Goal: Find contact information: Find contact information

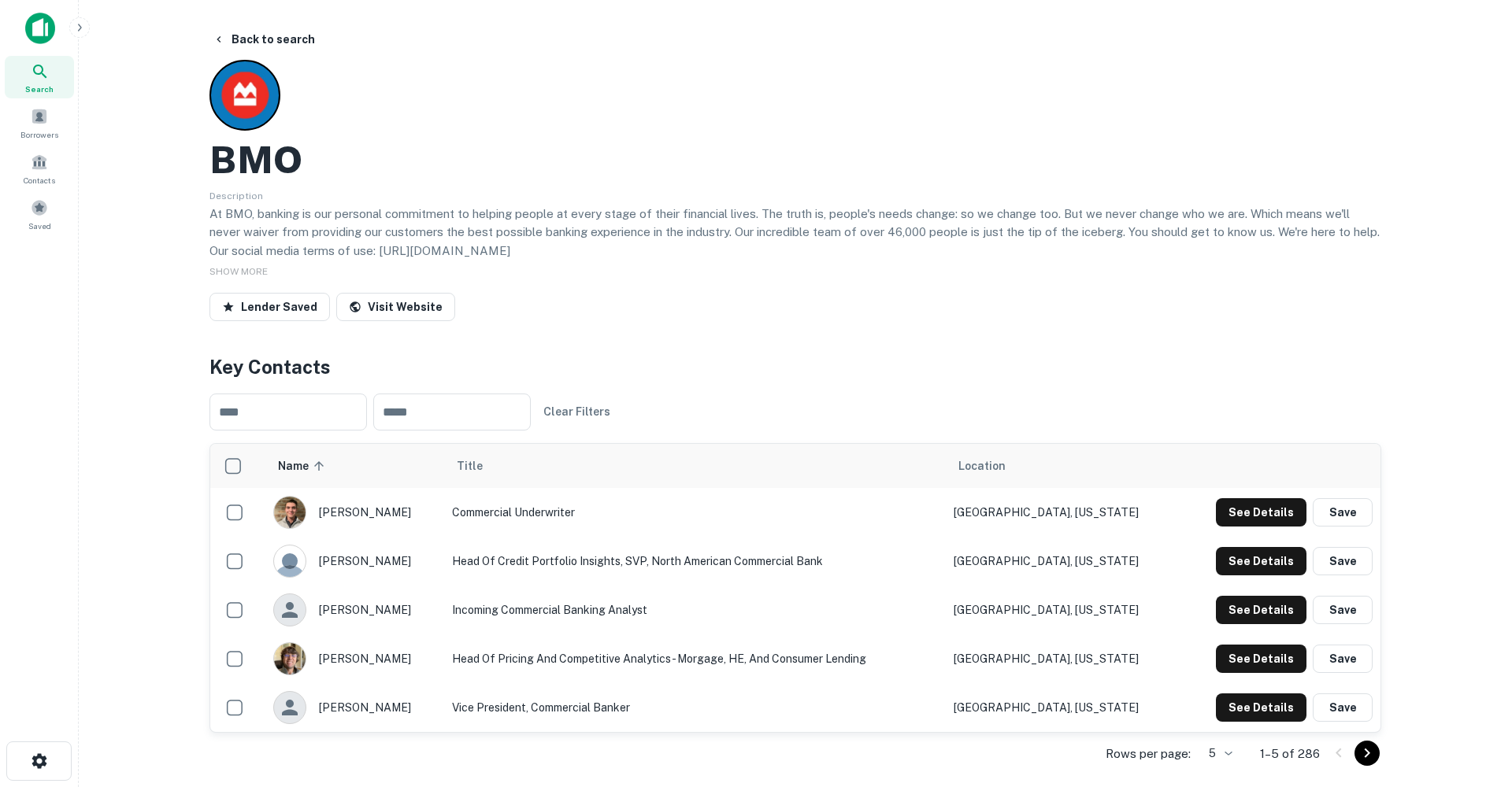
click at [42, 75] on icon at bounding box center [40, 71] width 19 height 19
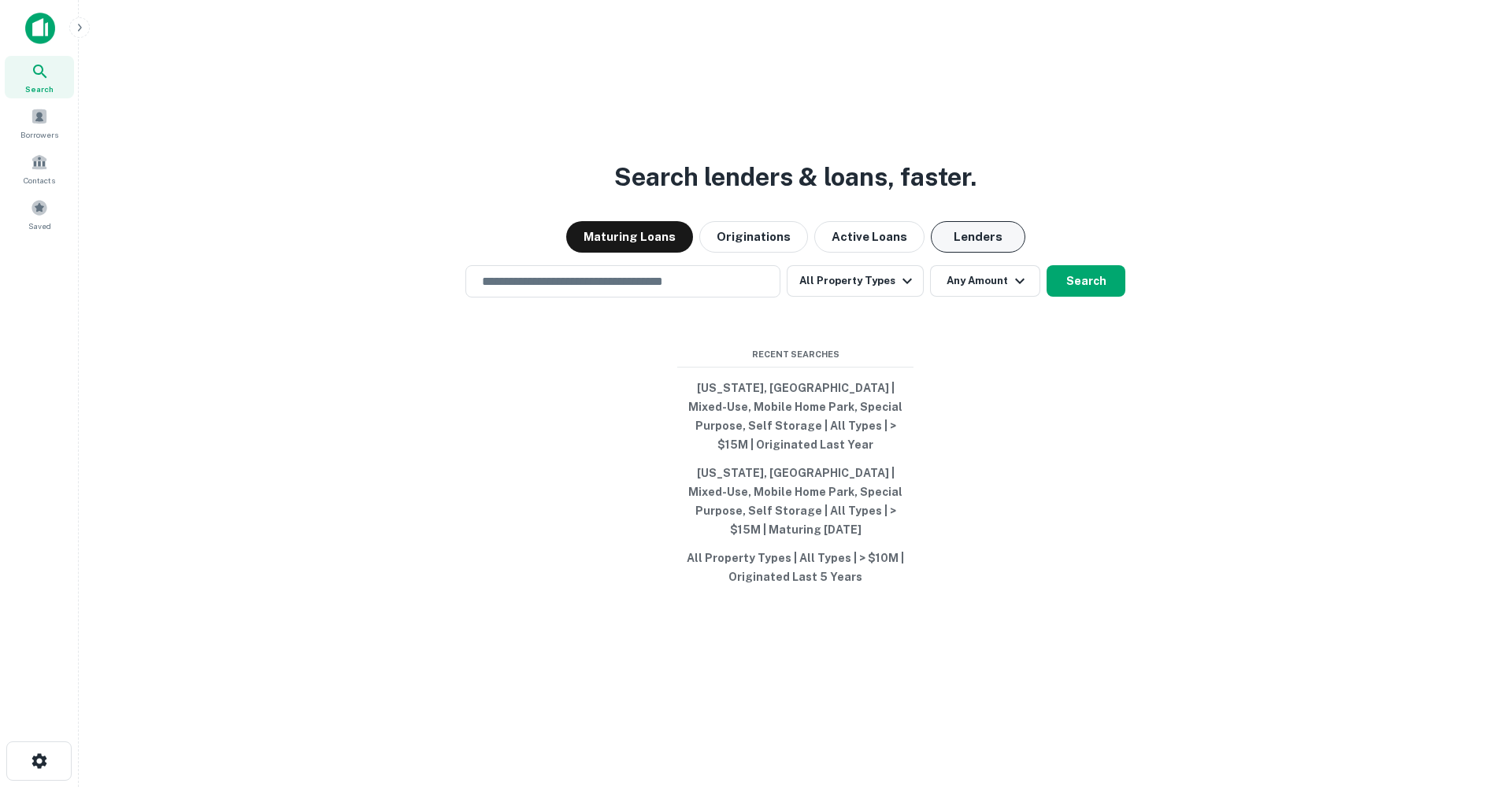
click at [974, 253] on button "Lenders" at bounding box center [979, 237] width 95 height 32
click at [655, 290] on input "text" at bounding box center [623, 281] width 301 height 18
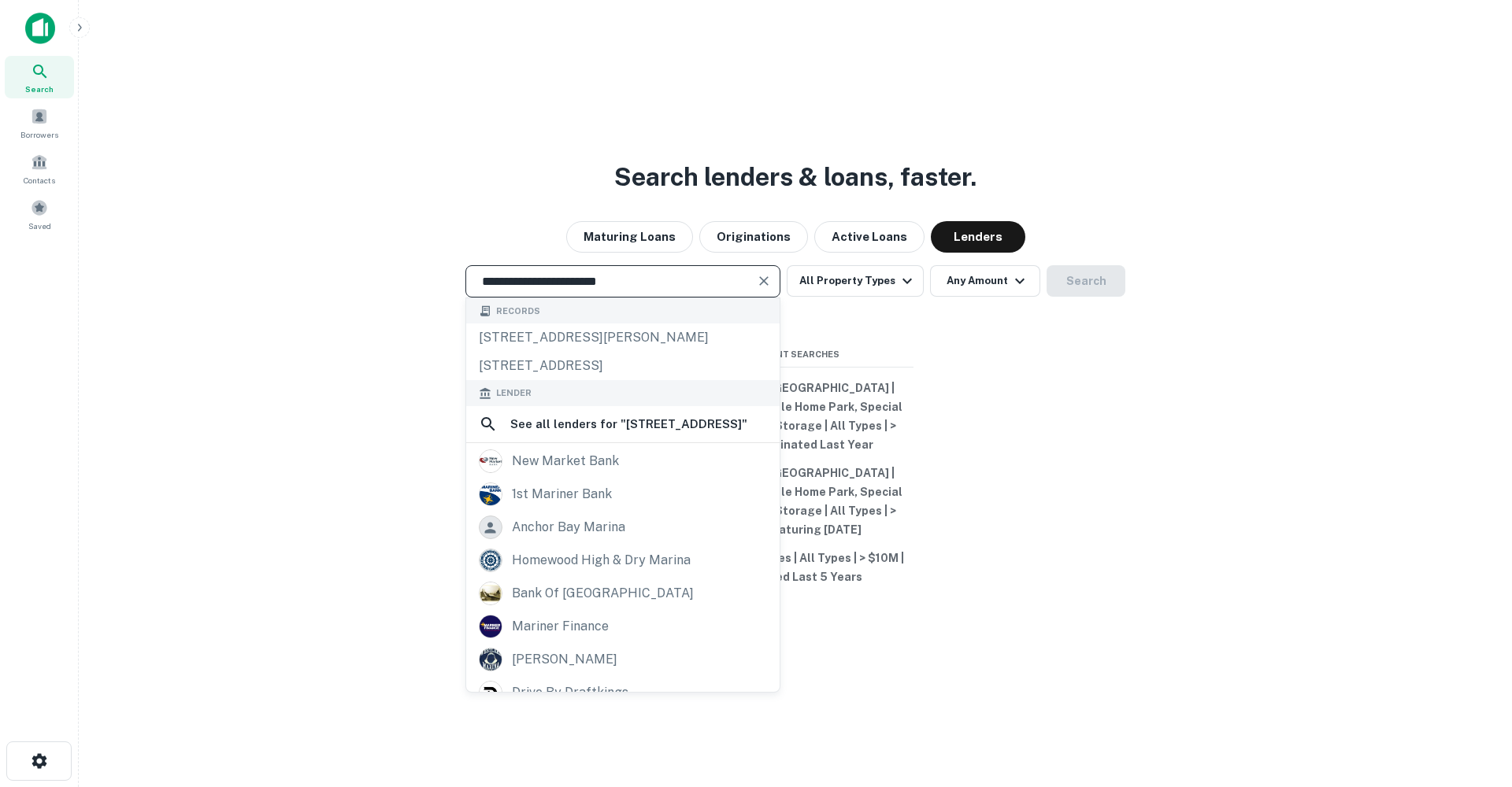
type input "**********"
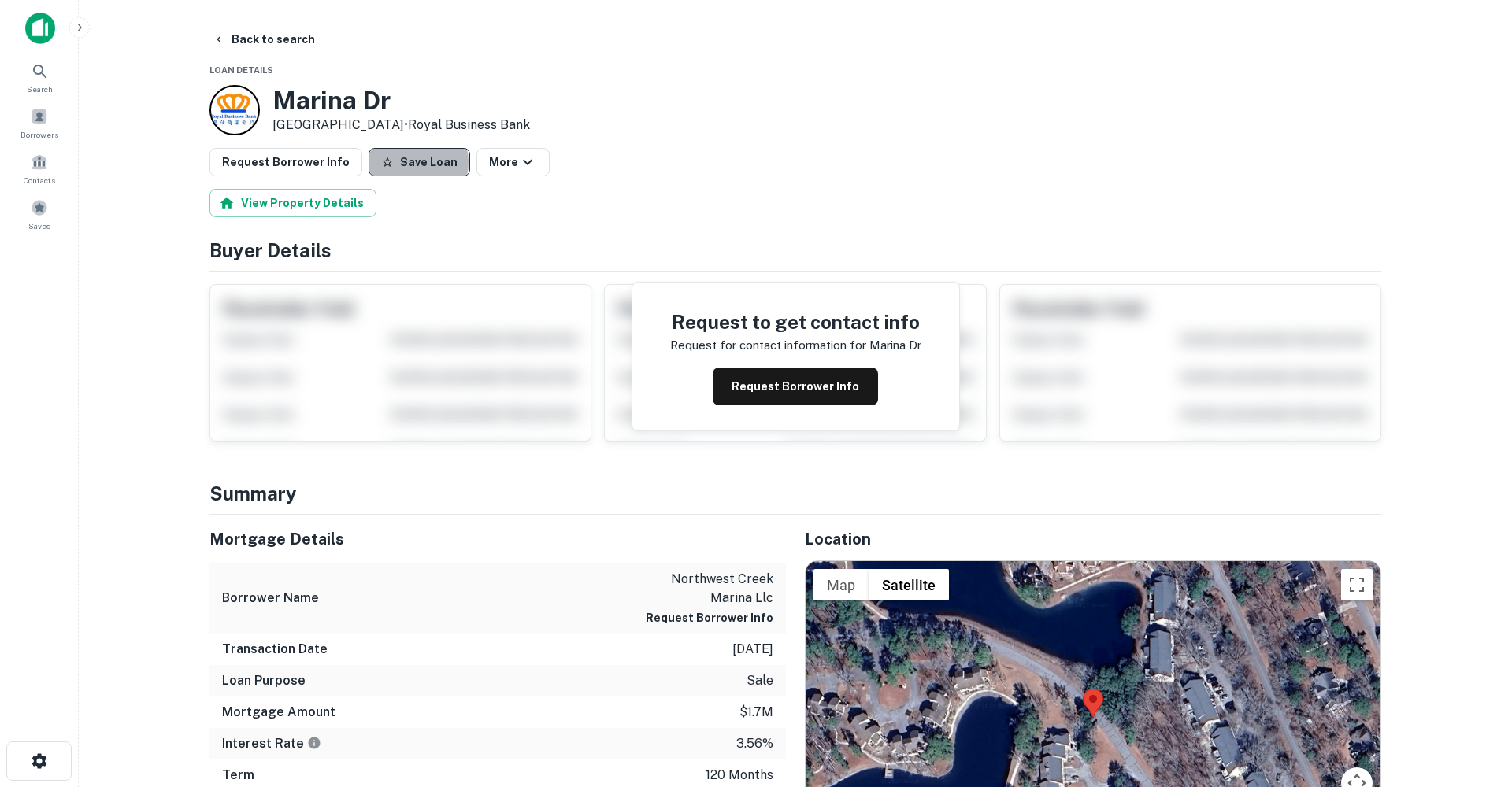
click at [407, 162] on button "Save Loan" at bounding box center [420, 162] width 102 height 28
click at [525, 166] on icon "button" at bounding box center [534, 162] width 19 height 19
click at [506, 202] on link "View Lender" at bounding box center [506, 207] width 94 height 28
click at [277, 40] on div at bounding box center [756, 393] width 1512 height 787
click at [259, 35] on button "Back to search" at bounding box center [264, 39] width 115 height 28
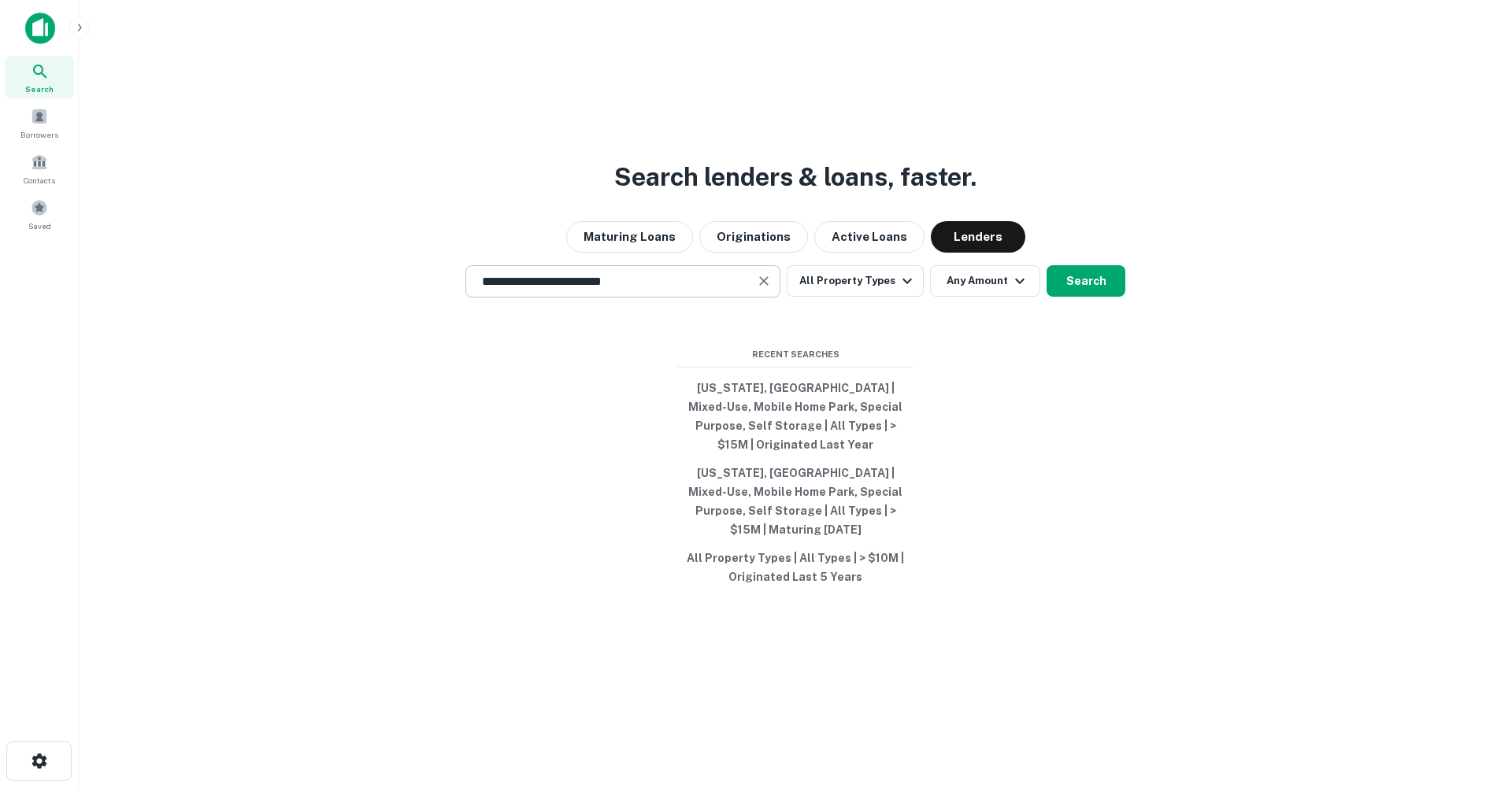
click at [664, 290] on input "**********" at bounding box center [611, 281] width 278 height 18
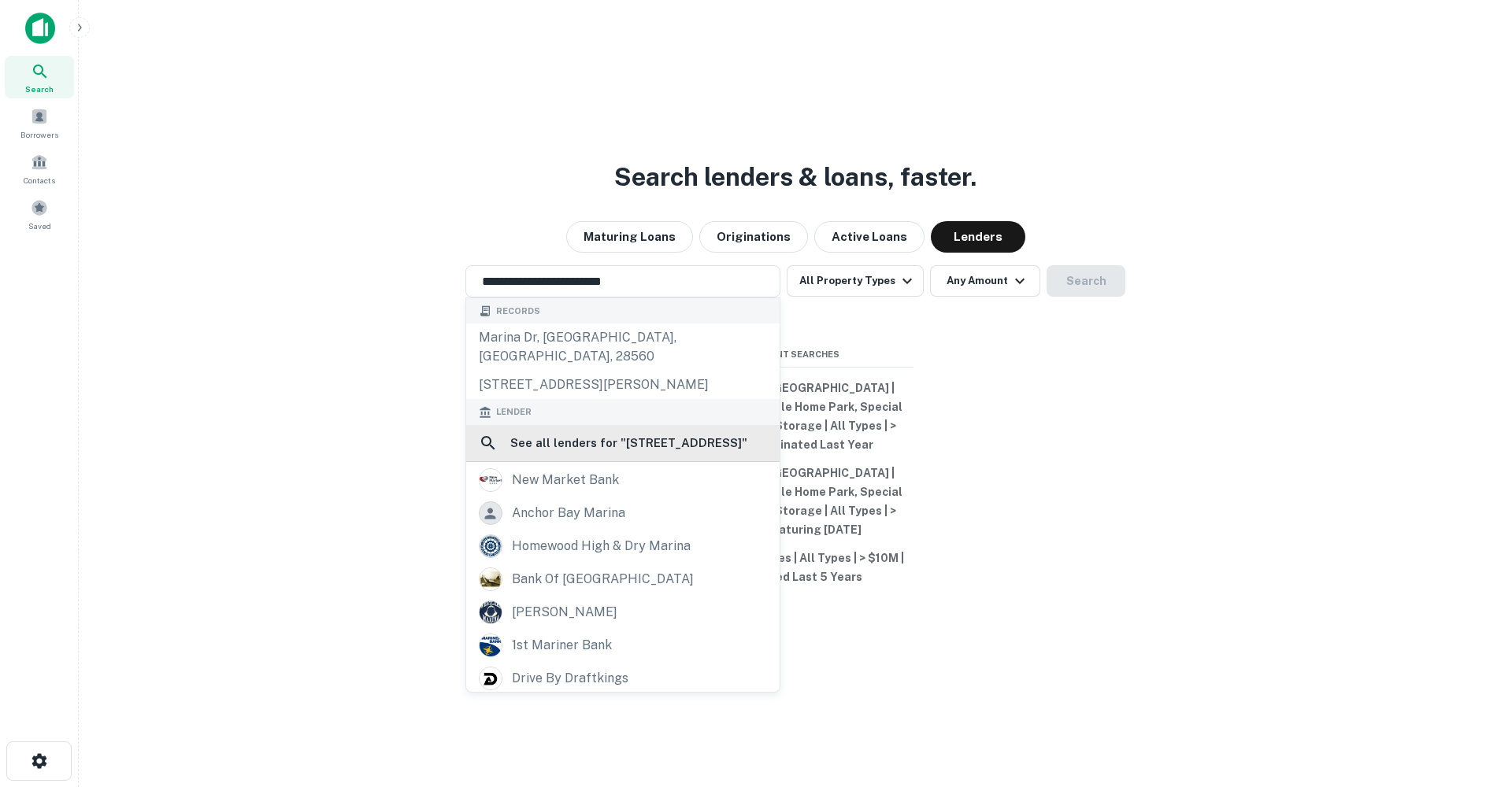
click at [602, 449] on h6 "See all lenders for " 104 marina drive new bern "" at bounding box center [629, 443] width 237 height 19
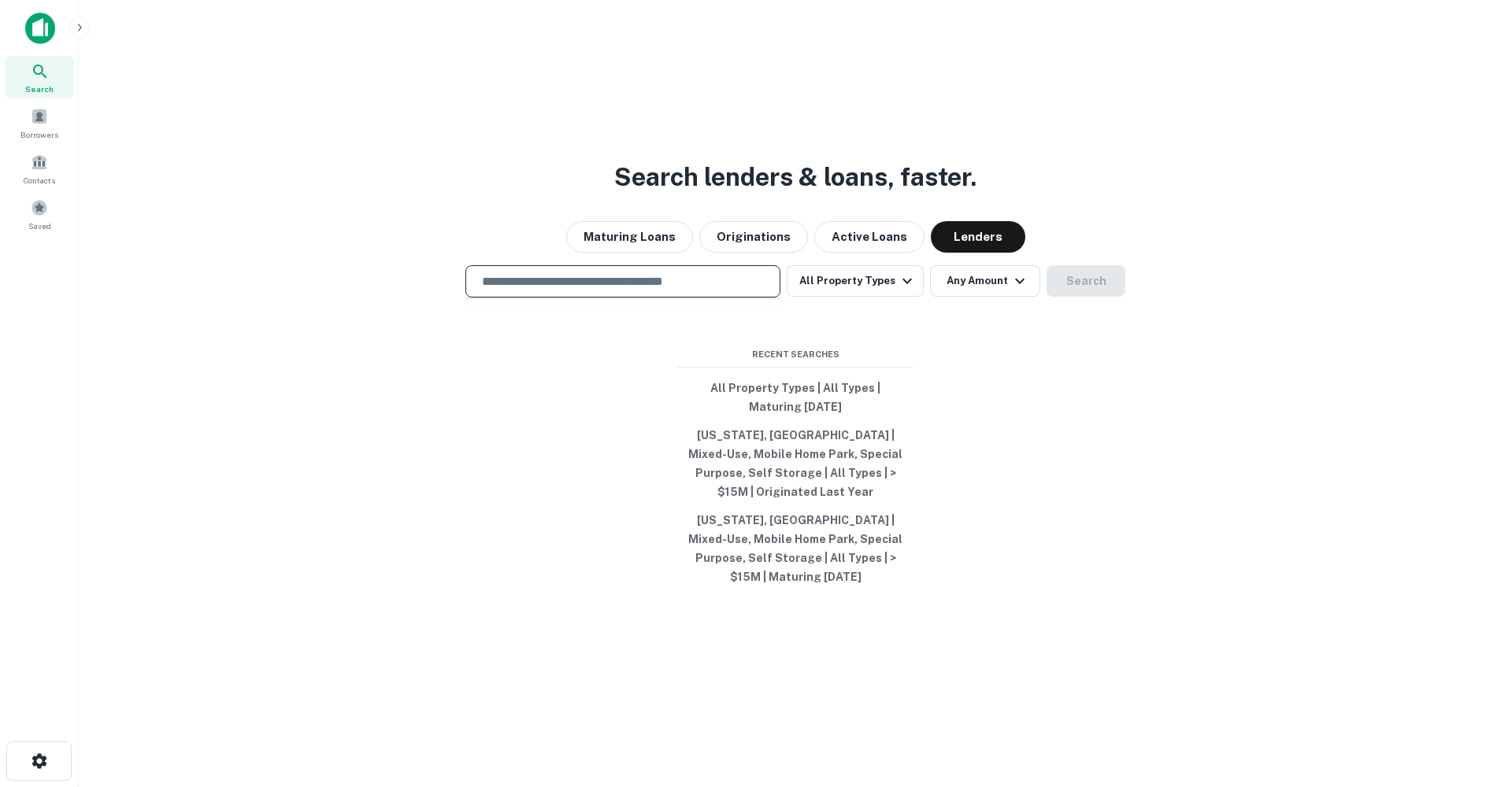
click at [602, 290] on input "text" at bounding box center [623, 281] width 301 height 18
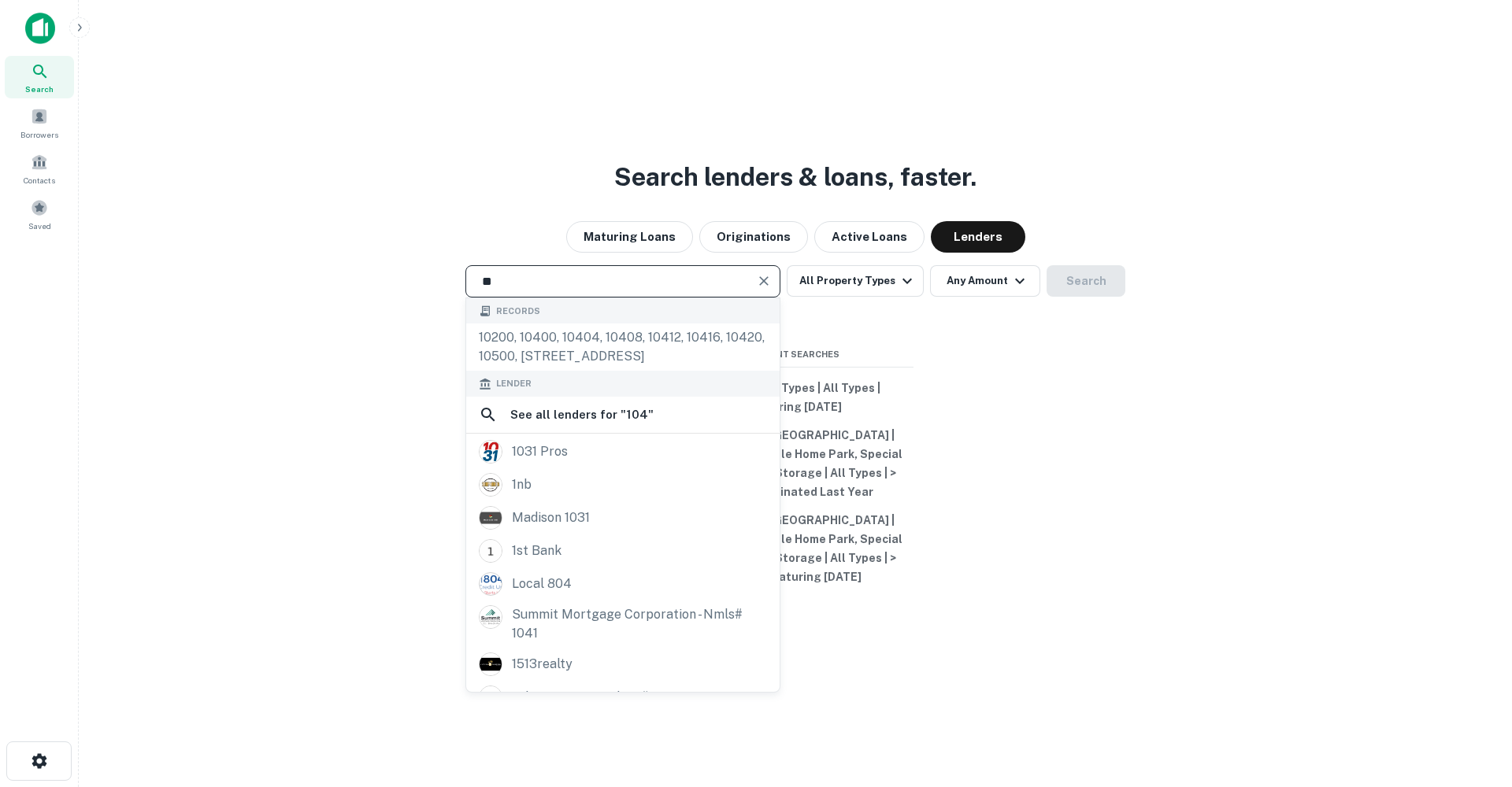
type input "*"
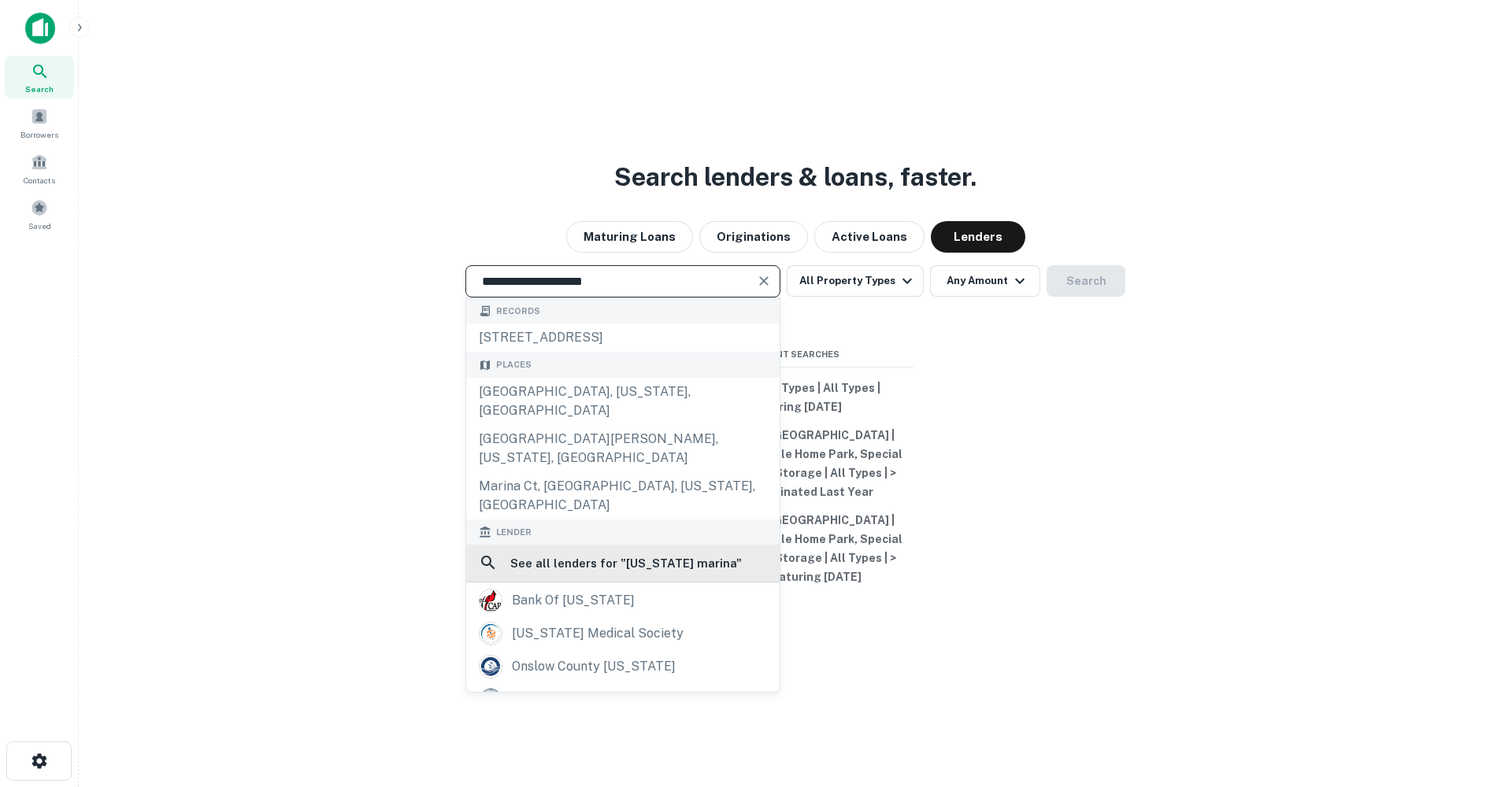
type input "**********"
click at [568, 563] on h6 "See all lenders for " North Carolina marina "" at bounding box center [626, 563] width 231 height 19
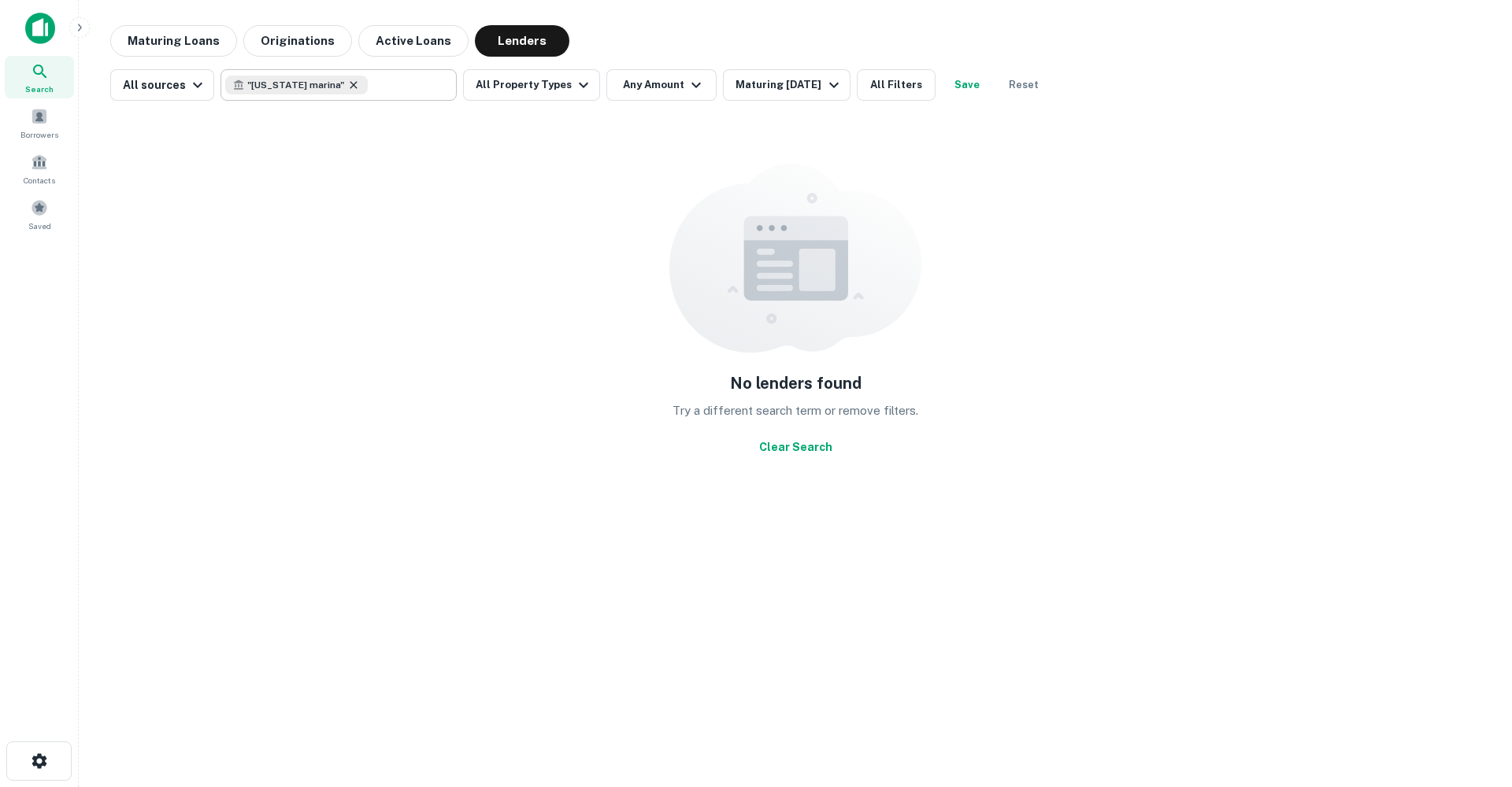
click at [360, 86] on icon at bounding box center [354, 86] width 13 height 13
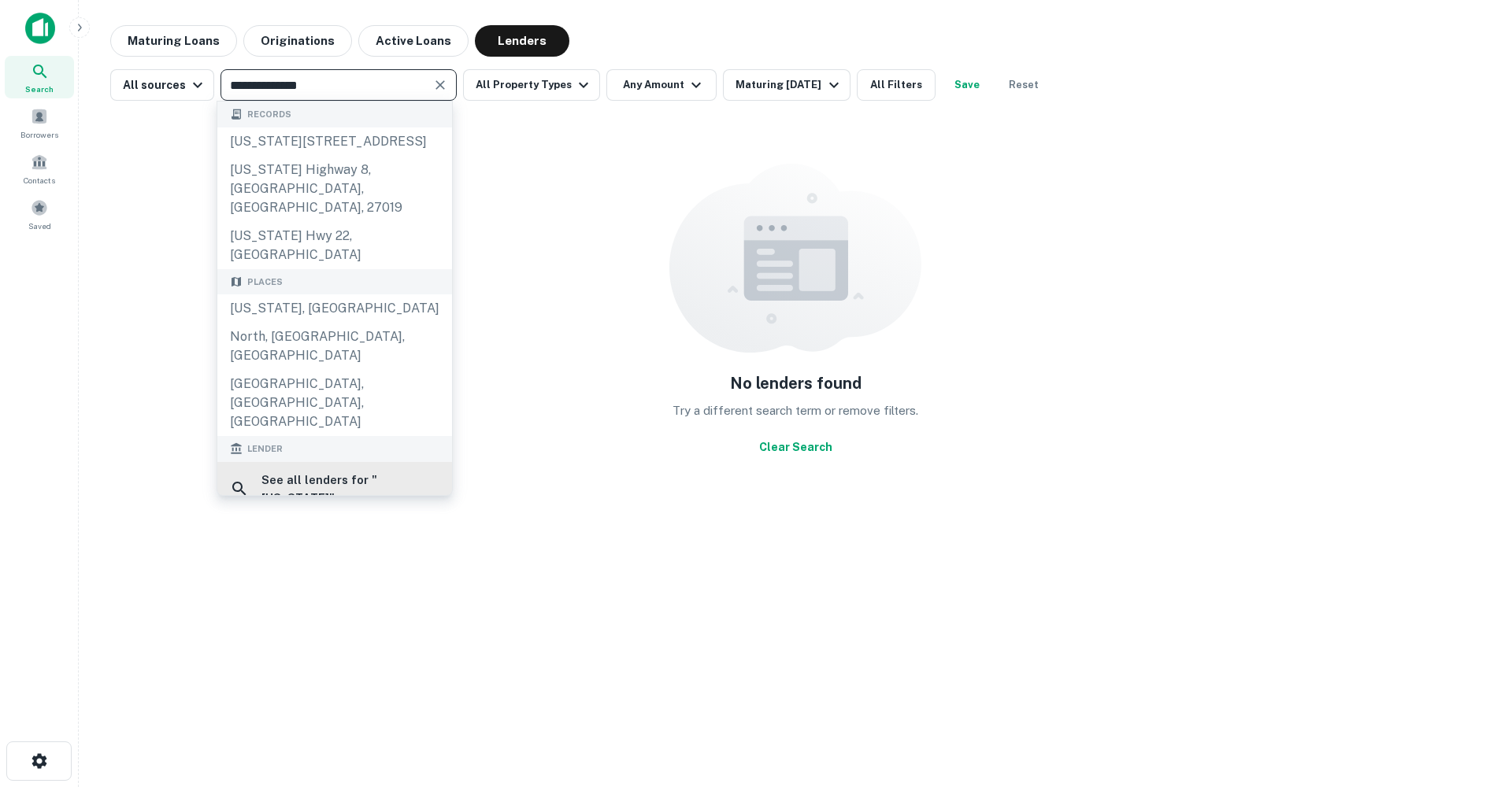
type input "**********"
click at [369, 470] on h6 "See all lenders for " north carolina "" at bounding box center [350, 489] width 178 height 37
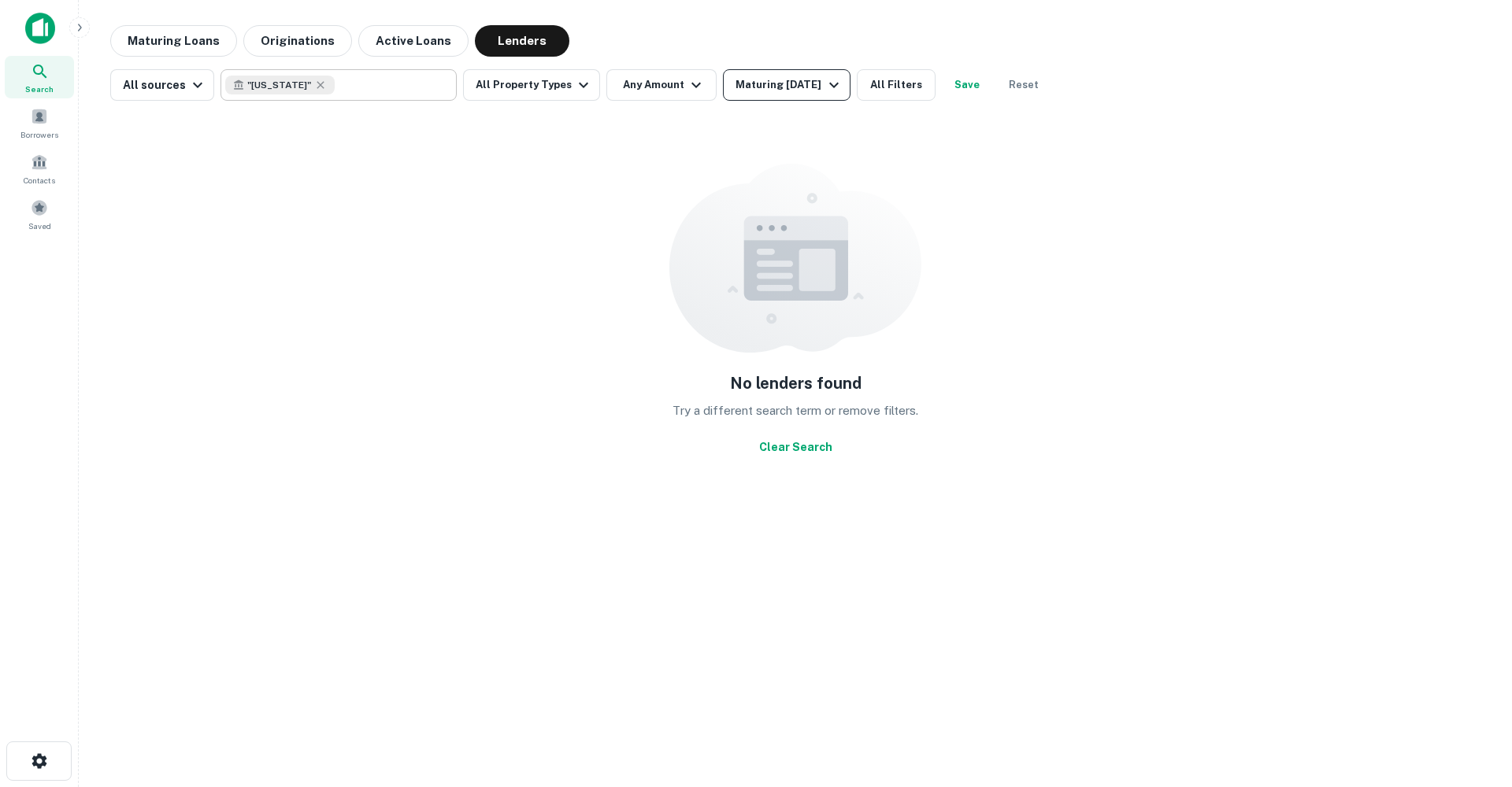
click at [767, 86] on div "Maturing In 1 Year" at bounding box center [789, 85] width 107 height 19
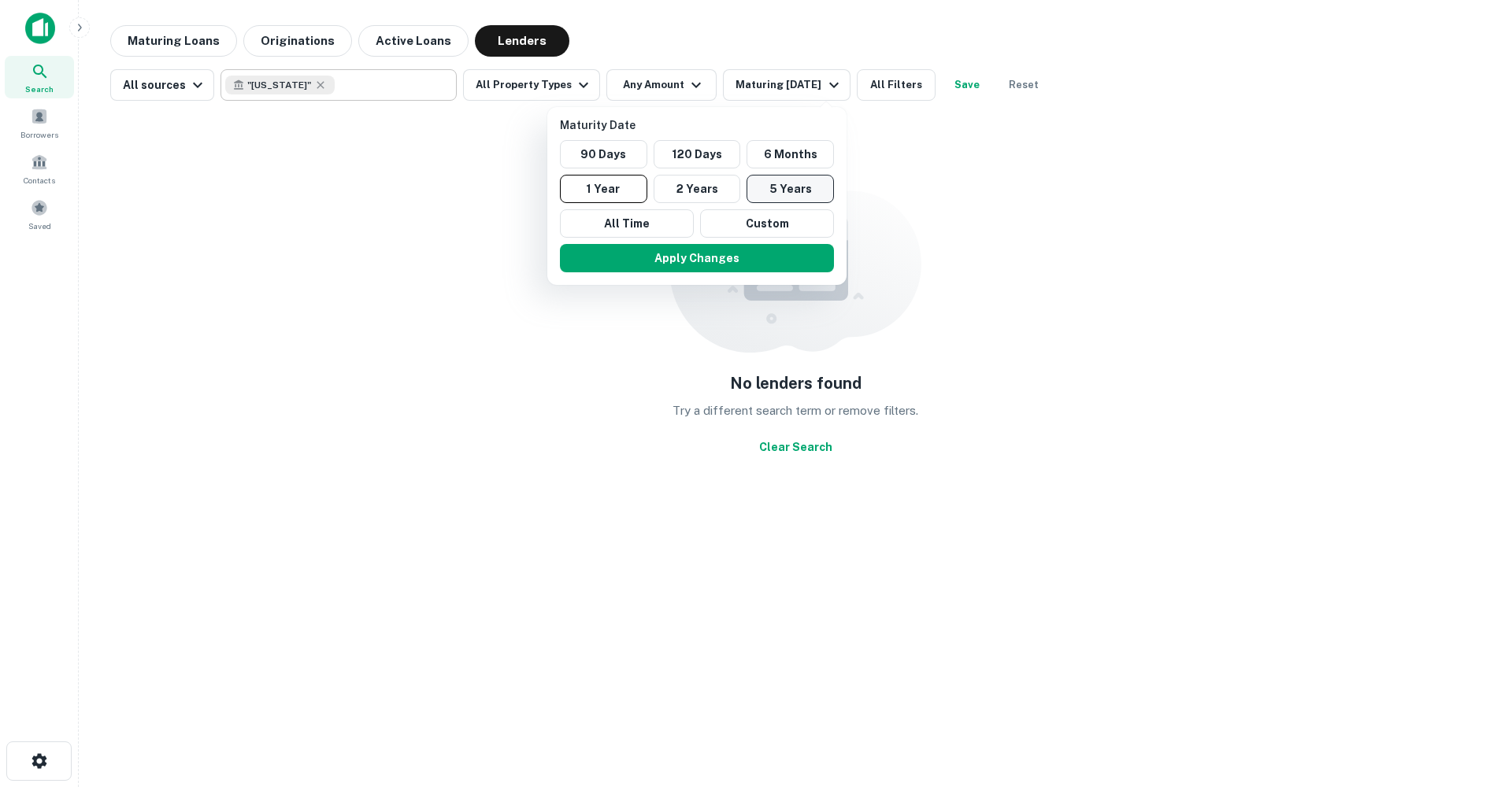
click at [791, 186] on button "5 Years" at bounding box center [790, 188] width 87 height 28
drag, startPoint x: 717, startPoint y: 187, endPoint x: 717, endPoint y: 198, distance: 11.0
click at [717, 187] on button "2 Years" at bounding box center [705, 188] width 87 height 28
click at [740, 267] on button "Apply Changes" at bounding box center [705, 257] width 274 height 28
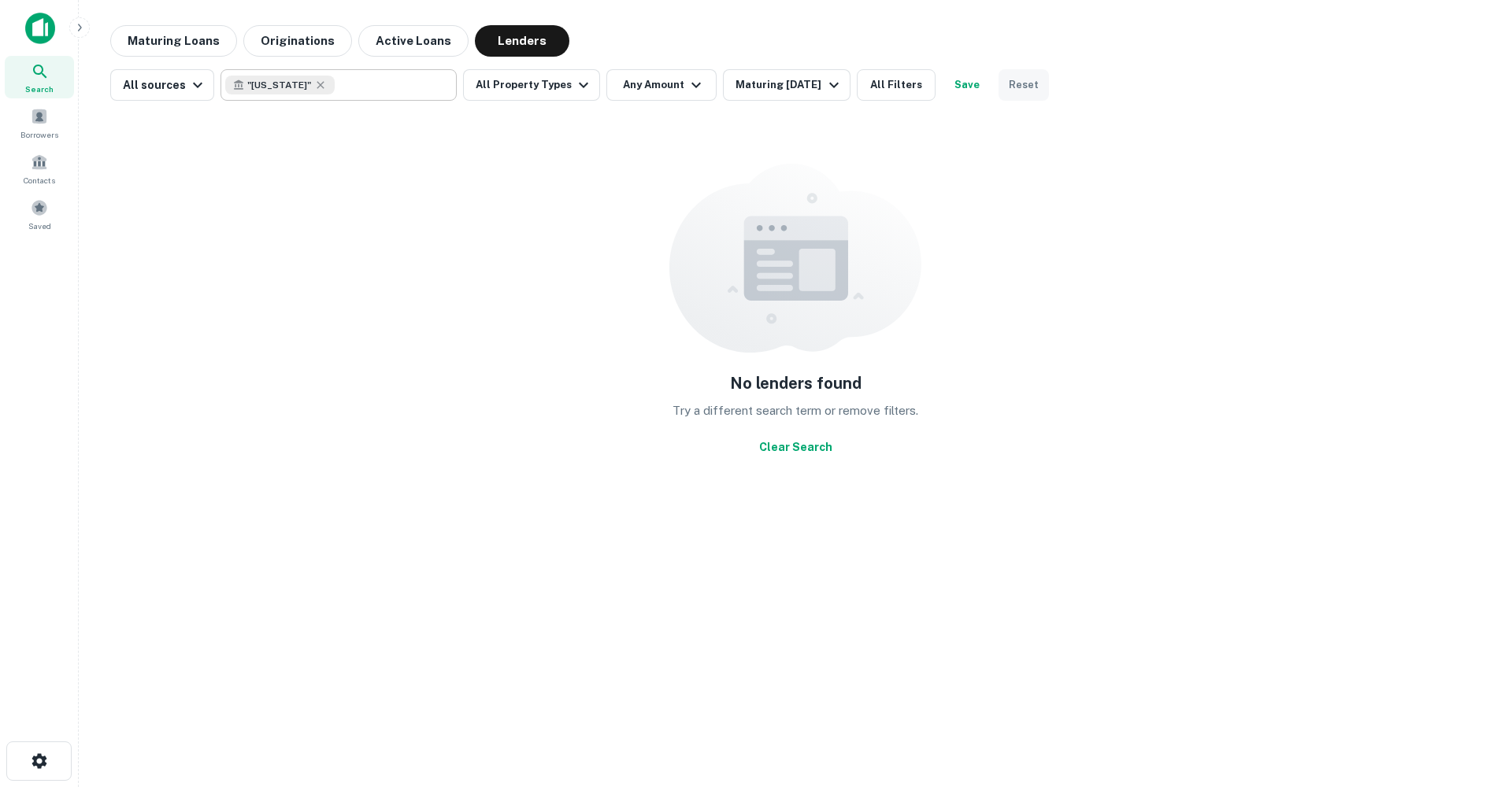
click at [1015, 83] on button "Reset" at bounding box center [1023, 85] width 50 height 32
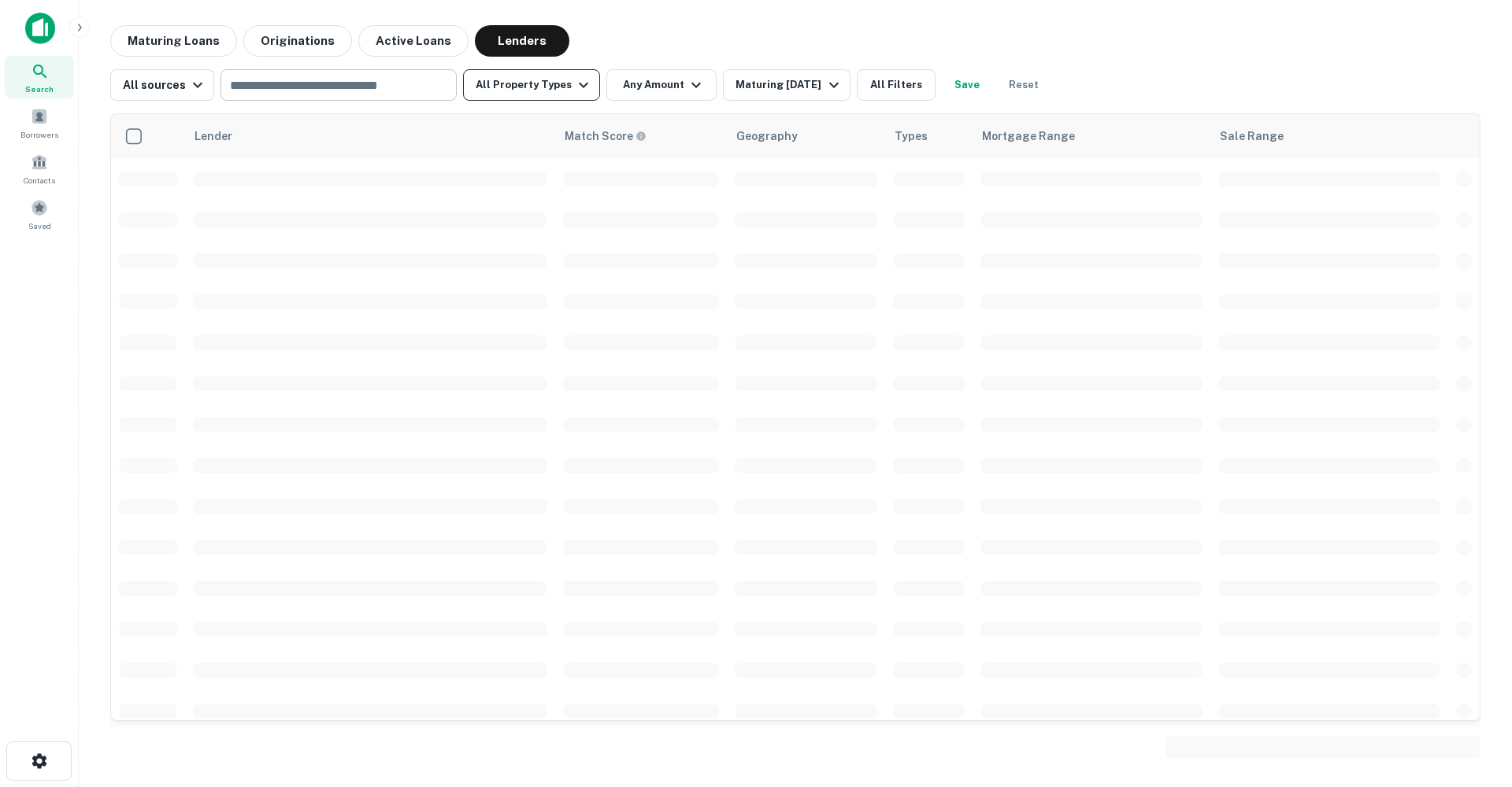
click at [539, 83] on button "All Property Types" at bounding box center [532, 85] width 137 height 32
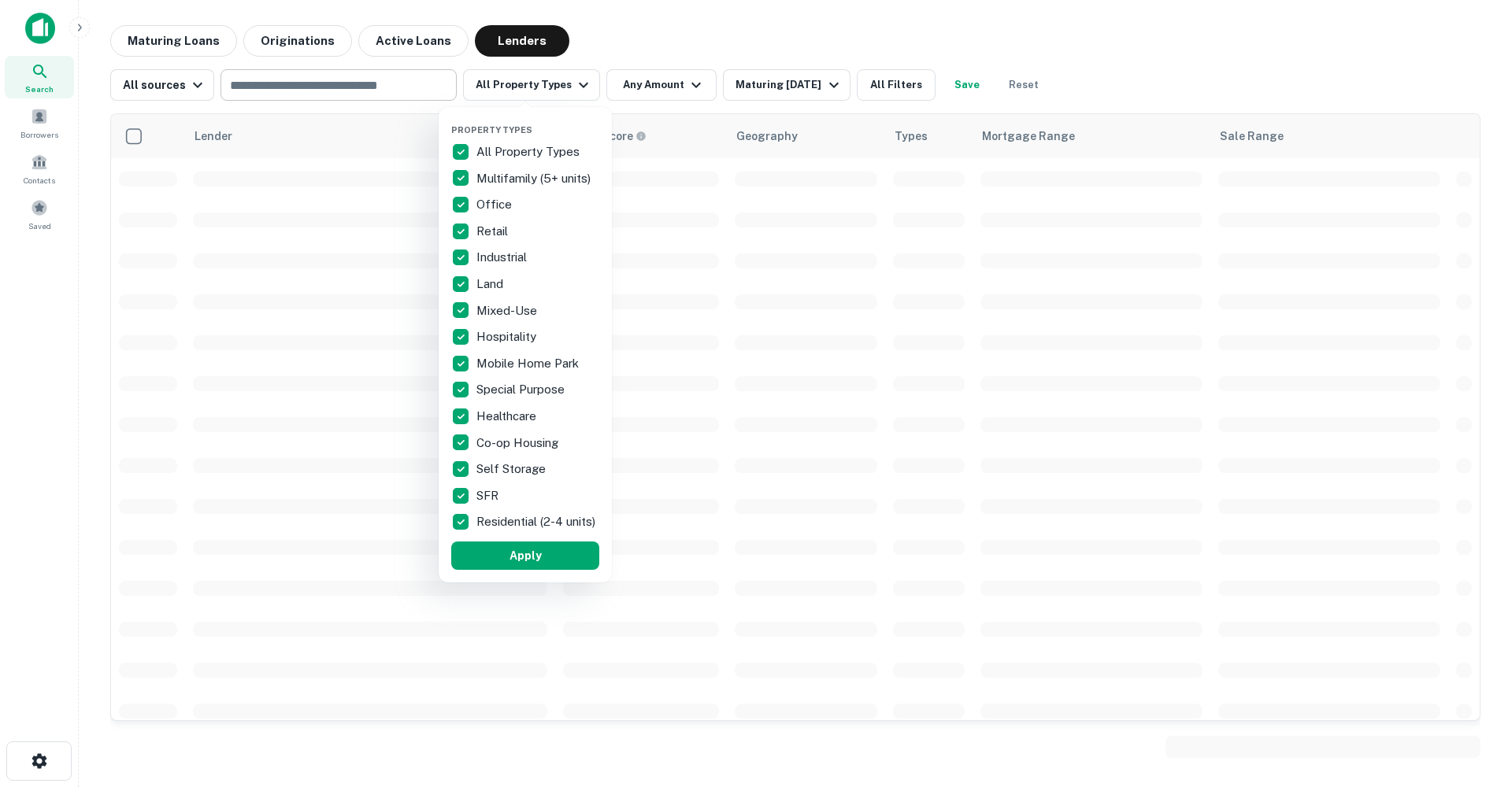
click at [369, 83] on div at bounding box center [756, 393] width 1512 height 787
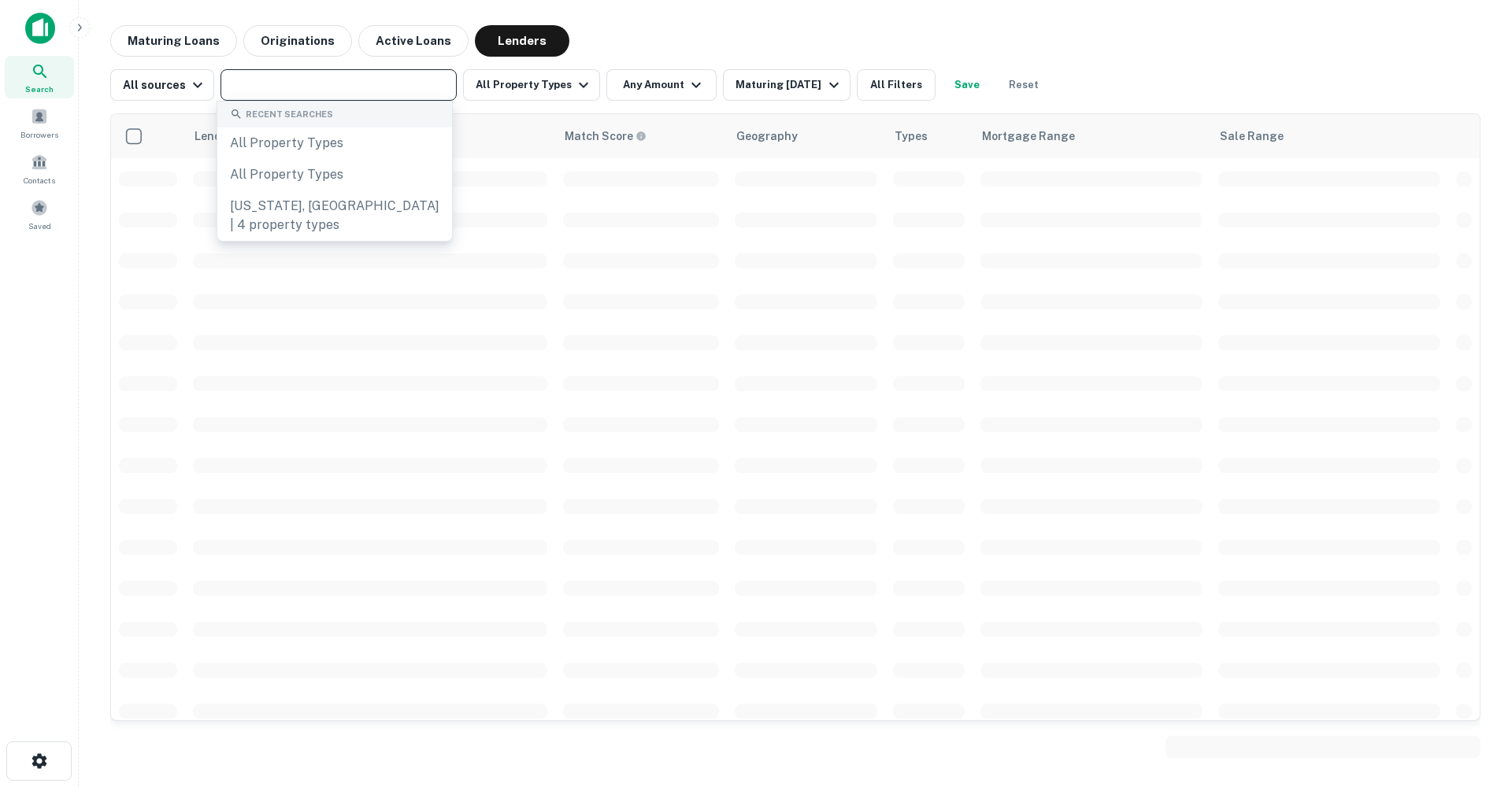
click at [342, 85] on input "text" at bounding box center [337, 85] width 225 height 22
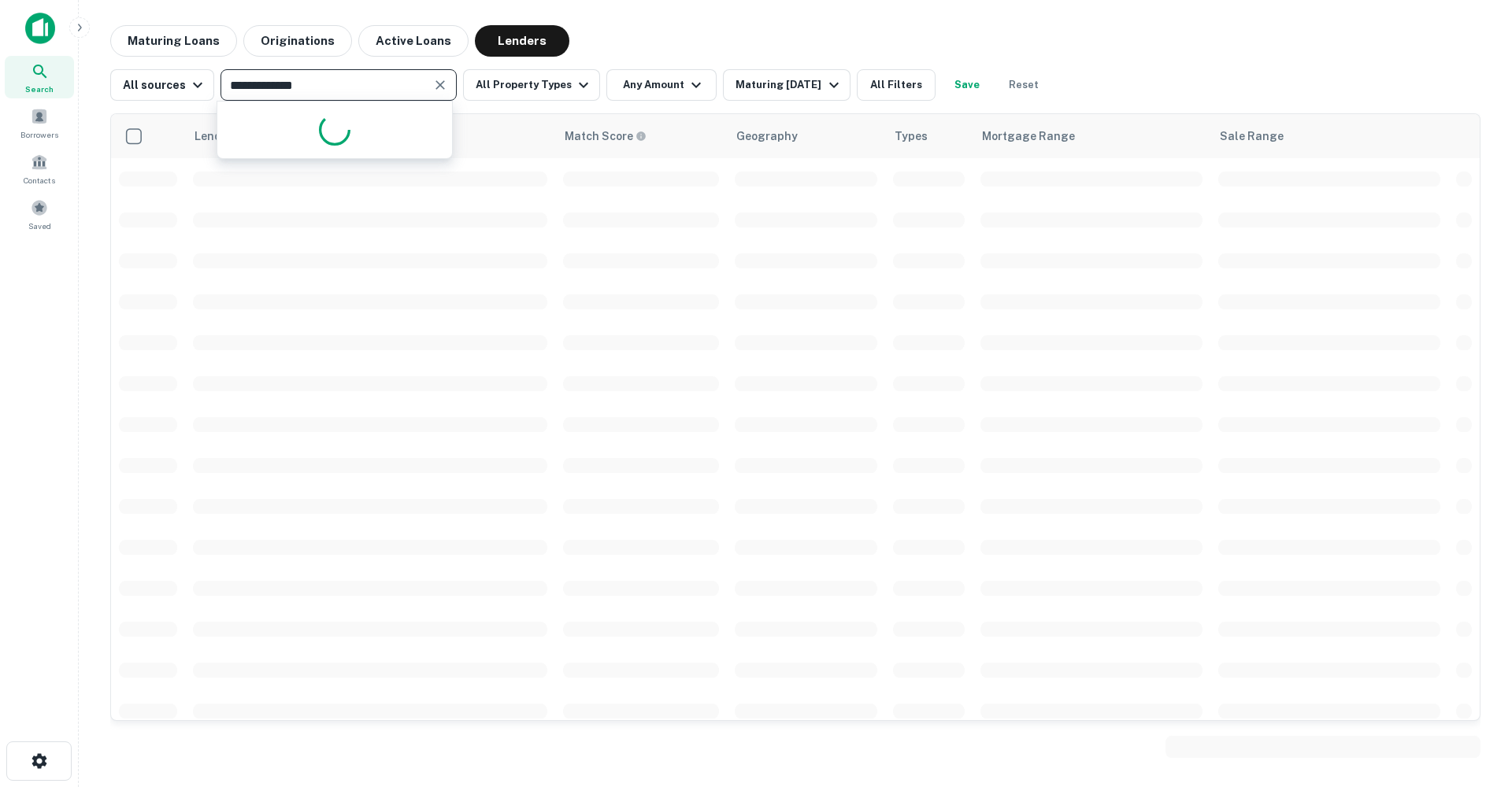
type input "**********"
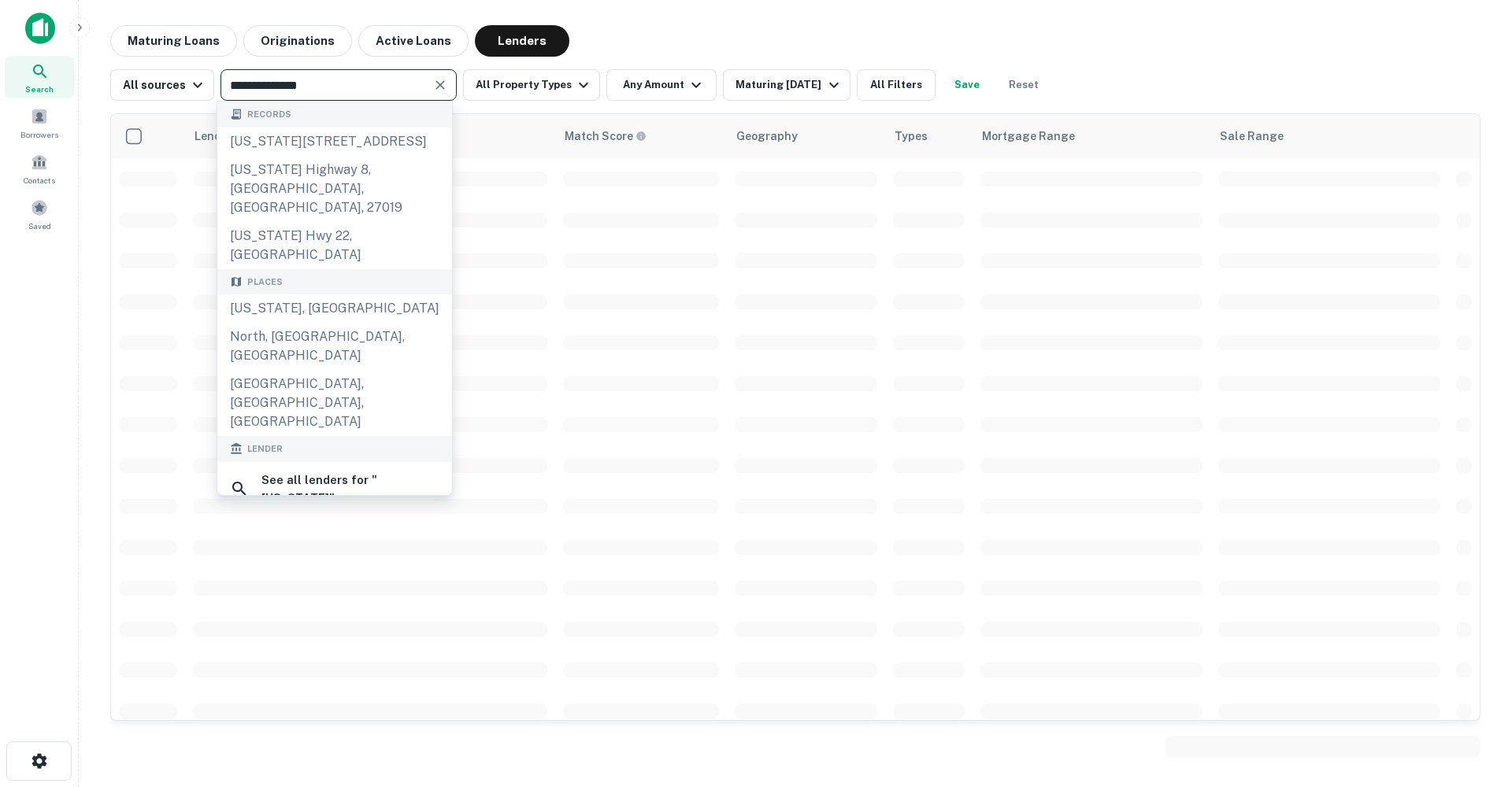
click at [313, 295] on div "North Carolina, USA" at bounding box center [335, 308] width 235 height 28
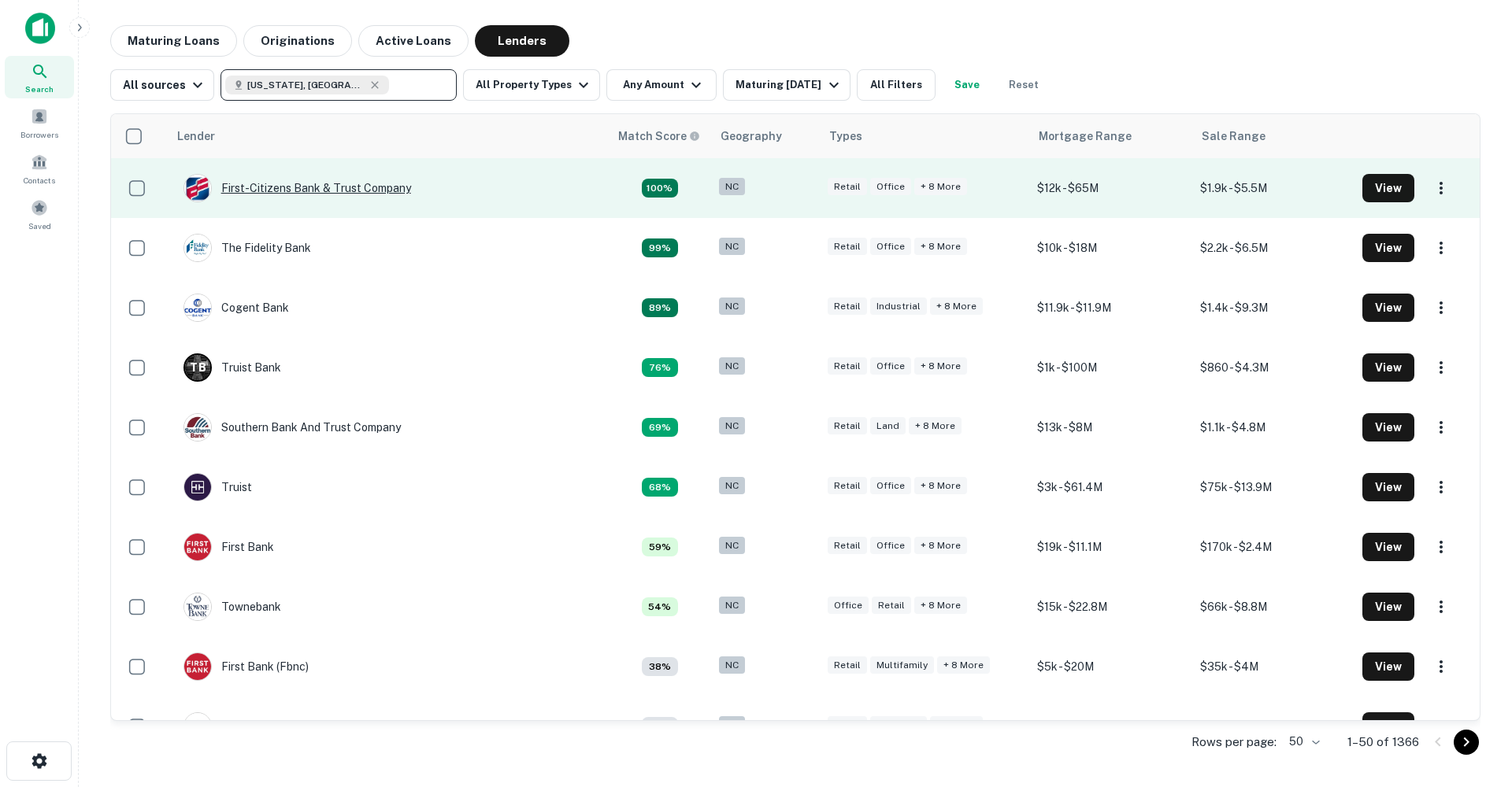
click at [309, 187] on div "First-citizens Bank & Trust Company" at bounding box center [298, 187] width 228 height 28
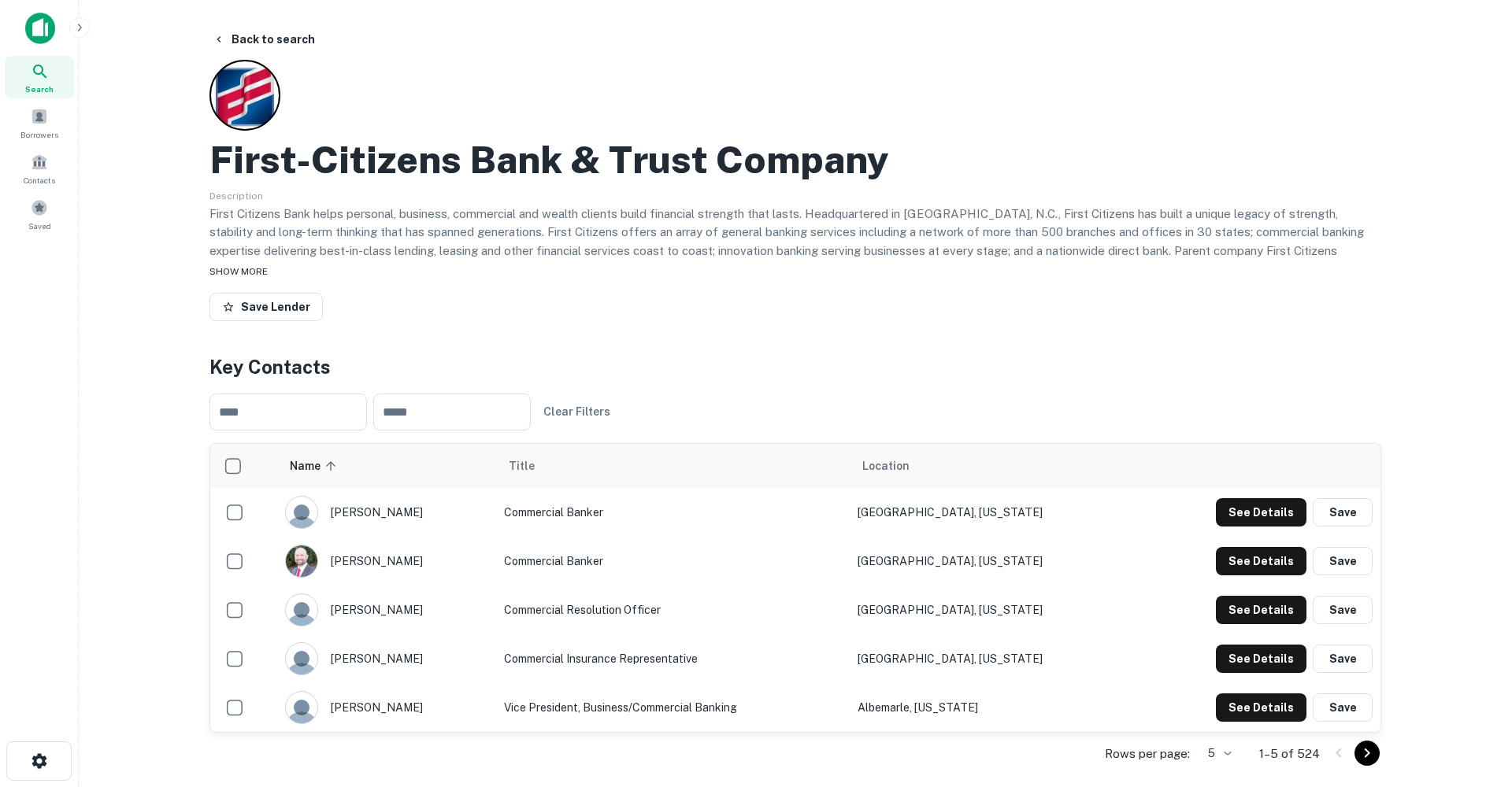
click at [254, 273] on span "SHOW MORE" at bounding box center [238, 271] width 58 height 11
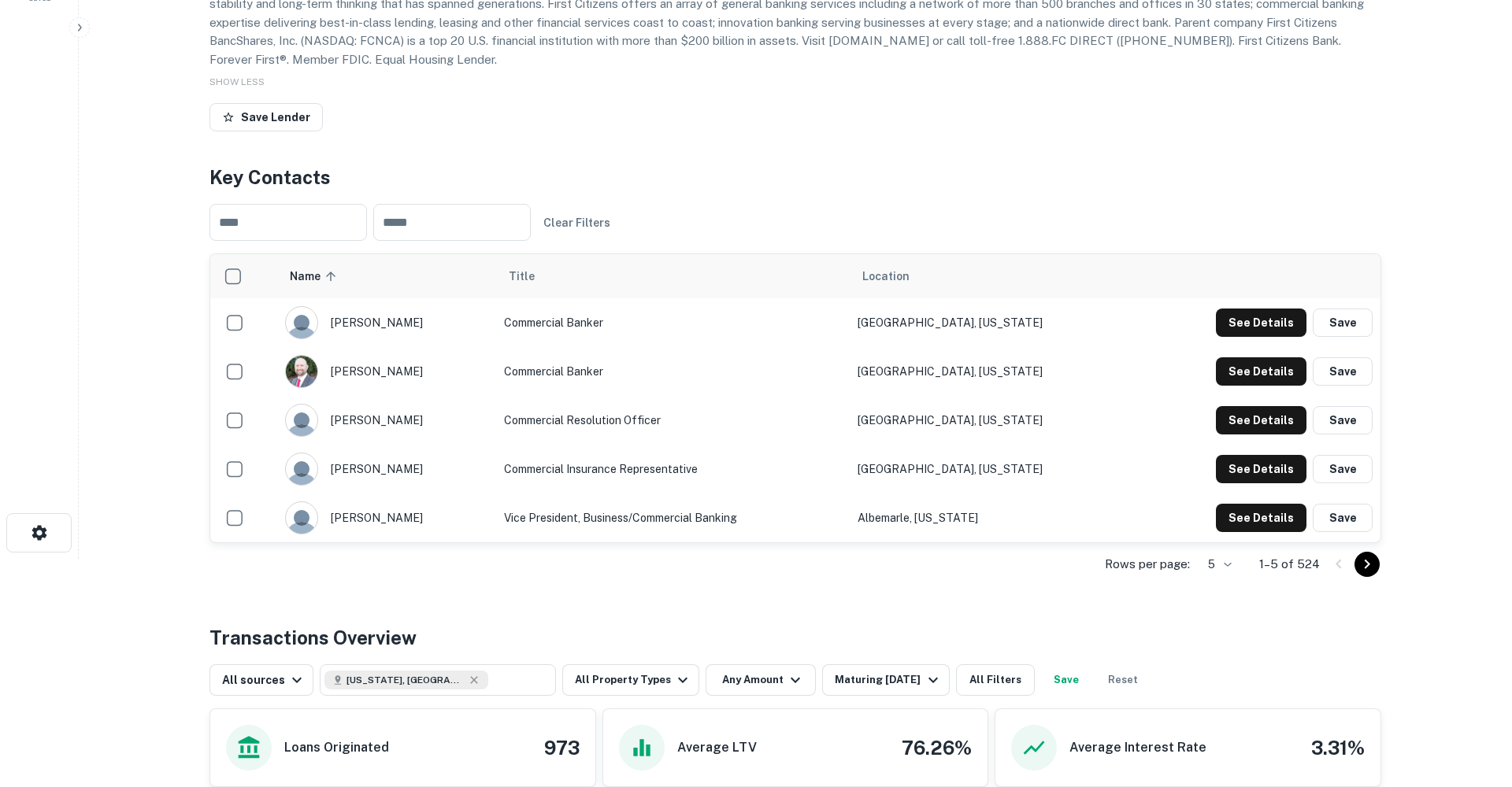
scroll to position [230, 0]
click at [1260, 316] on button "See Details" at bounding box center [1262, 320] width 91 height 28
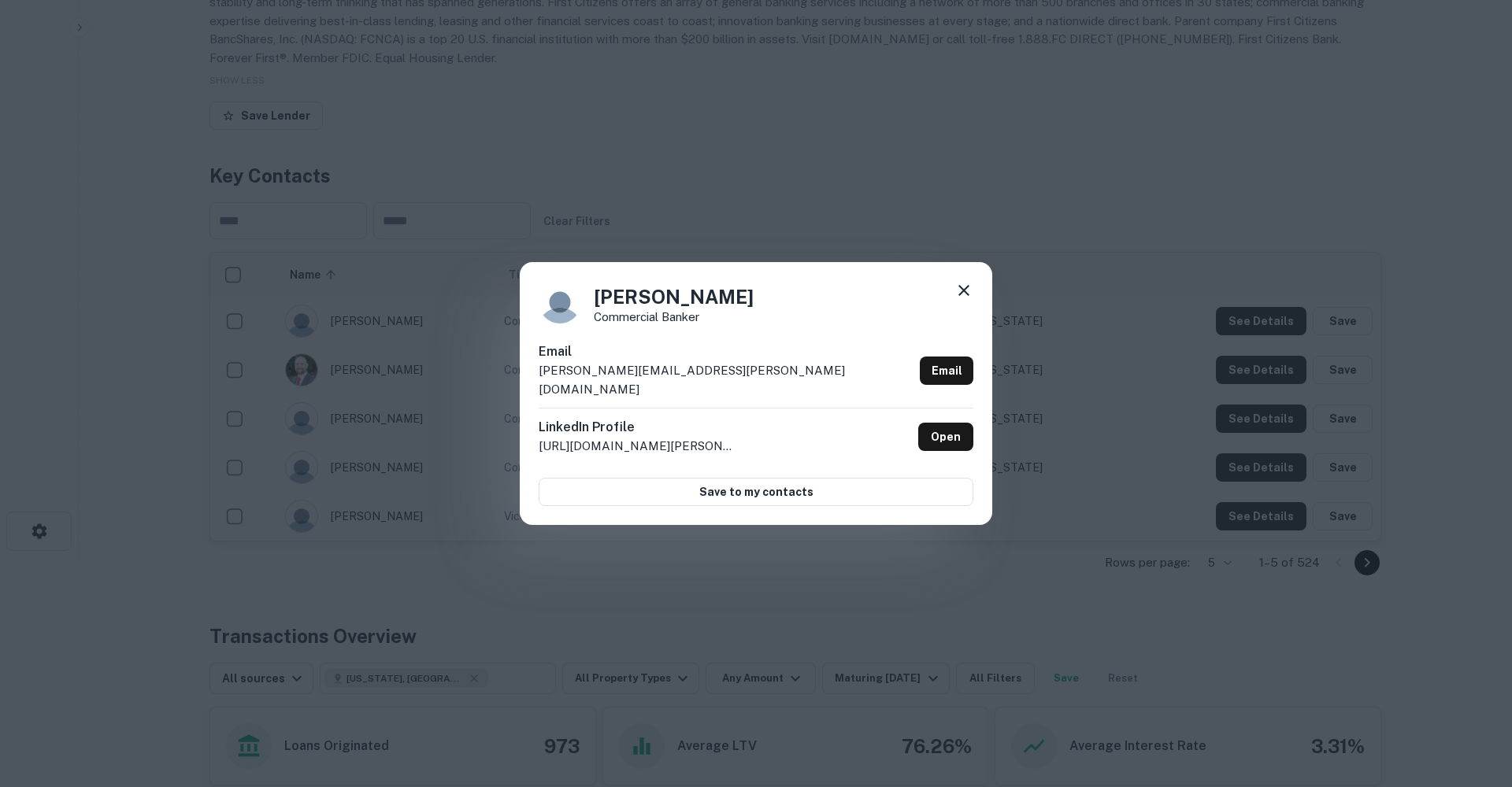
drag, startPoint x: 966, startPoint y: 301, endPoint x: 957, endPoint y: 302, distance: 9.1
click at [966, 300] on icon at bounding box center [964, 290] width 19 height 19
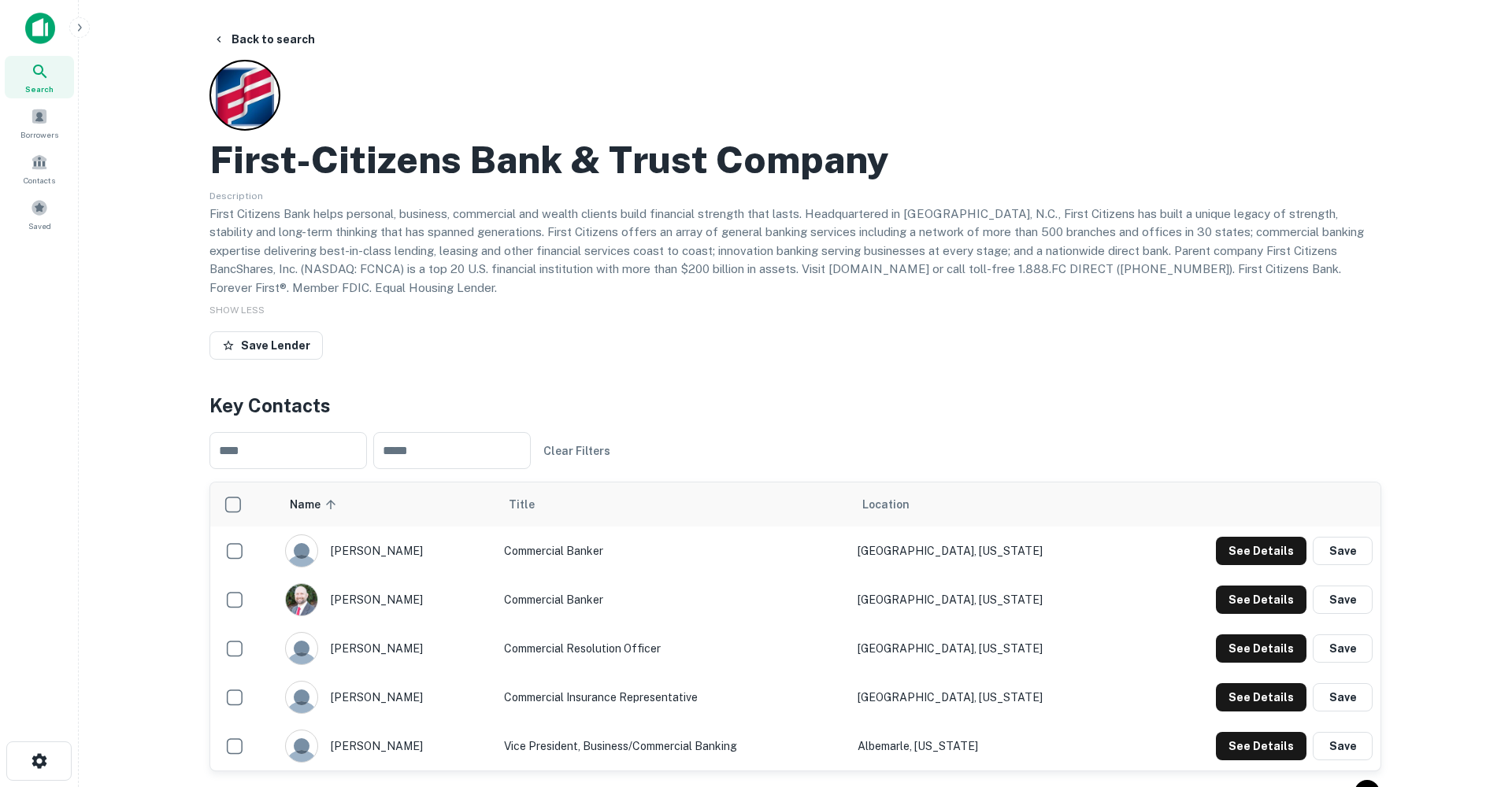
scroll to position [0, 0]
click at [55, 86] on div "Search" at bounding box center [39, 76] width 69 height 43
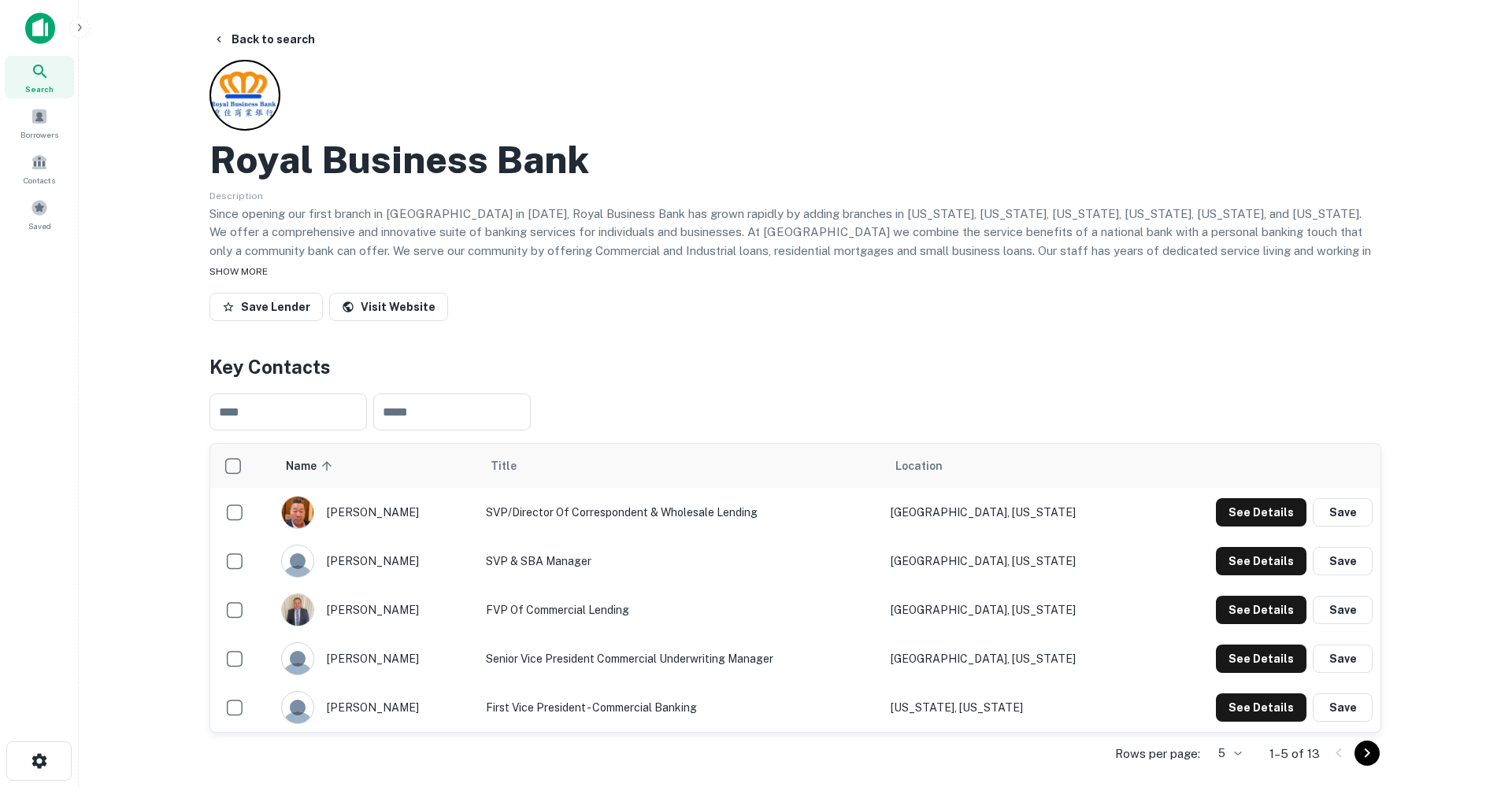
click at [249, 268] on span "SHOW MORE" at bounding box center [238, 271] width 58 height 11
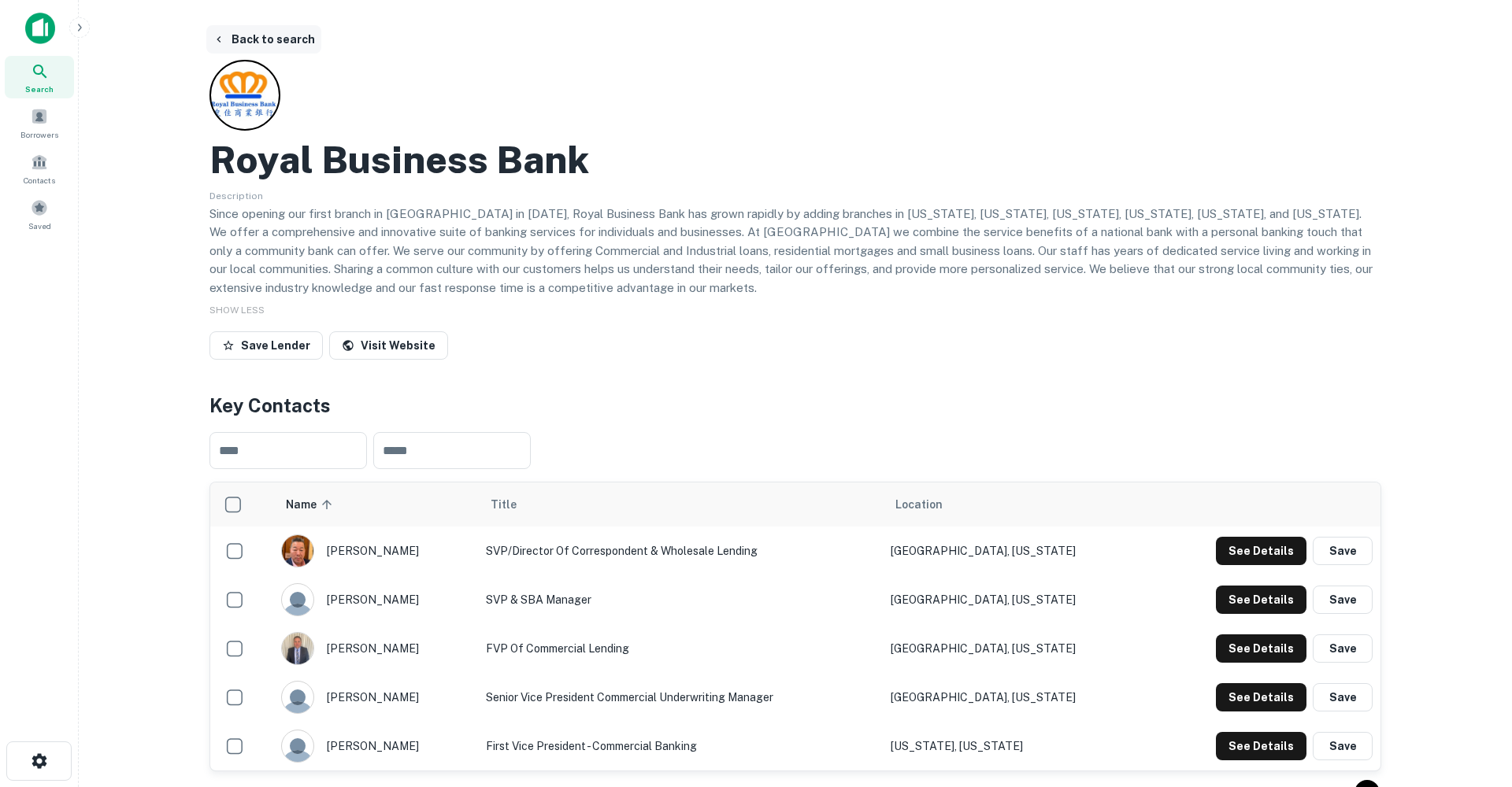
click at [284, 42] on button "Back to search" at bounding box center [264, 39] width 115 height 28
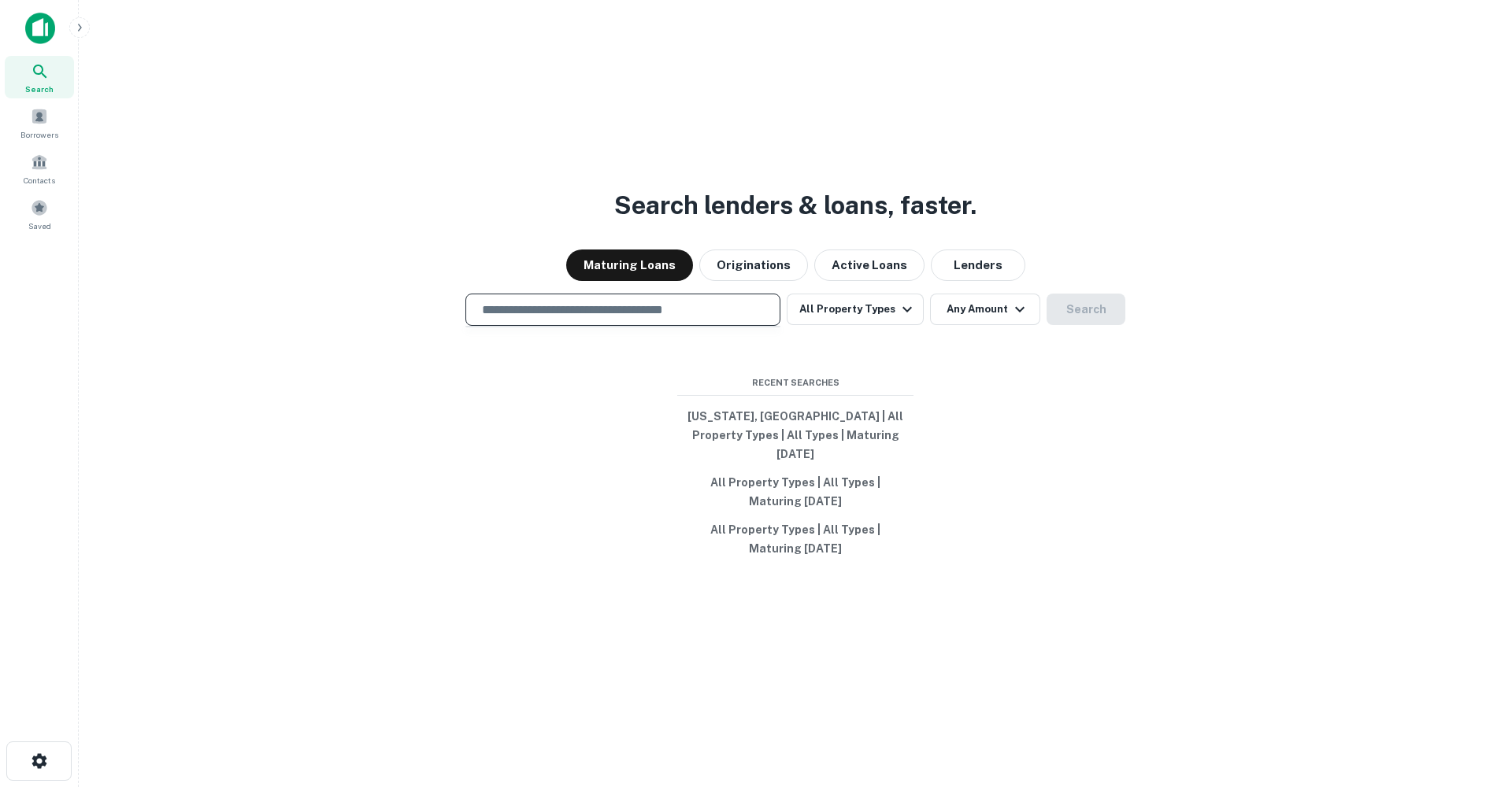
click at [574, 315] on input "text" at bounding box center [623, 310] width 301 height 18
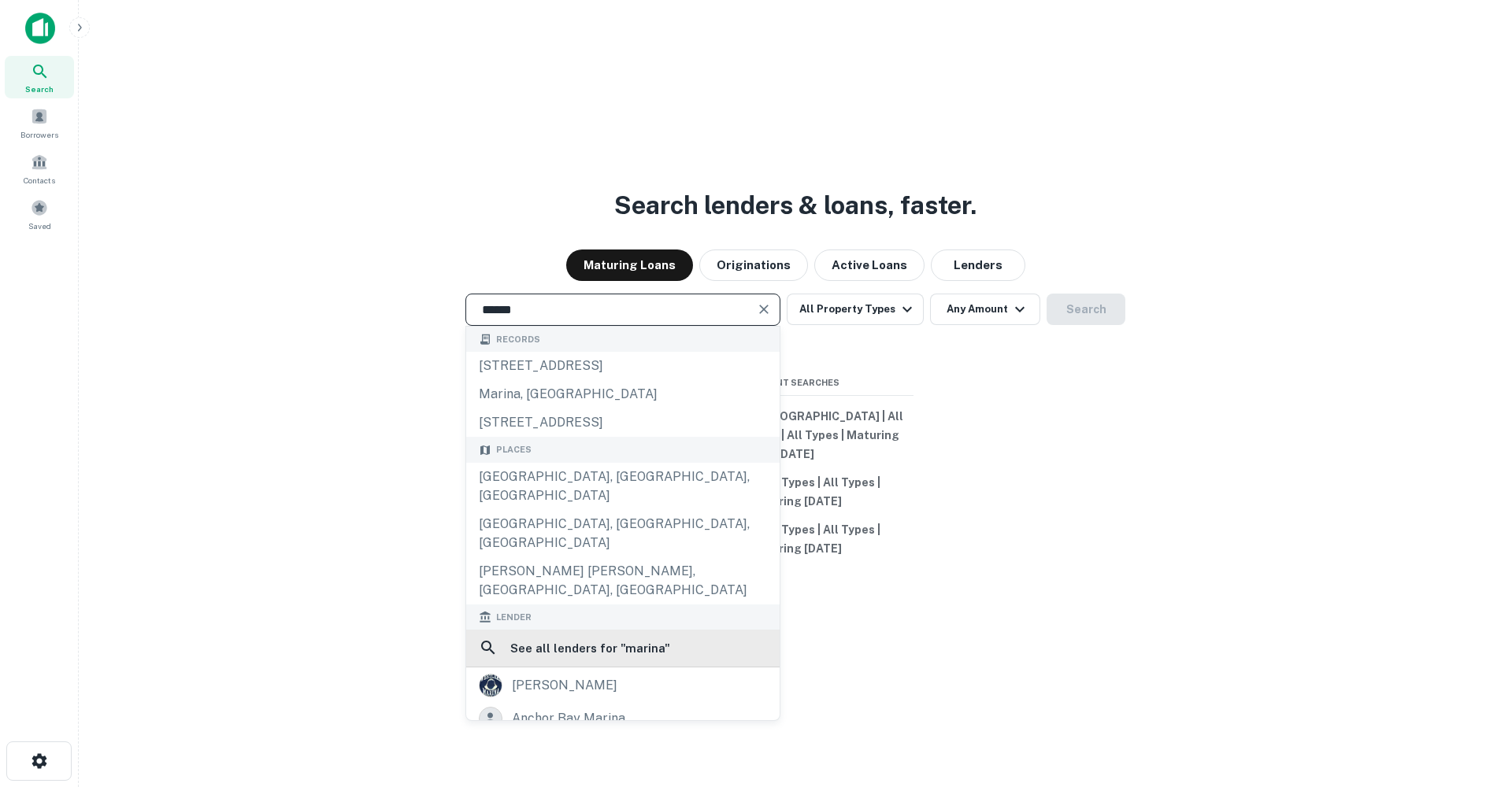
type input "******"
click at [611, 640] on h6 "See all lenders for " marina "" at bounding box center [591, 649] width 160 height 19
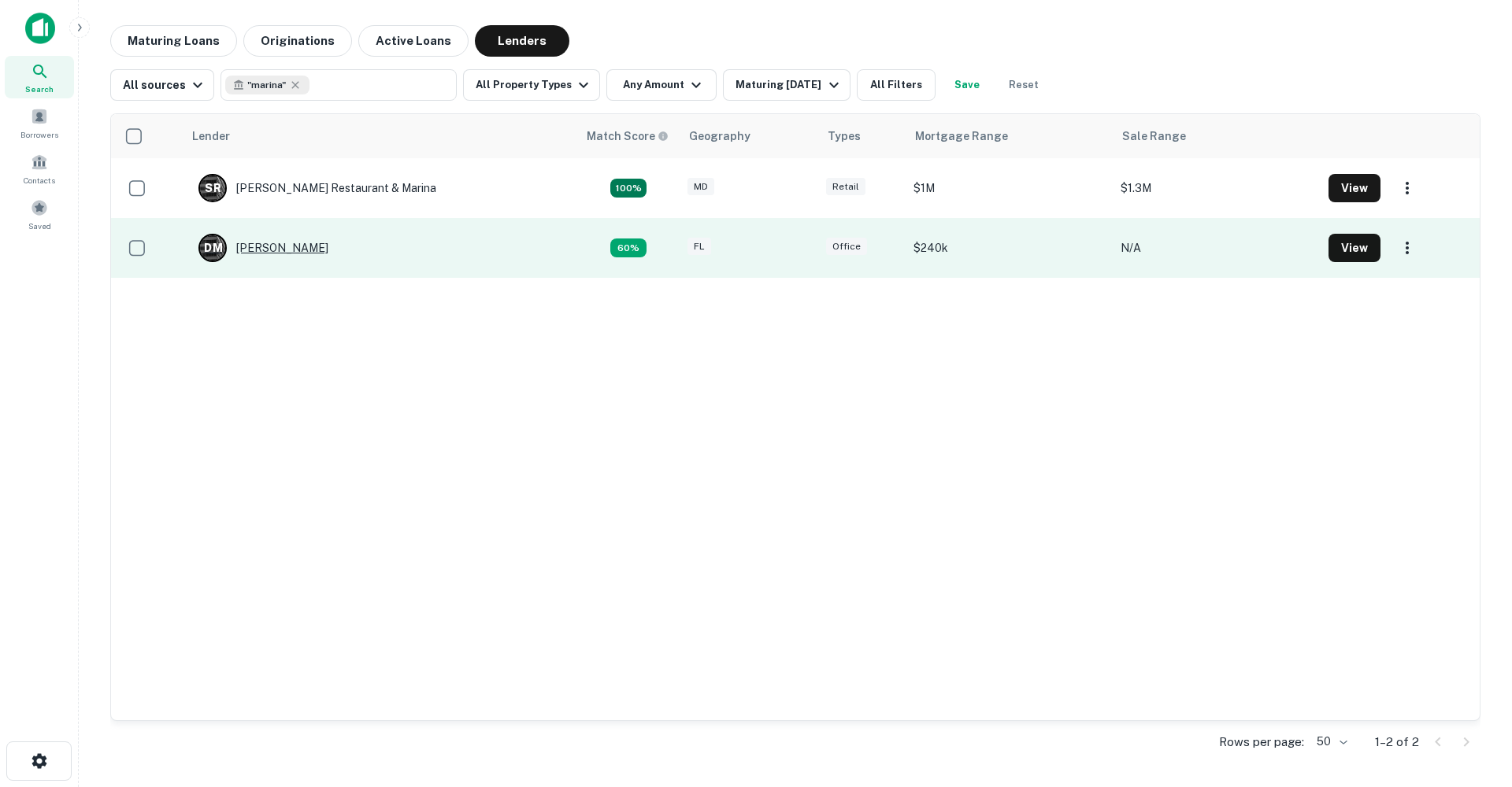
click at [258, 250] on div "D M Diane Marinacci" at bounding box center [263, 247] width 130 height 28
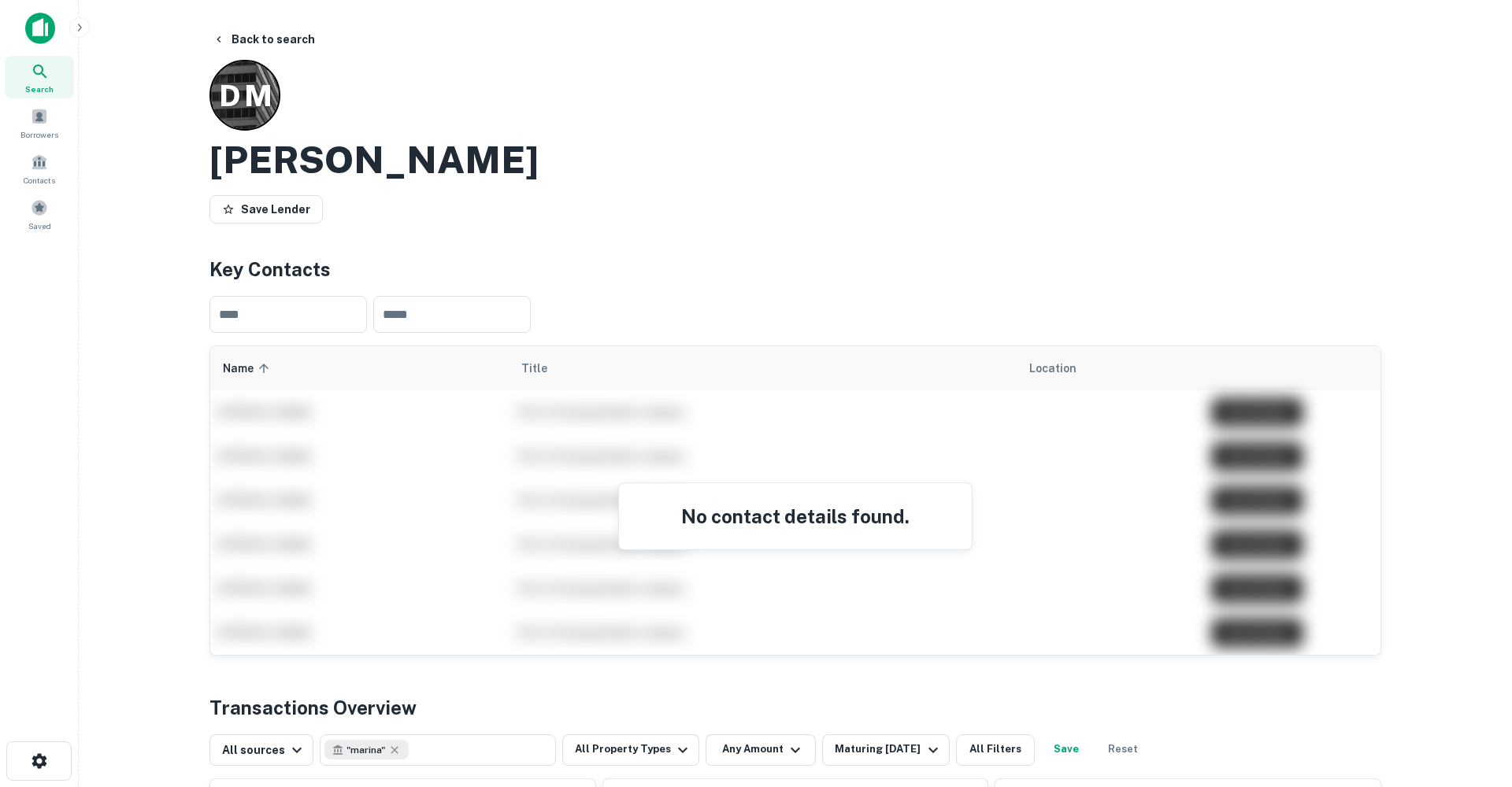
click at [48, 82] on div "Search" at bounding box center [39, 76] width 69 height 43
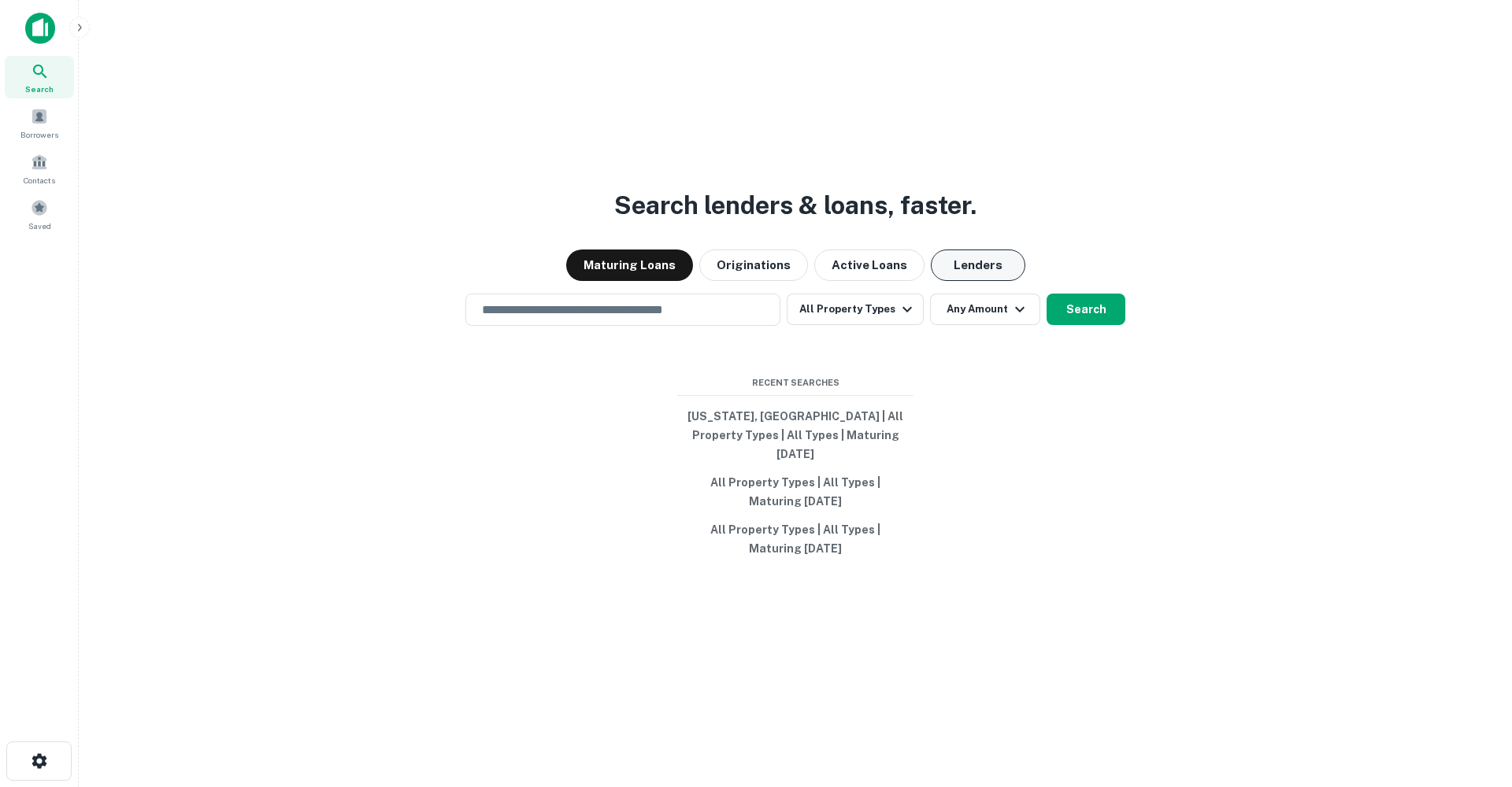
click at [979, 273] on button "Lenders" at bounding box center [979, 265] width 95 height 32
click at [692, 310] on input "text" at bounding box center [623, 310] width 301 height 18
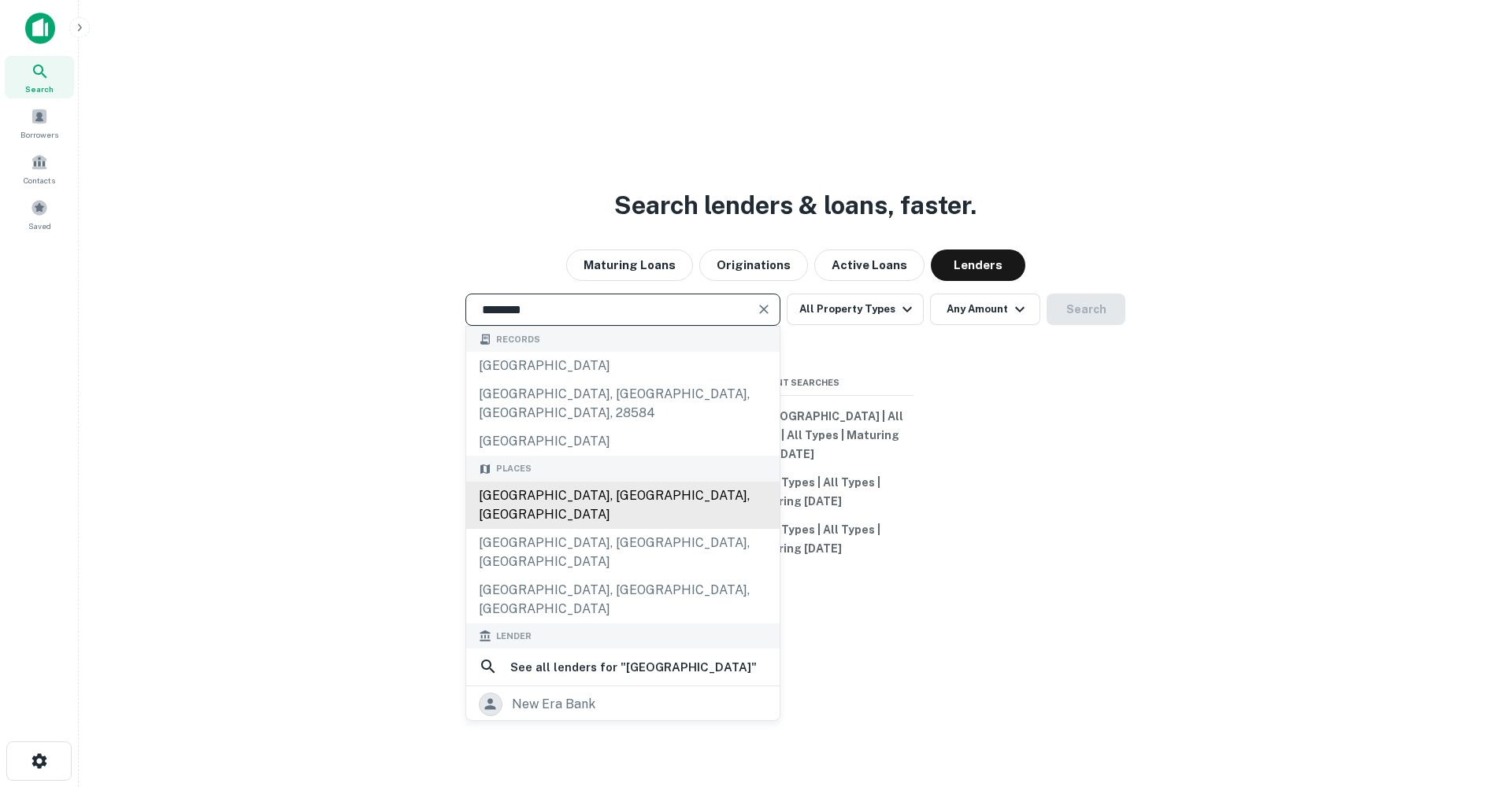
click at [579, 490] on div "[GEOGRAPHIC_DATA], [GEOGRAPHIC_DATA], [GEOGRAPHIC_DATA]" at bounding box center [623, 506] width 313 height 47
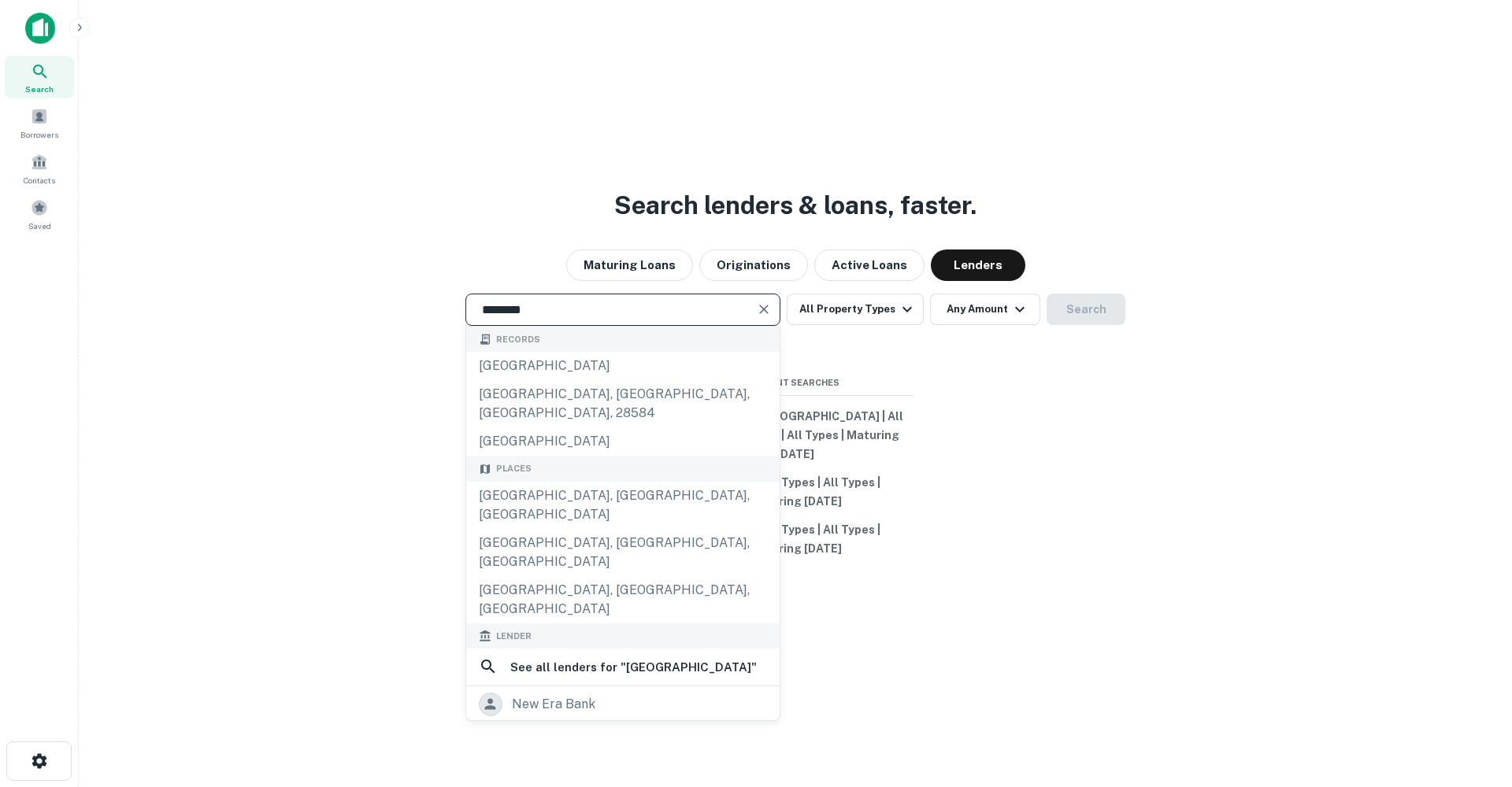
type input "**********"
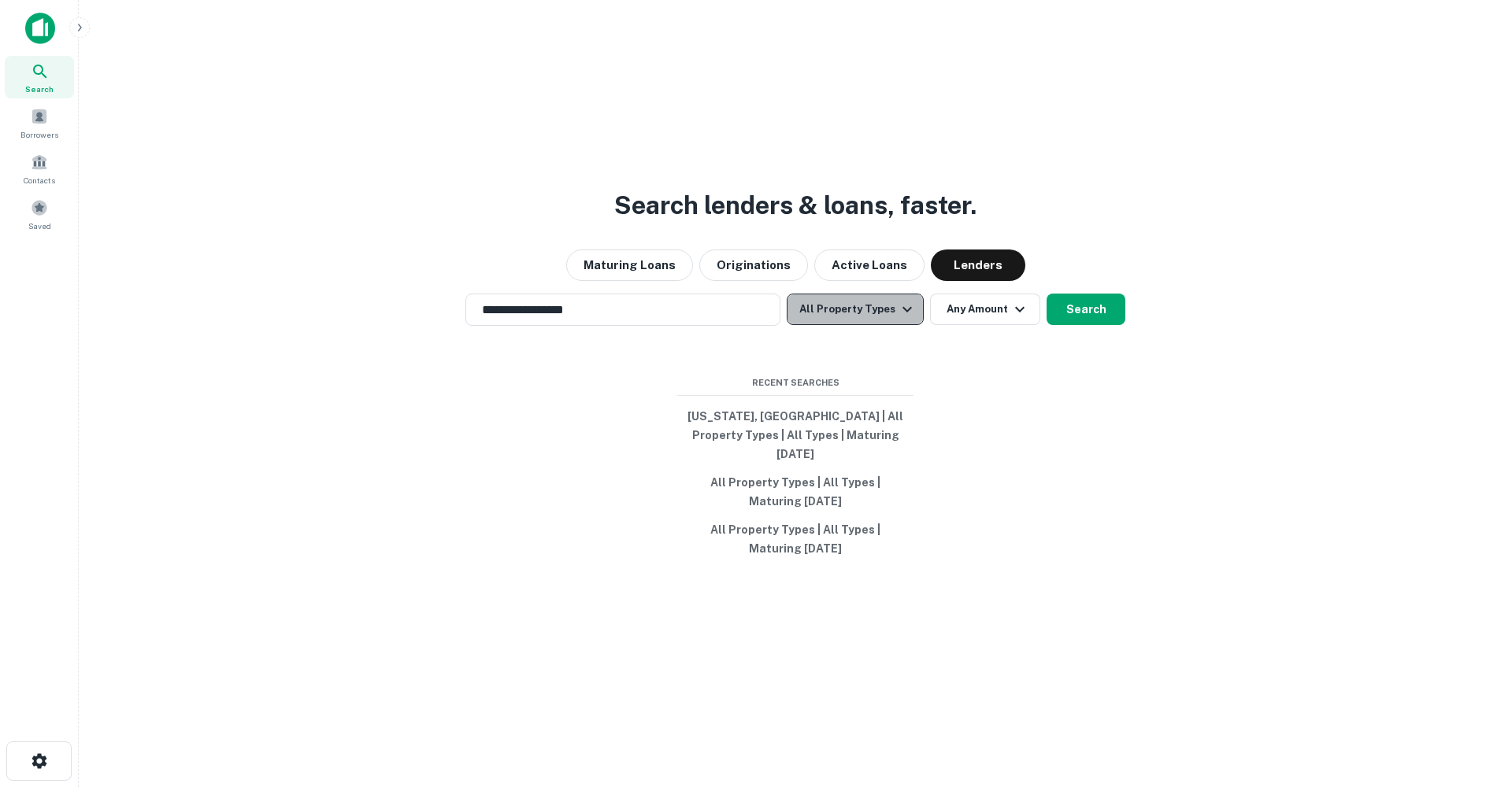
click at [869, 318] on button "All Property Types" at bounding box center [855, 309] width 137 height 32
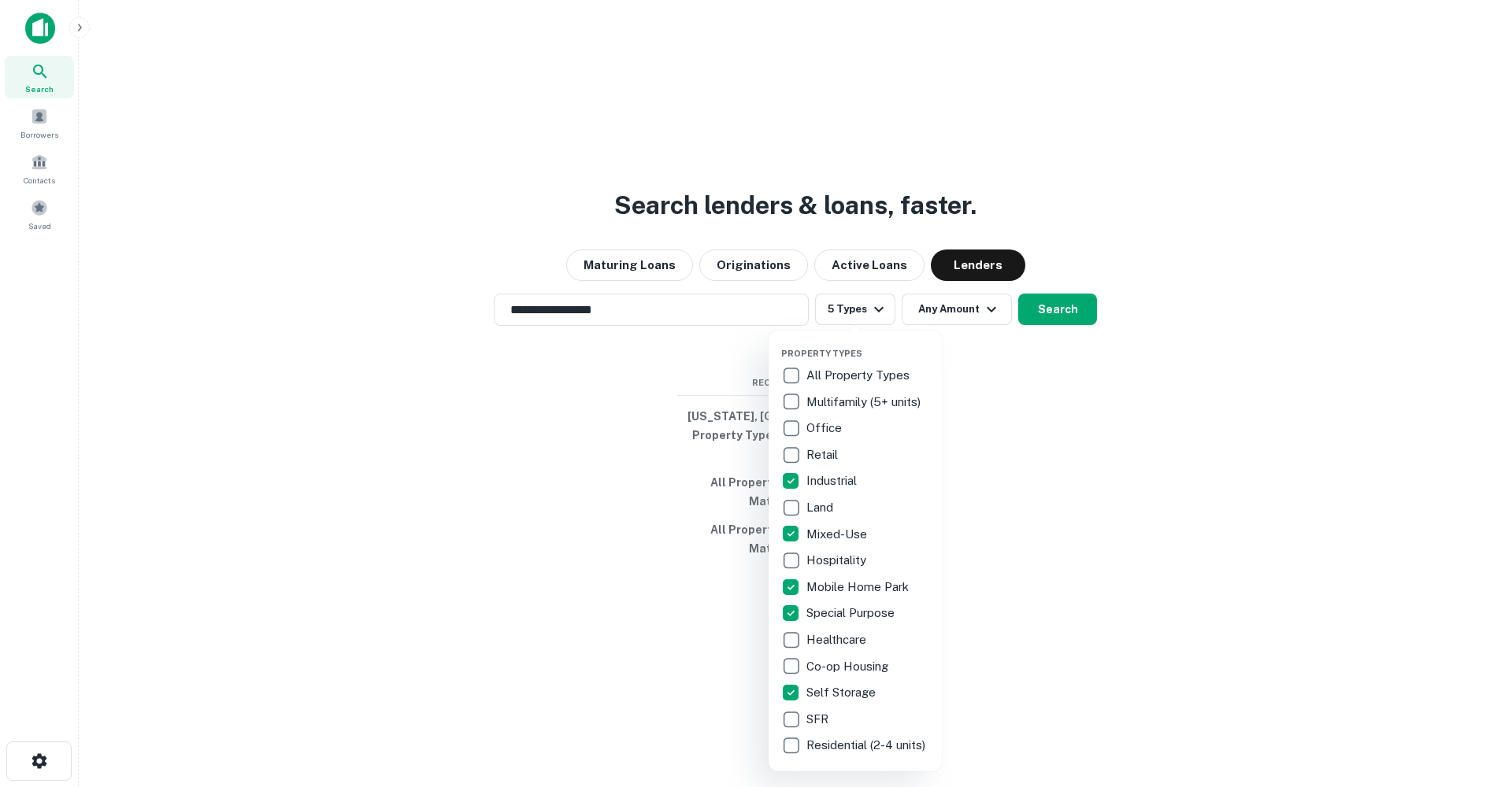
click at [948, 317] on div at bounding box center [756, 393] width 1512 height 787
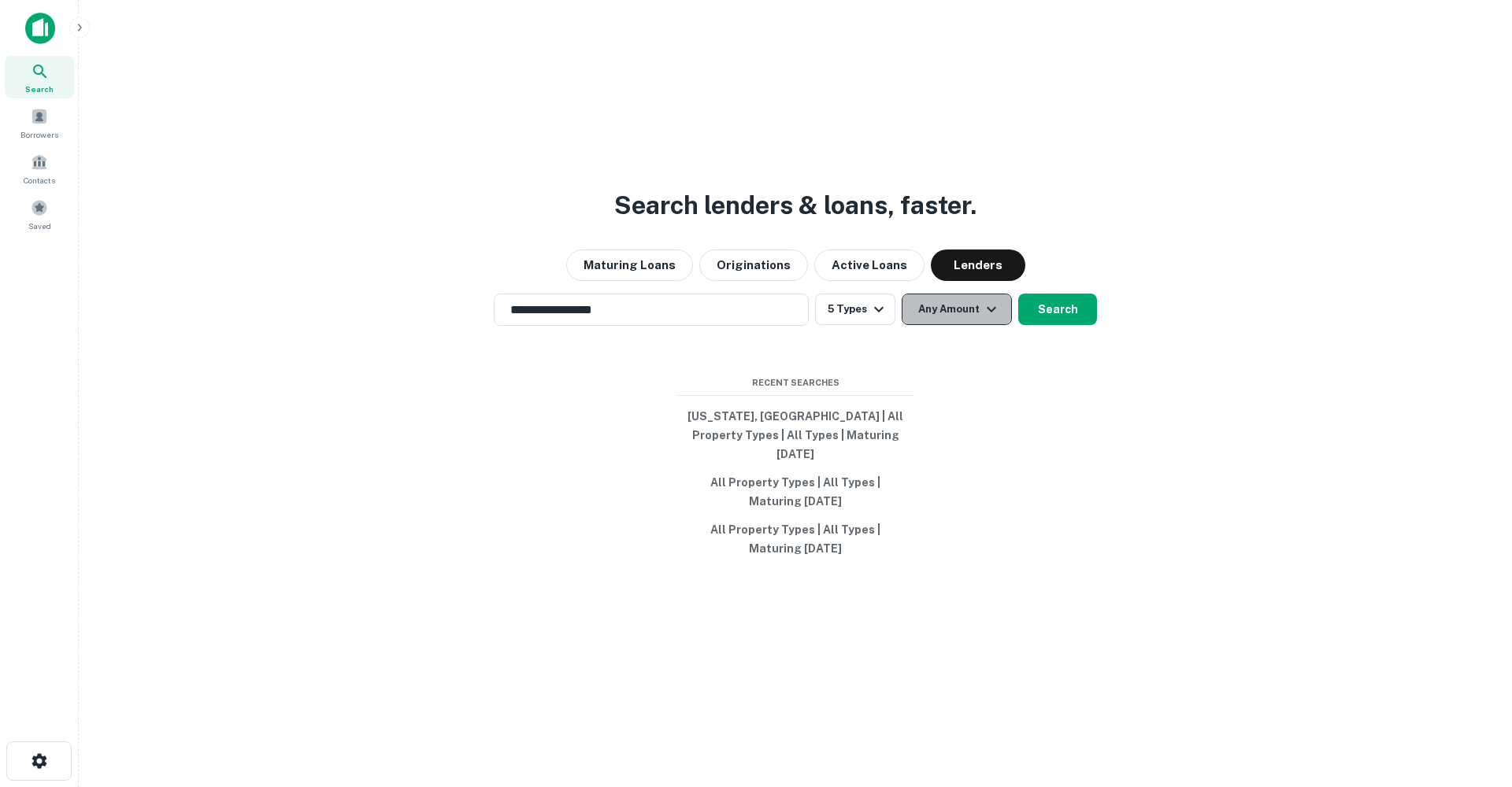
click at [951, 321] on button "Any Amount" at bounding box center [957, 309] width 110 height 32
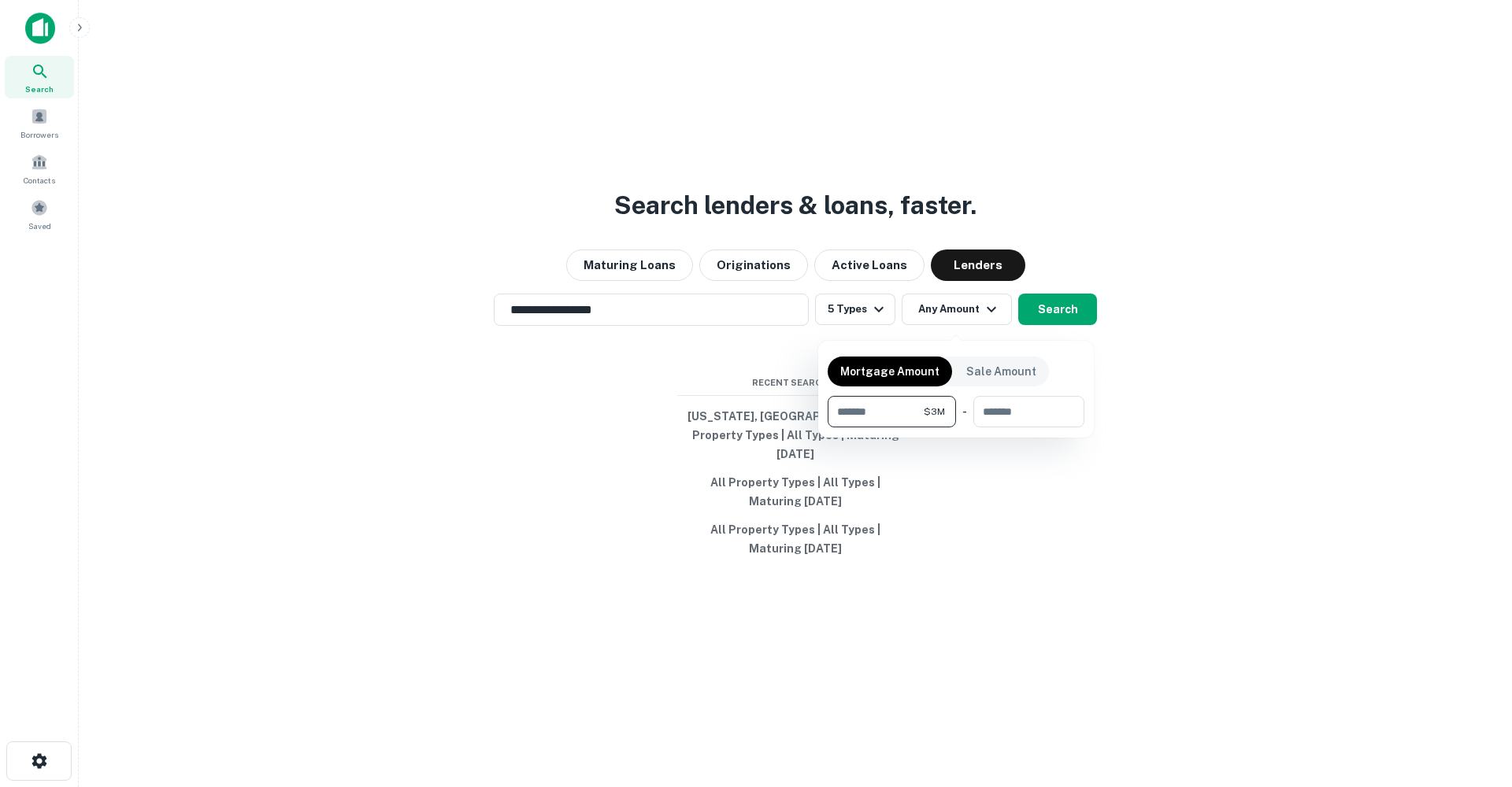
type input "*******"
click at [1073, 319] on div at bounding box center [756, 393] width 1512 height 787
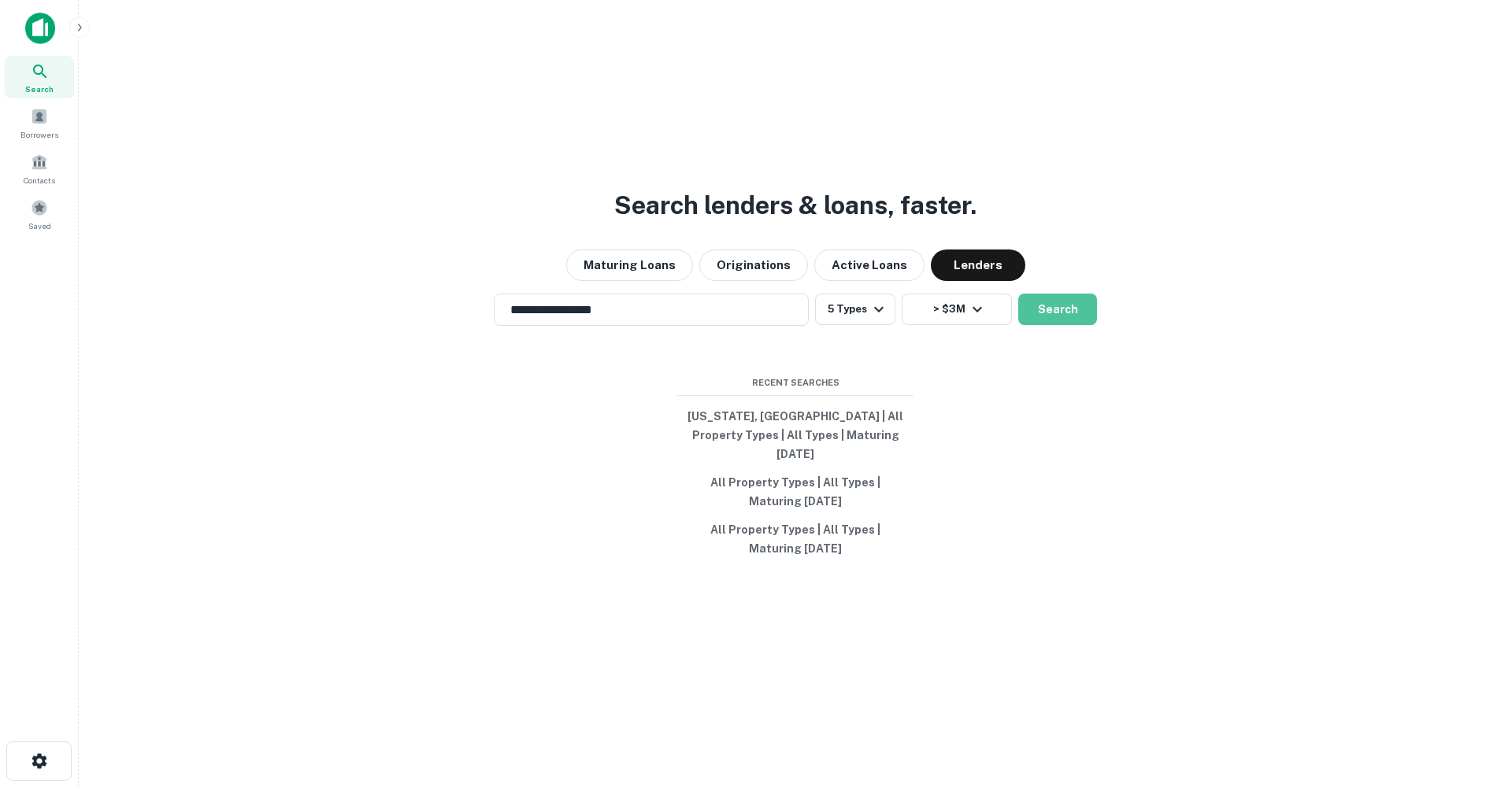
click at [1070, 320] on button "Search" at bounding box center [1058, 309] width 79 height 32
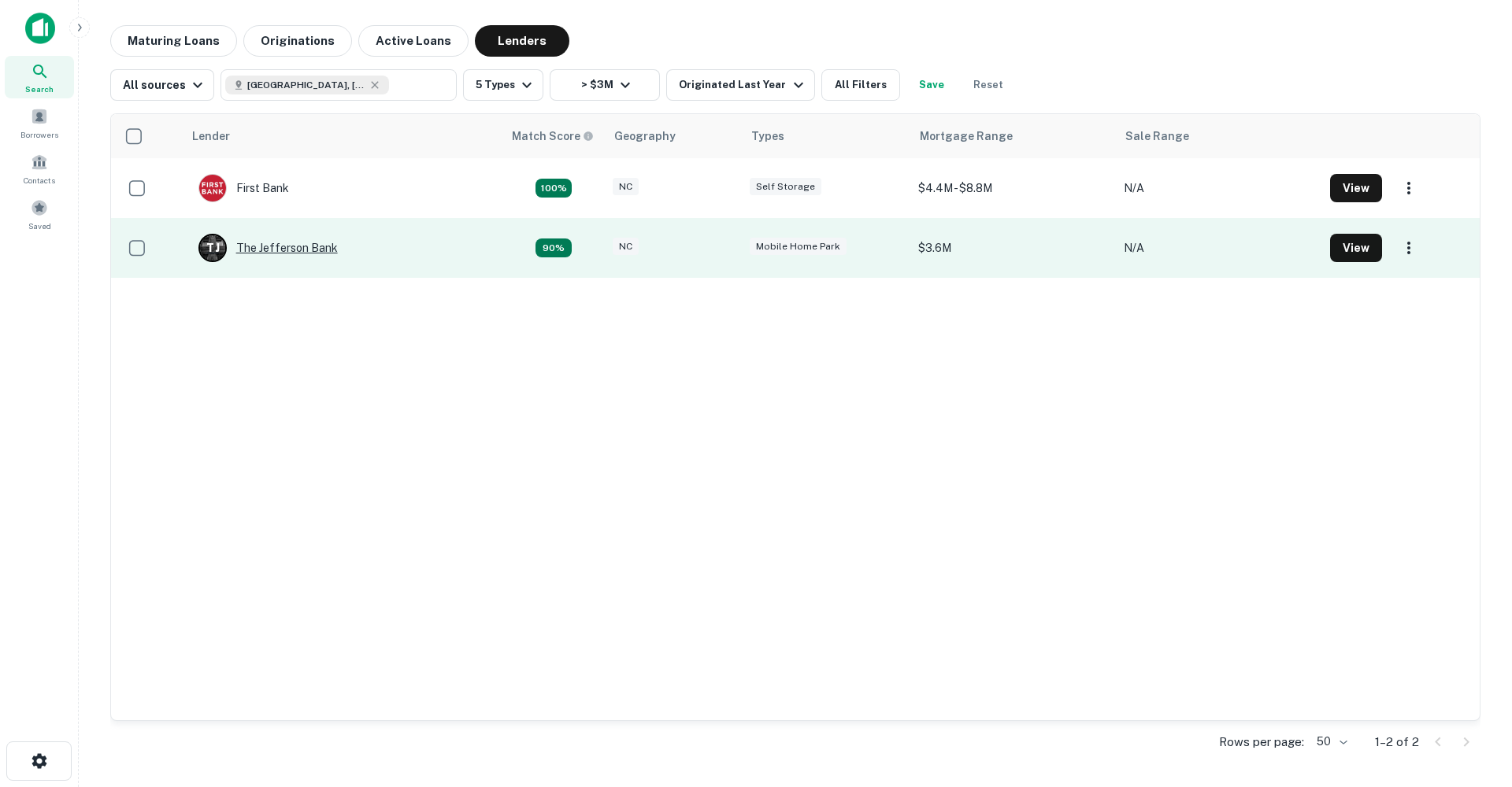
click at [306, 248] on div "T J The Jefferson Bank" at bounding box center [268, 247] width 139 height 28
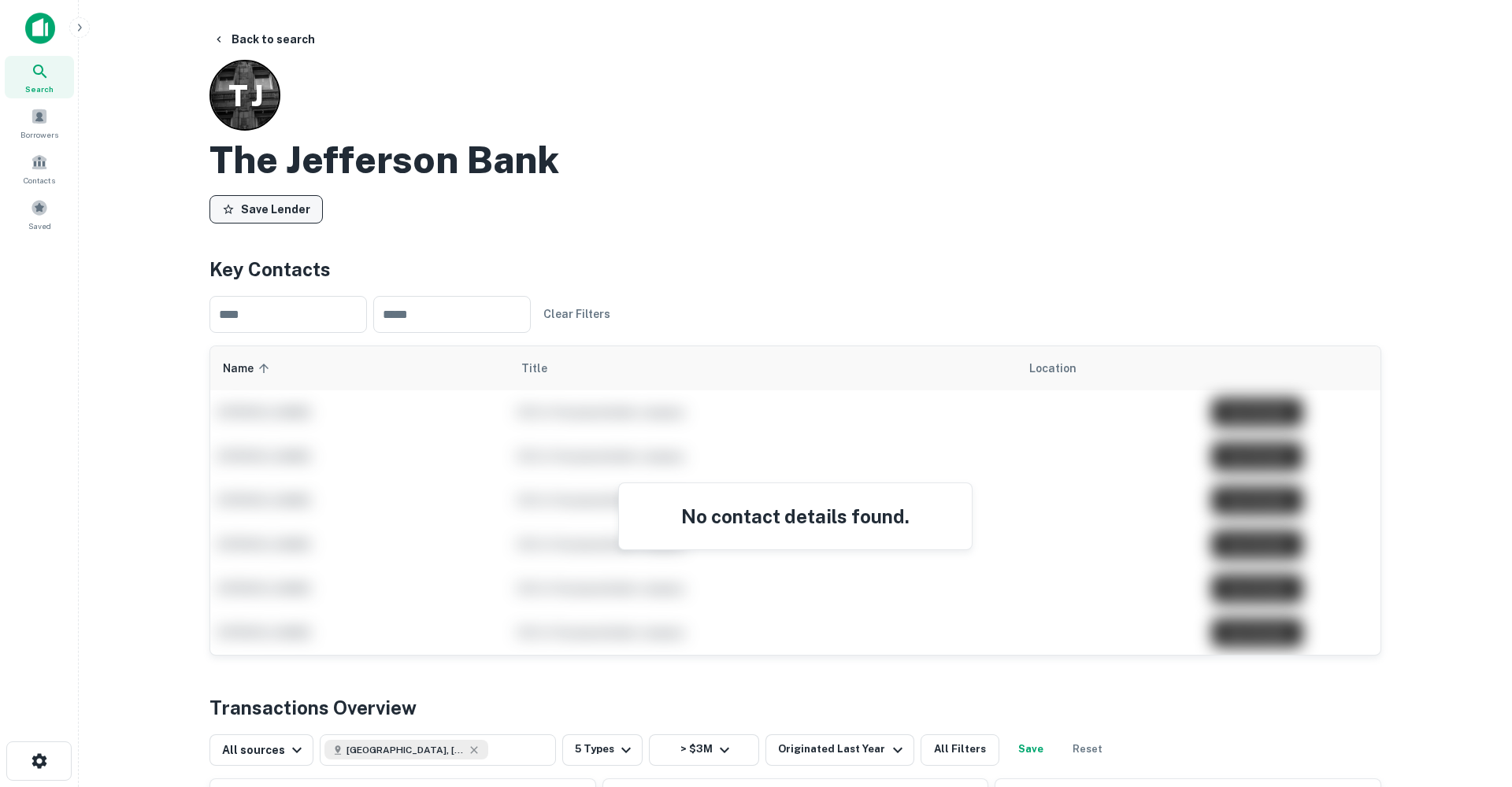
click at [272, 202] on button "Save Lender" at bounding box center [266, 209] width 114 height 28
click at [236, 36] on button "Back to search" at bounding box center [264, 39] width 115 height 28
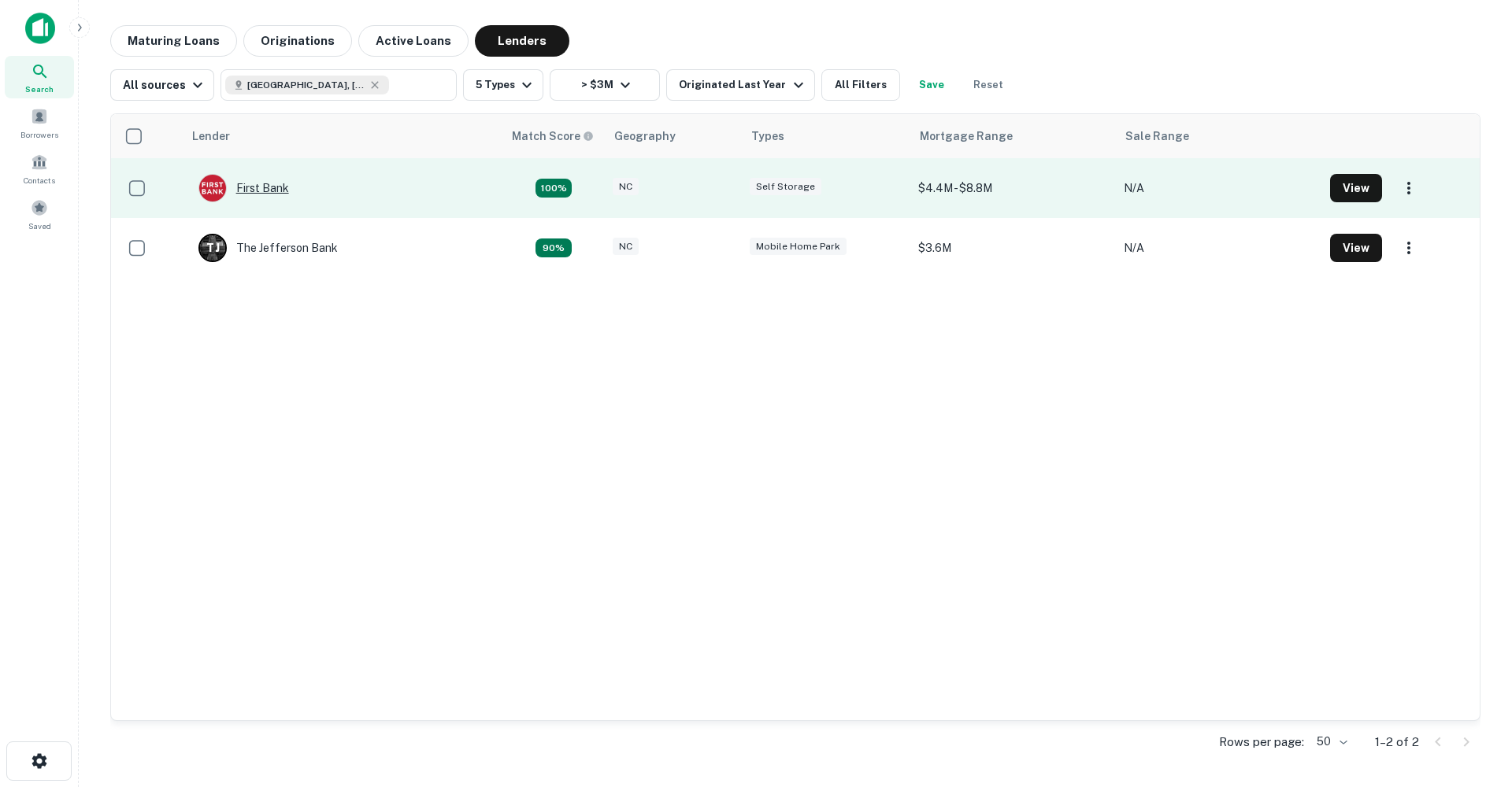
click at [273, 188] on div "First Bank" at bounding box center [244, 187] width 91 height 28
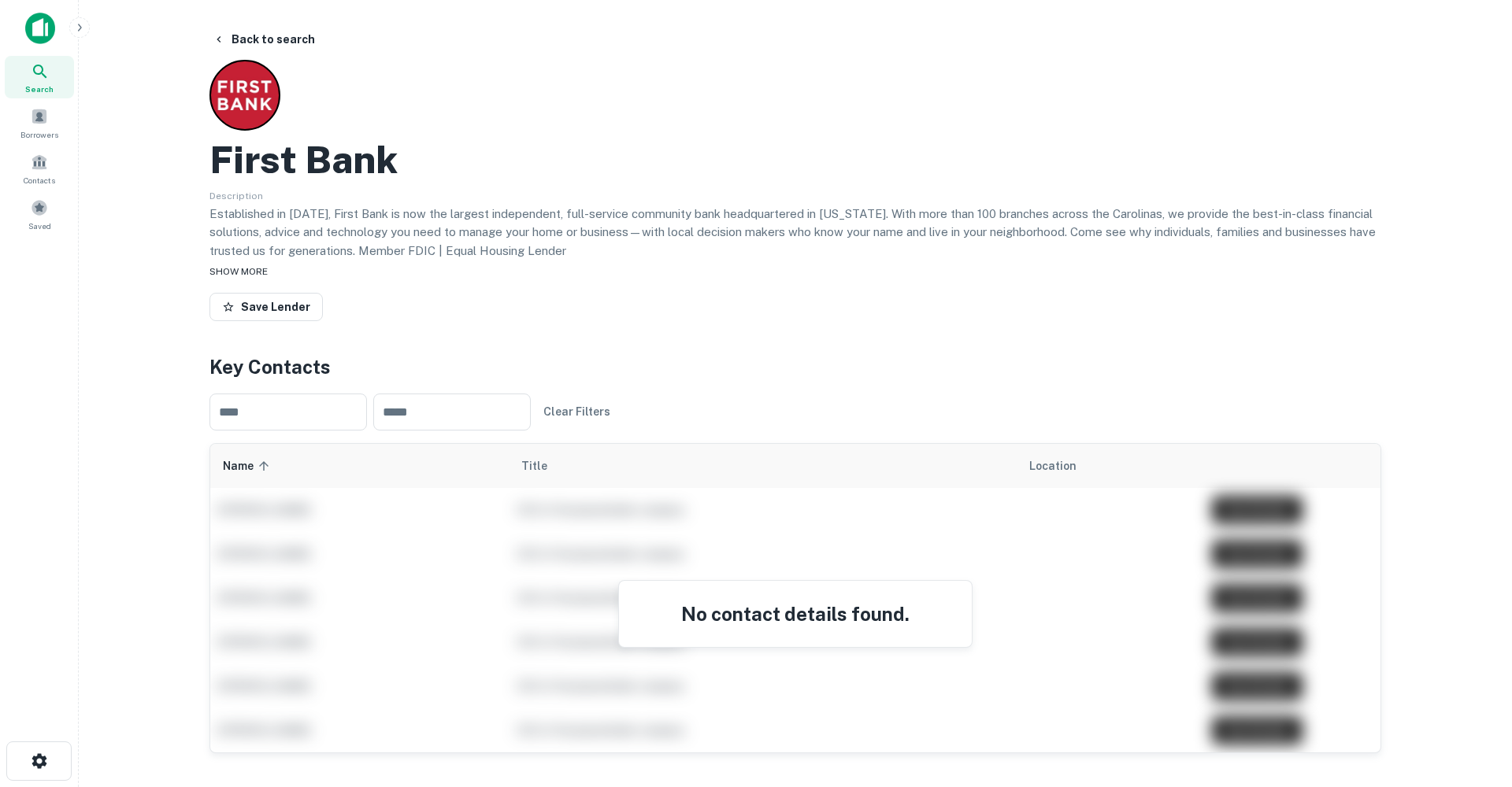
click at [245, 269] on span "SHOW MORE" at bounding box center [238, 271] width 58 height 11
drag, startPoint x: 570, startPoint y: 248, endPoint x: 275, endPoint y: 186, distance: 301.4
click at [209, 142] on div "First Bank Description Established in [DATE], First Bank is now the largest ind…" at bounding box center [796, 195] width 1172 height 269
click at [580, 249] on p "Established in [DATE], First Bank is now the largest independent, full-service …" at bounding box center [796, 232] width 1172 height 55
drag, startPoint x: 565, startPoint y: 249, endPoint x: 200, endPoint y: 193, distance: 369.3
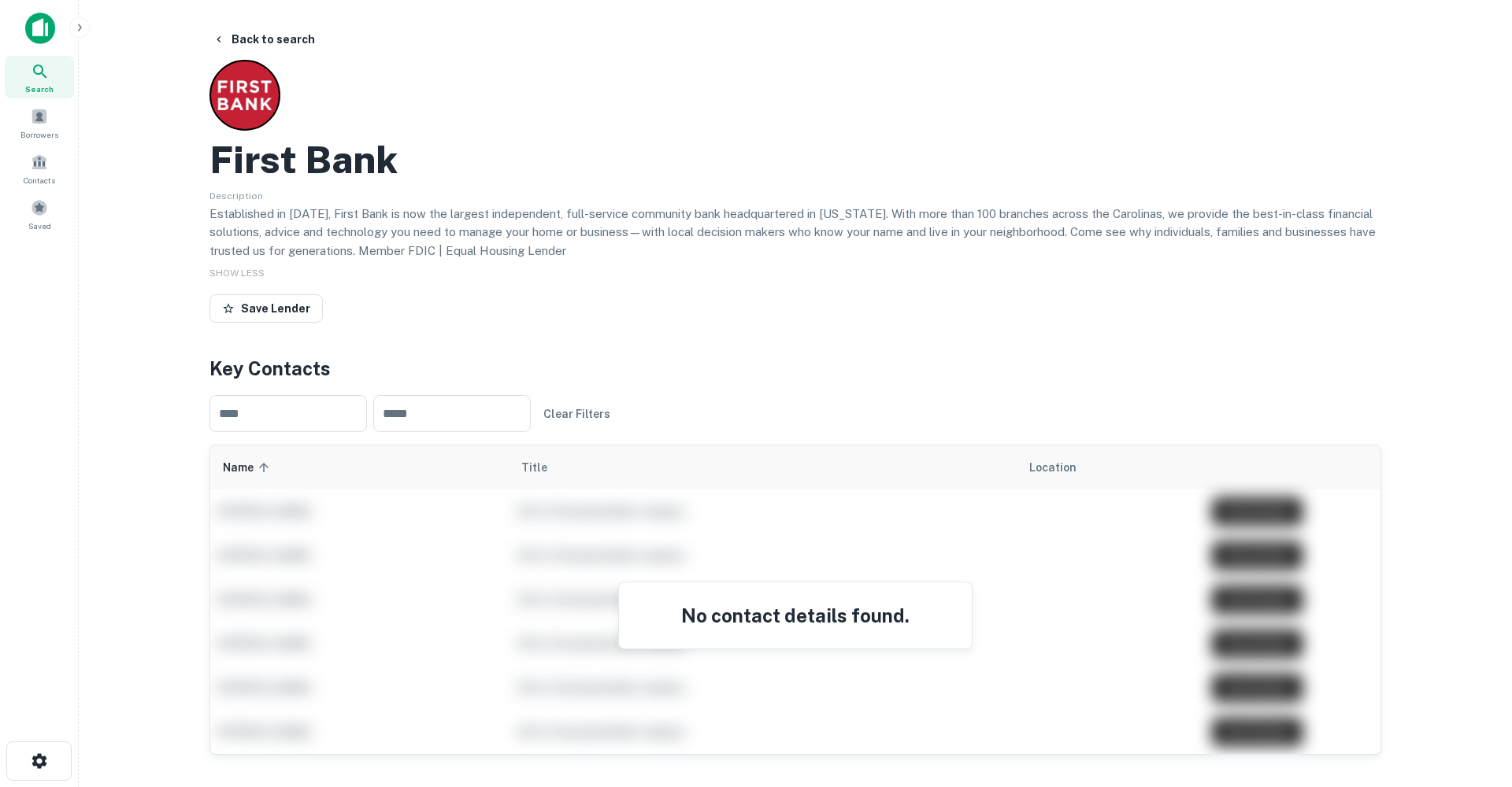
click at [198, 193] on div "Back to search First Bank Description Established in [DATE], First Bank is now …" at bounding box center [795, 664] width 1210 height 1278
click at [570, 248] on p "Established in [DATE], First Bank is now the largest independent, full-service …" at bounding box center [796, 232] width 1172 height 55
drag, startPoint x: 563, startPoint y: 248, endPoint x: 205, endPoint y: 207, distance: 360.3
click at [204, 208] on div "Back to search First Bank Description Established in [DATE], First Bank is now …" at bounding box center [795, 664] width 1210 height 1278
click at [568, 246] on p "Established in [DATE], First Bank is now the largest independent, full-service …" at bounding box center [796, 232] width 1172 height 55
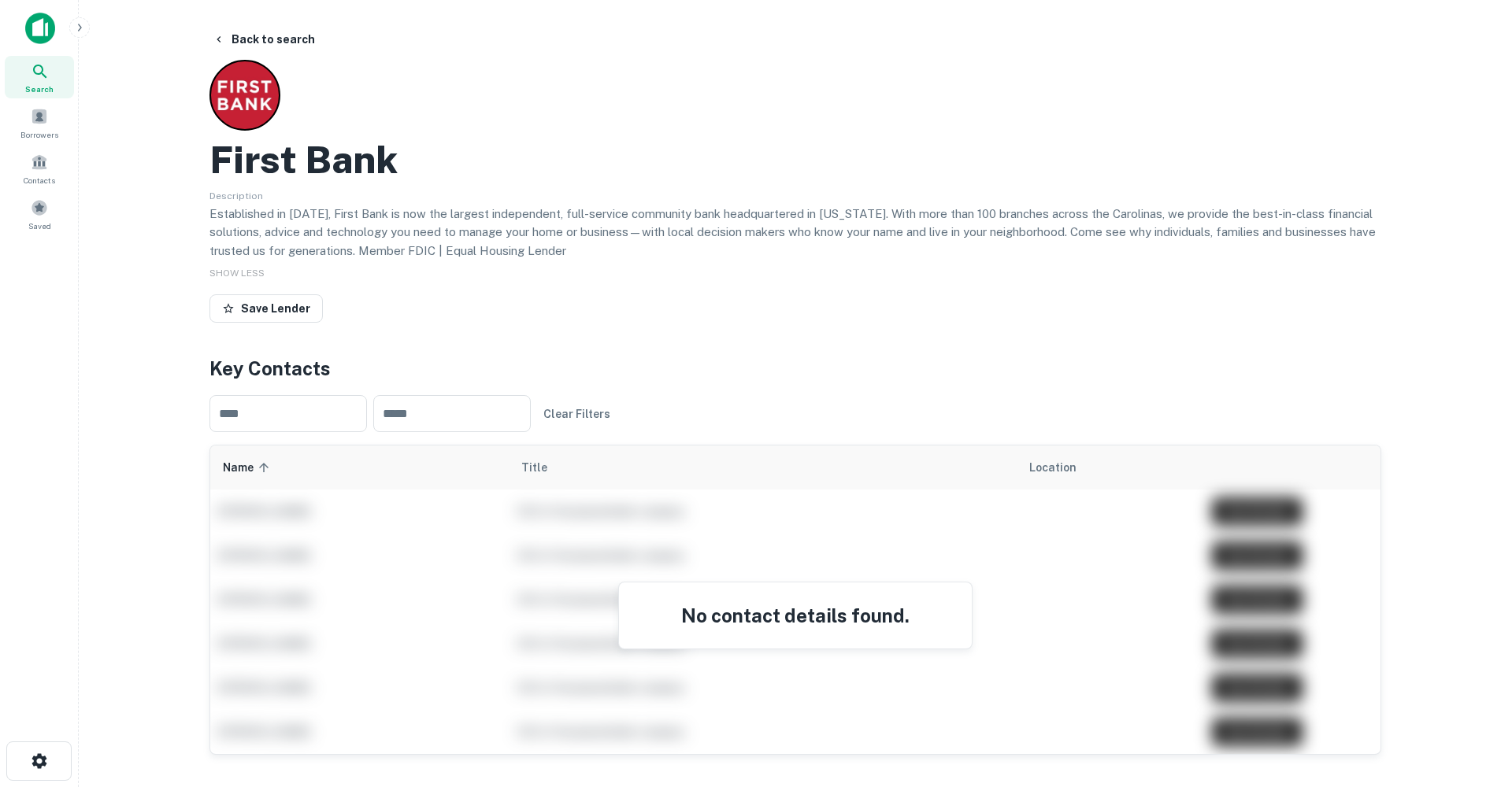
drag, startPoint x: 562, startPoint y: 249, endPoint x: 208, endPoint y: 211, distance: 356.0
click at [208, 212] on div "Back to search First Bank Description Established in [DATE], First Bank is now …" at bounding box center [795, 664] width 1210 height 1278
click at [569, 245] on p "Established in [DATE], First Bank is now the largest independent, full-service …" at bounding box center [796, 232] width 1172 height 55
click at [262, 298] on button "Save Lender" at bounding box center [266, 308] width 114 height 28
click at [254, 35] on button "Back to search" at bounding box center [264, 39] width 115 height 28
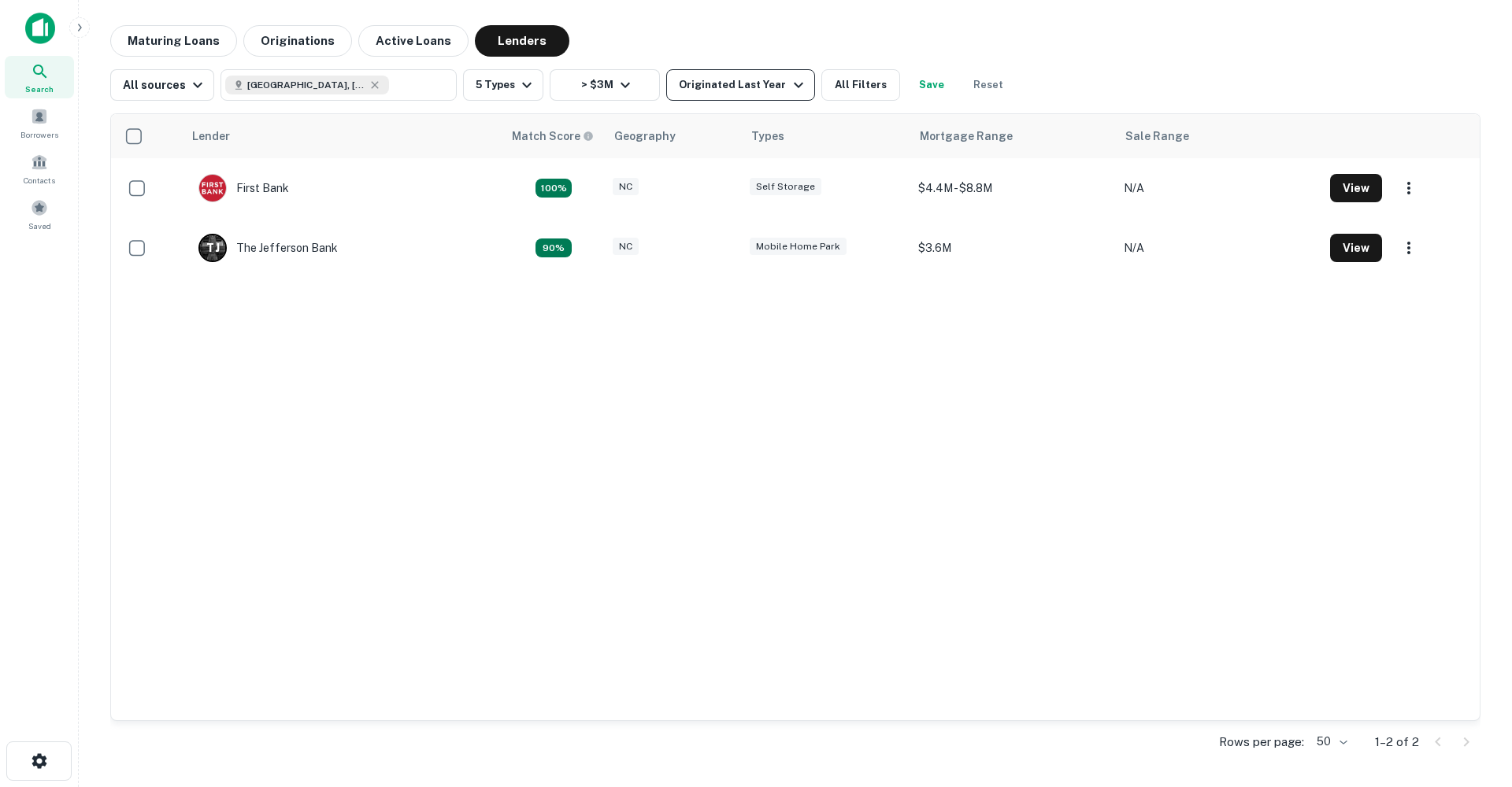
click at [726, 82] on div "Originated Last Year" at bounding box center [743, 85] width 128 height 19
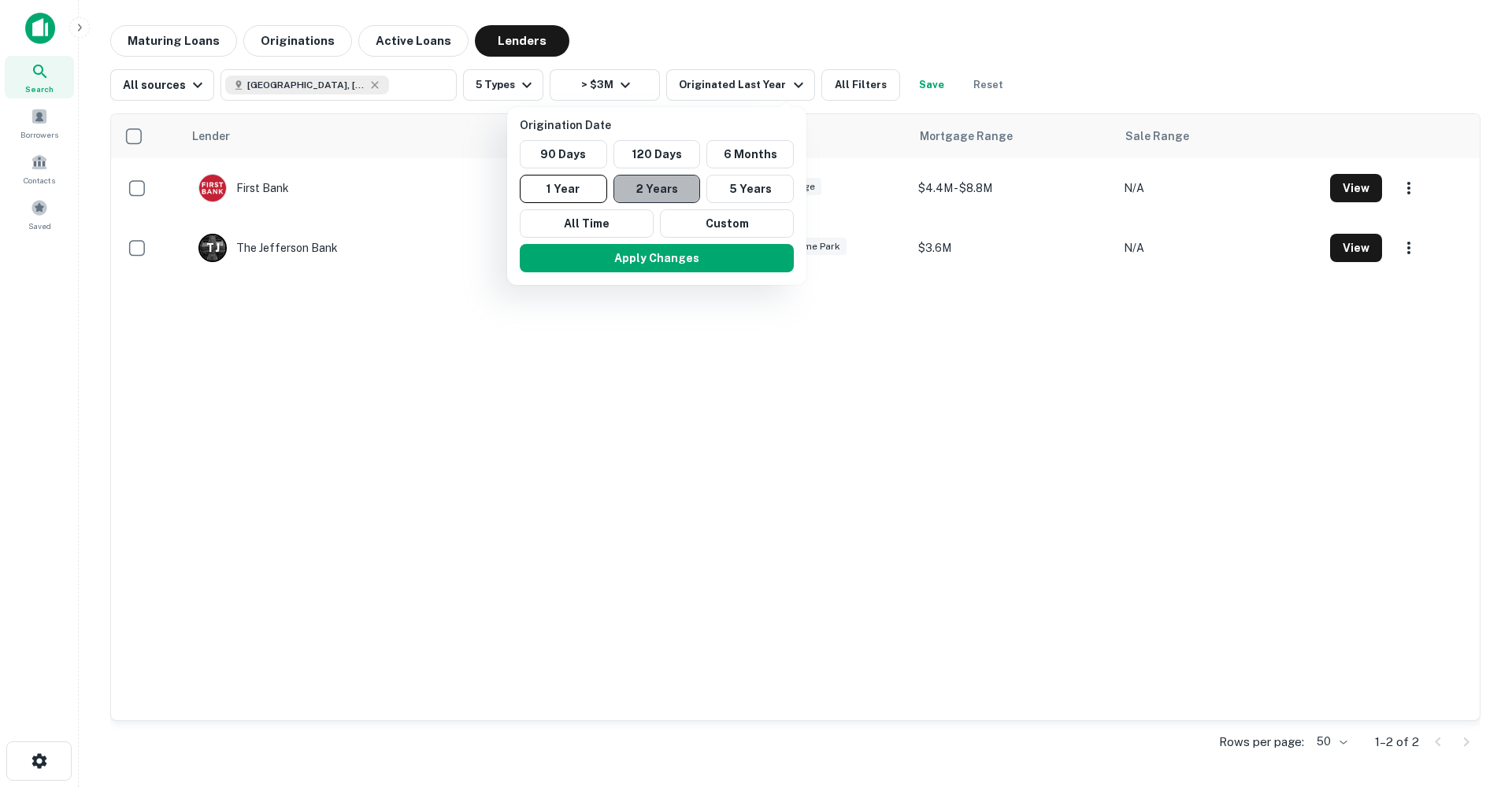
click at [675, 194] on button "2 Years" at bounding box center [657, 188] width 87 height 28
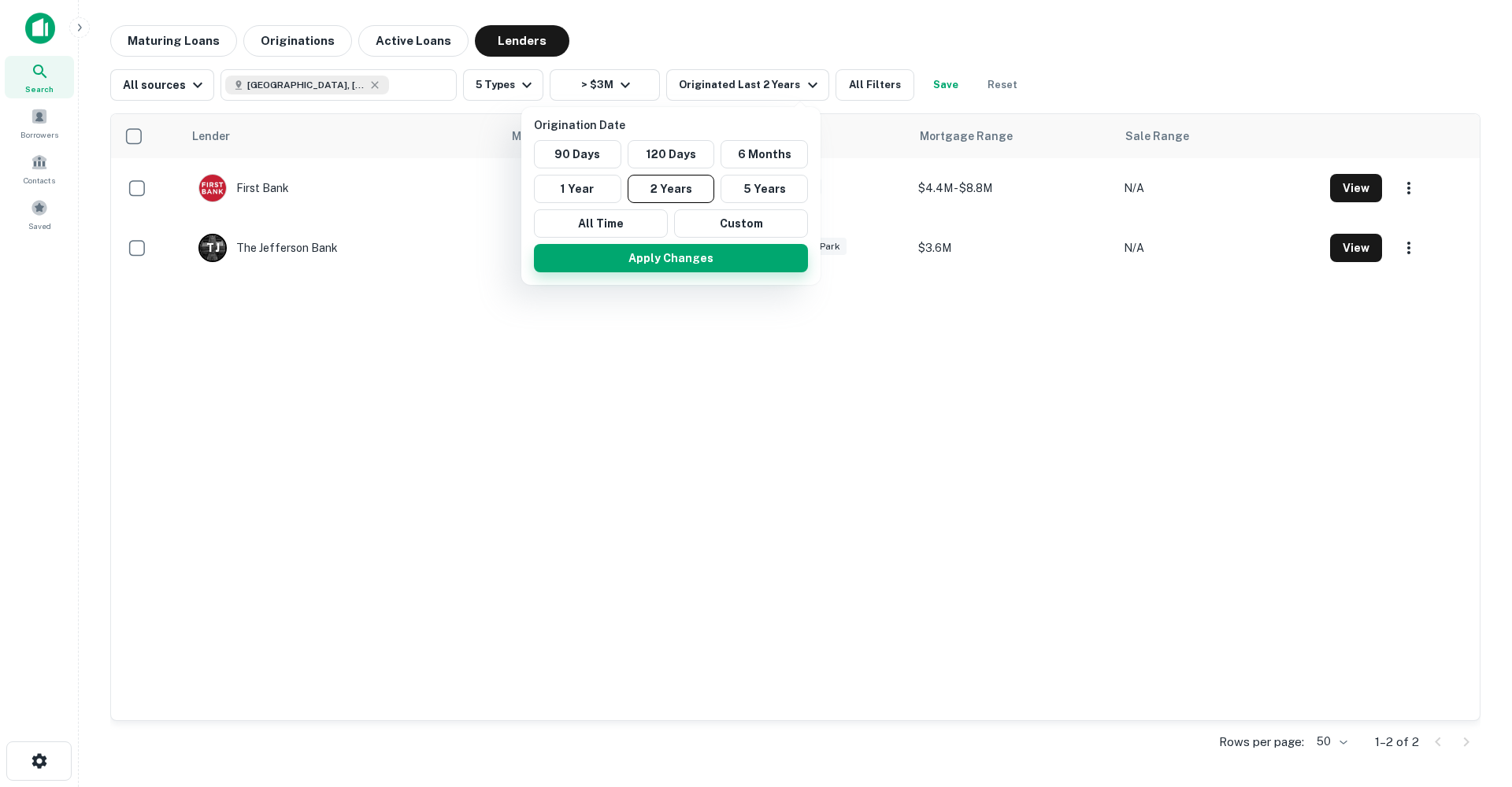
click at [700, 261] on button "Apply Changes" at bounding box center [671, 257] width 274 height 28
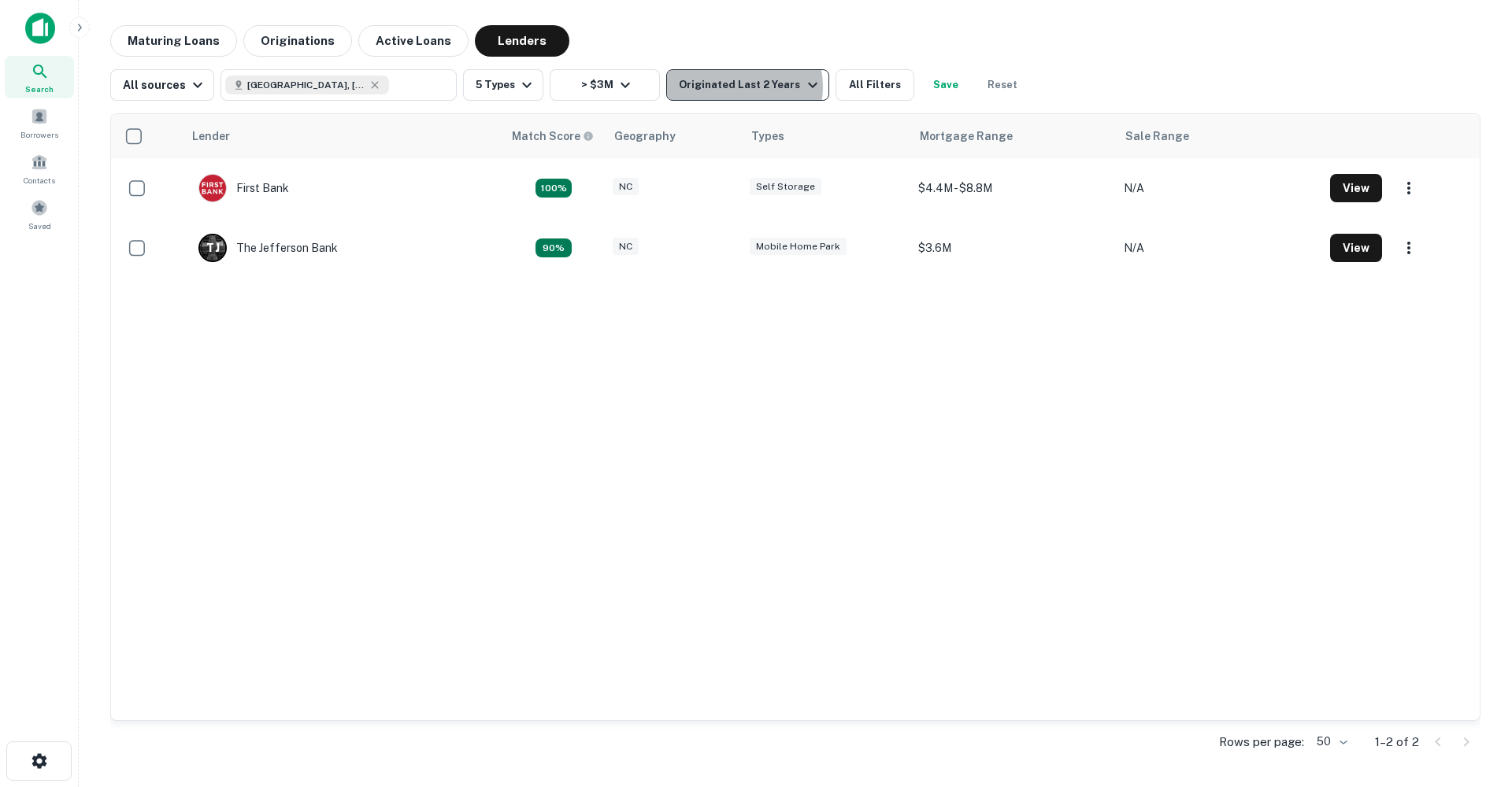
click at [728, 86] on div "Originated Last 2 Years" at bounding box center [750, 85] width 143 height 19
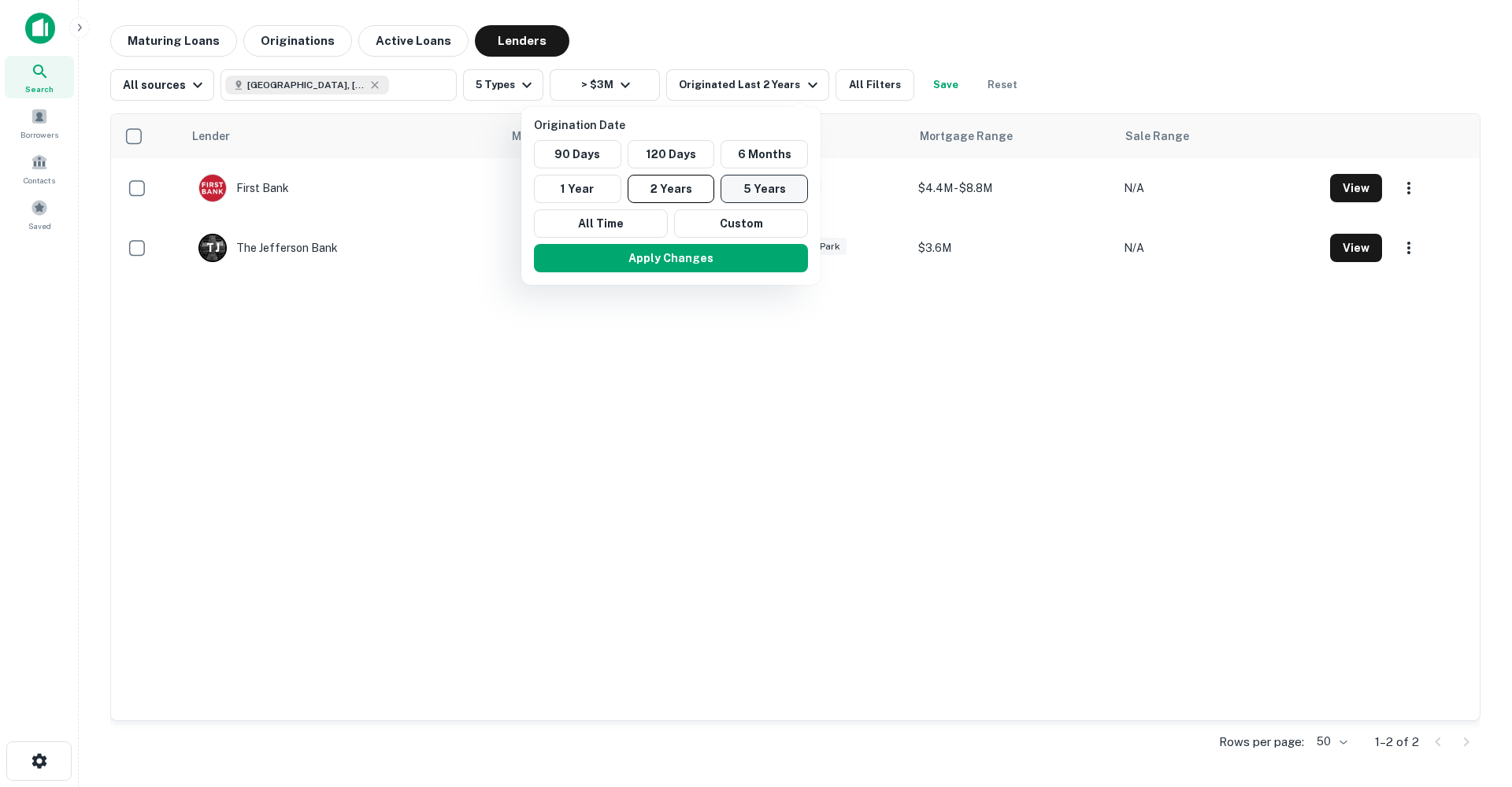
click at [756, 183] on button "5 Years" at bounding box center [765, 188] width 87 height 28
click at [736, 255] on button "Apply Changes" at bounding box center [672, 257] width 274 height 28
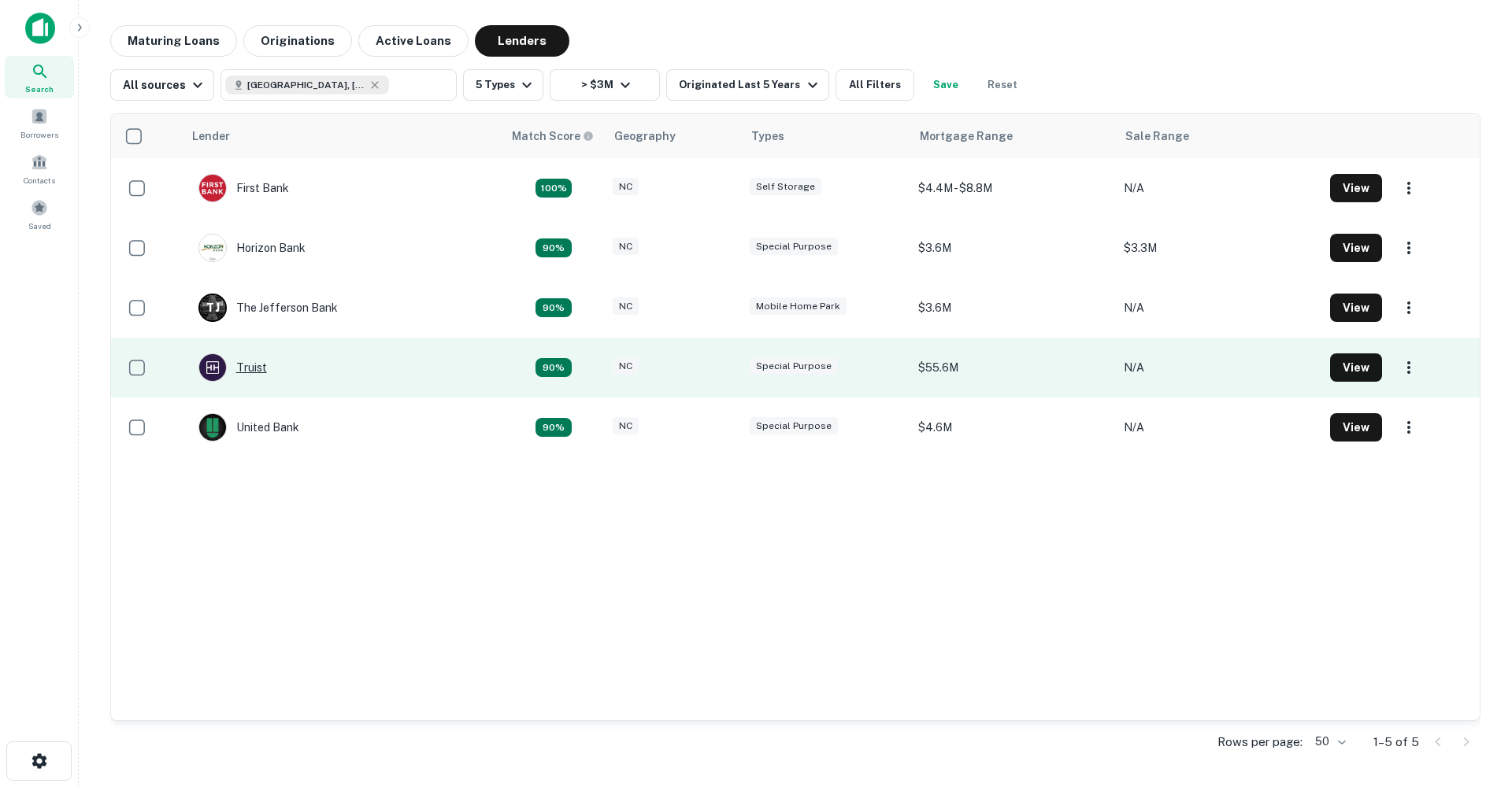
click at [259, 368] on div "Truist" at bounding box center [232, 368] width 68 height 28
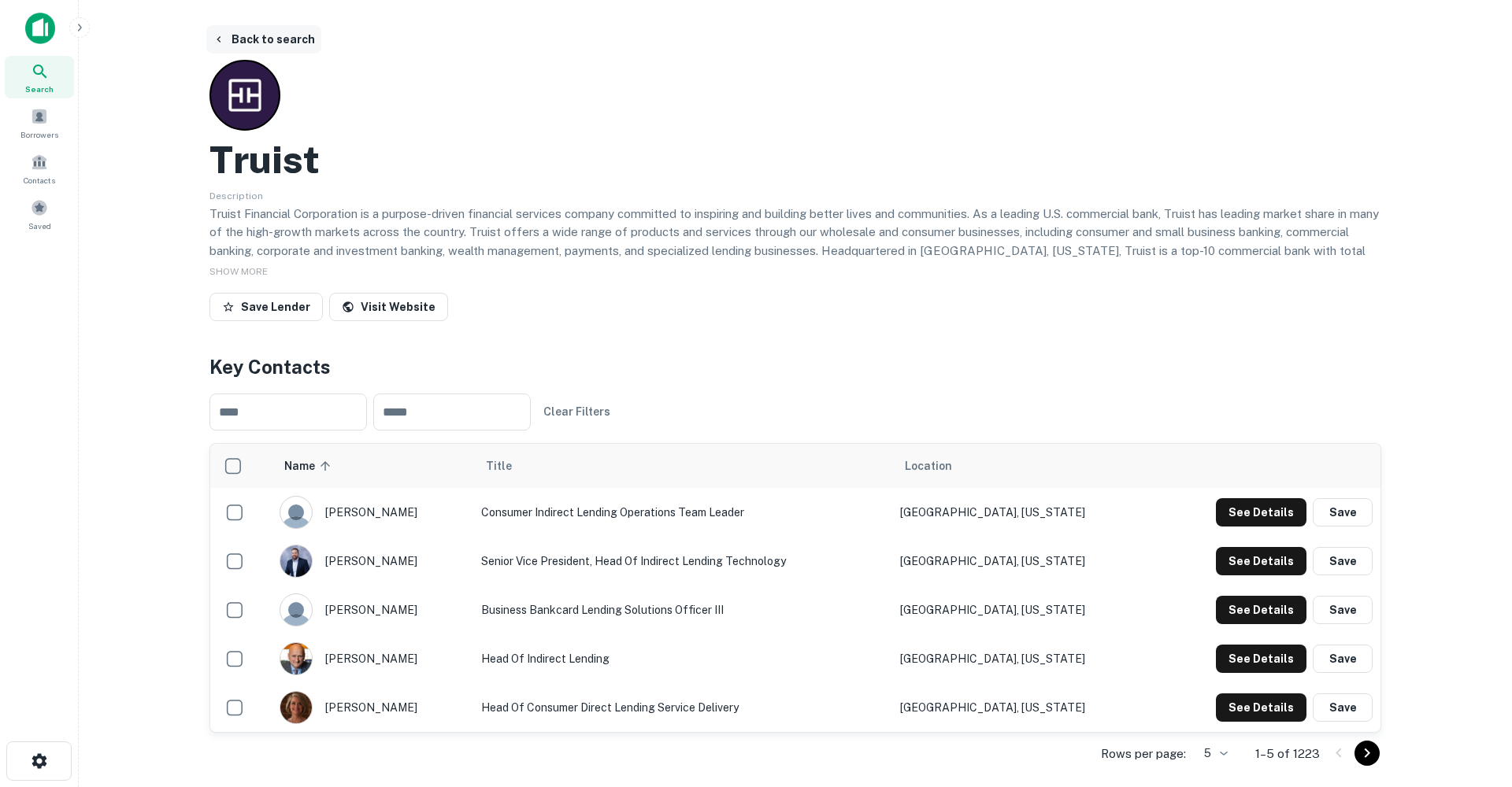
click at [295, 38] on button "Back to search" at bounding box center [264, 39] width 115 height 28
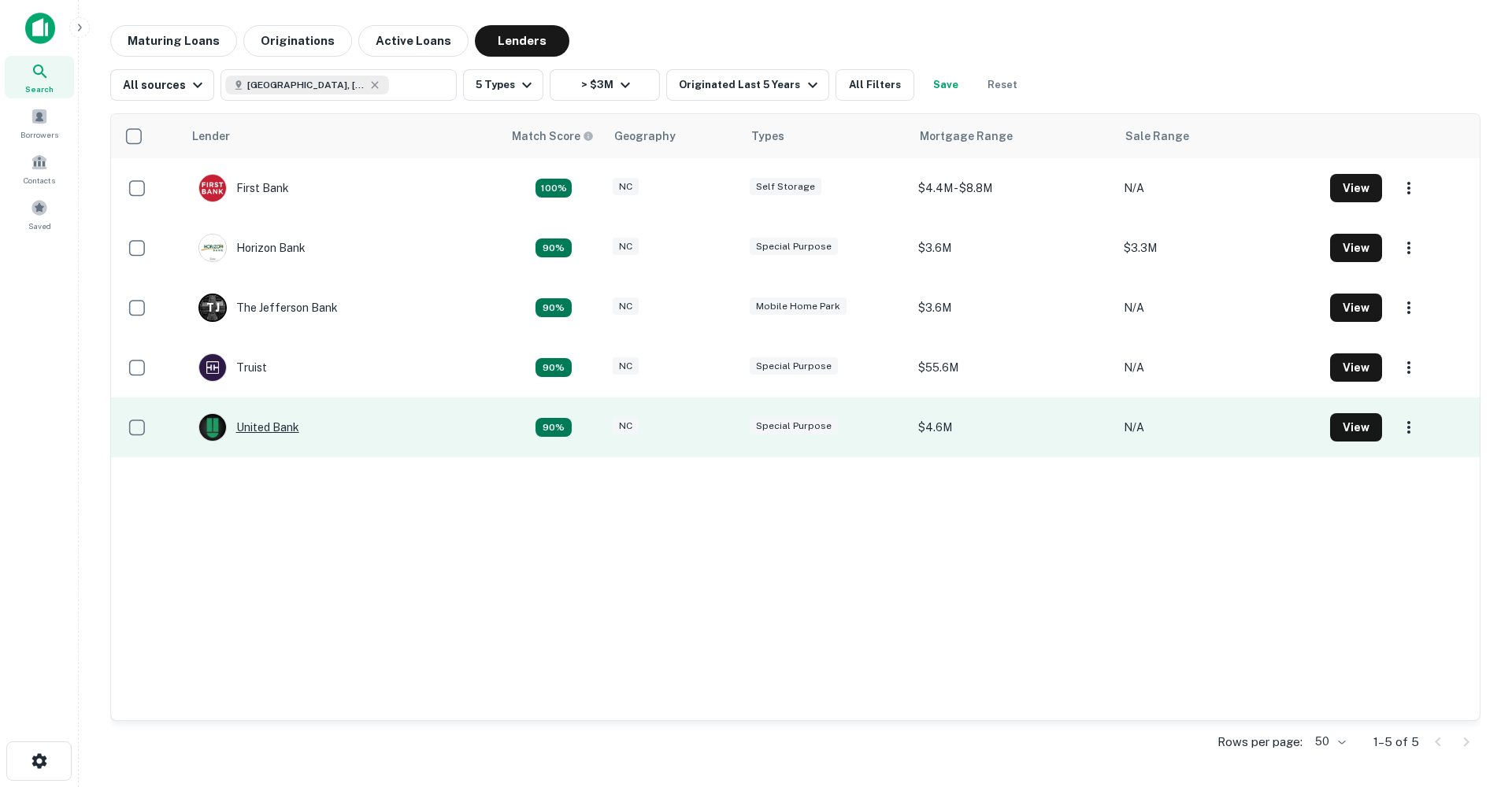
click at [276, 419] on div "United Bank" at bounding box center [249, 427] width 101 height 28
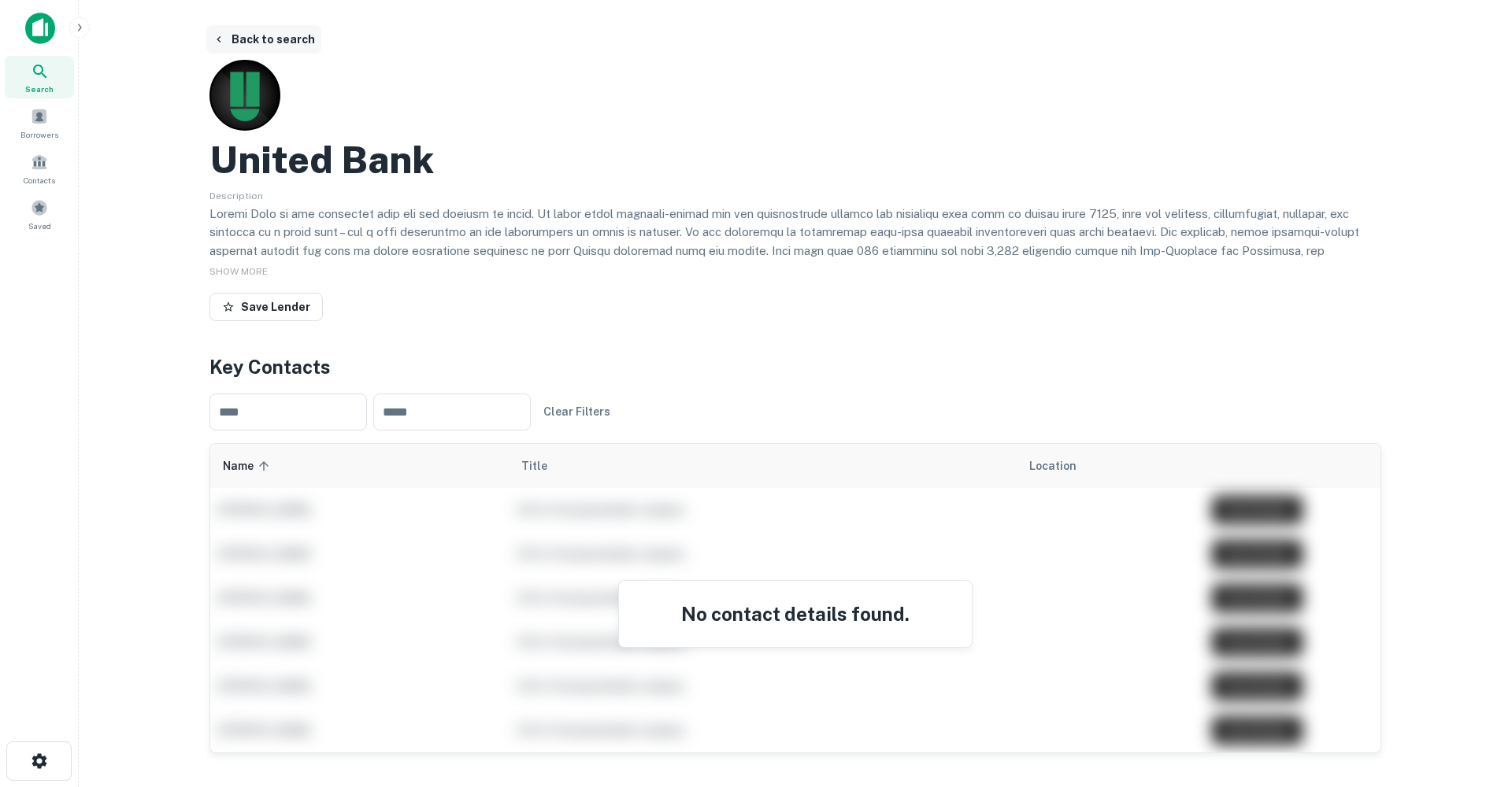
click at [260, 36] on button "Back to search" at bounding box center [264, 39] width 115 height 28
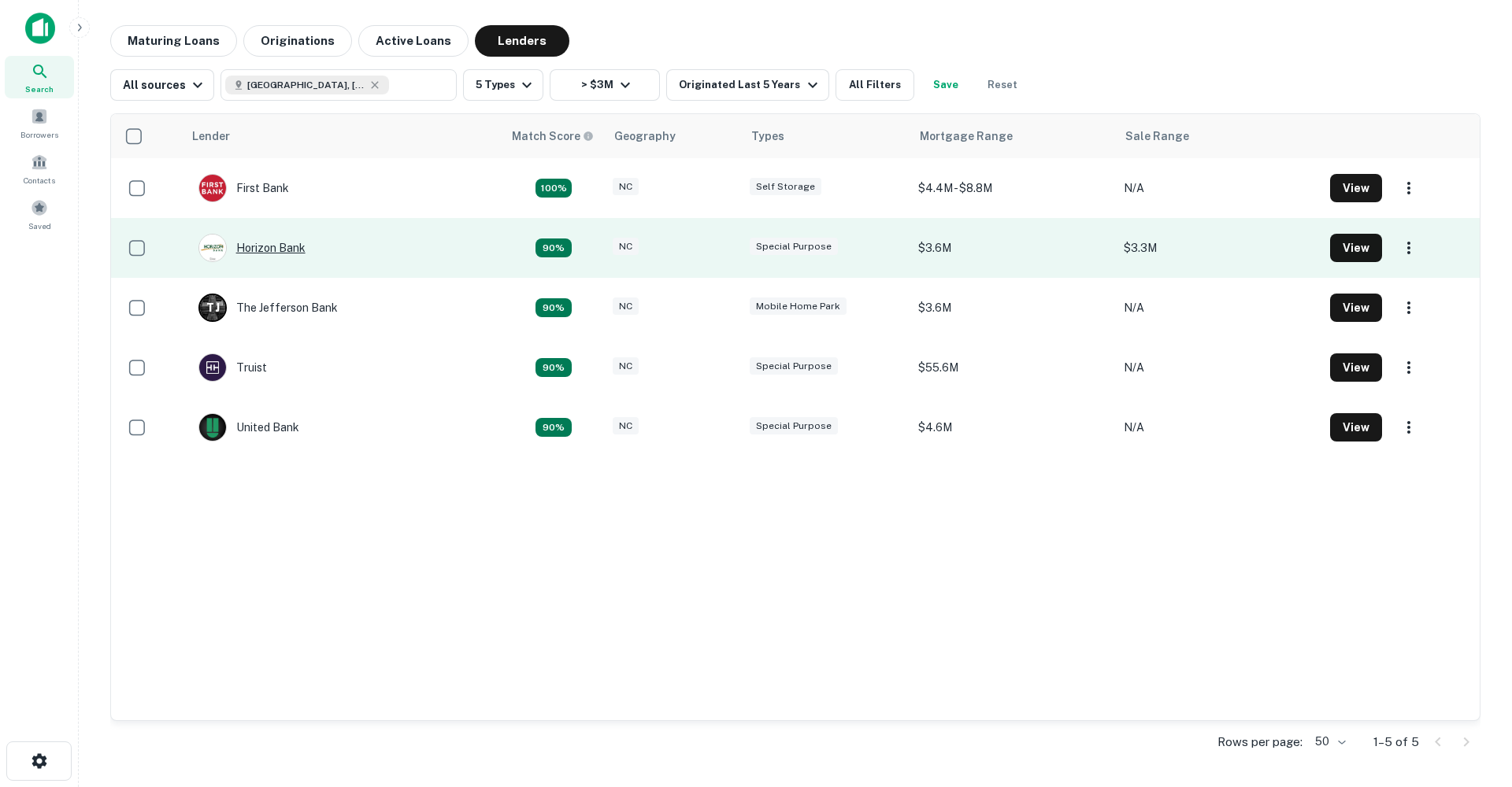
click at [274, 248] on div "Horizon Bank" at bounding box center [252, 247] width 107 height 28
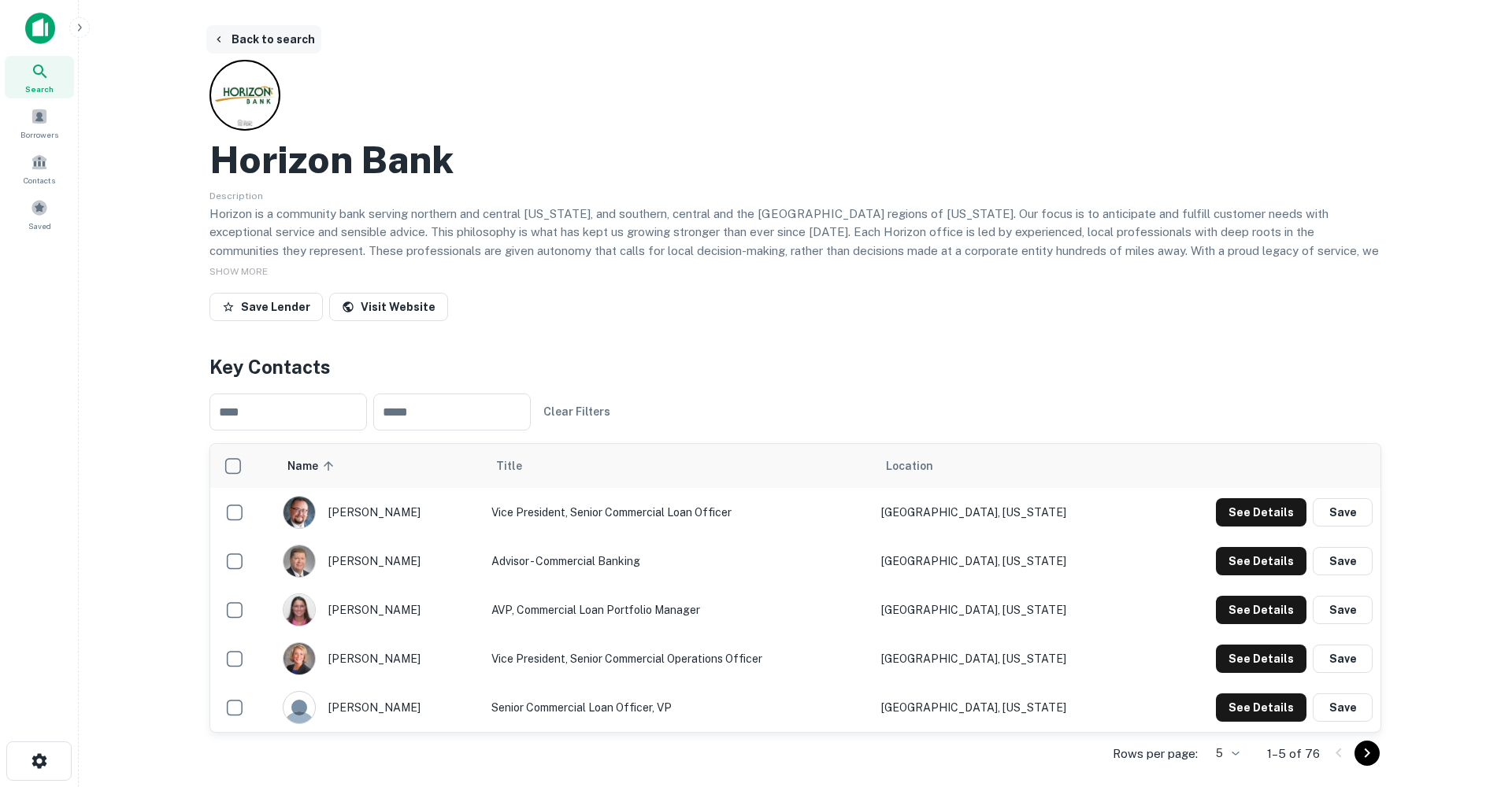
click at [257, 39] on button "Back to search" at bounding box center [264, 39] width 115 height 28
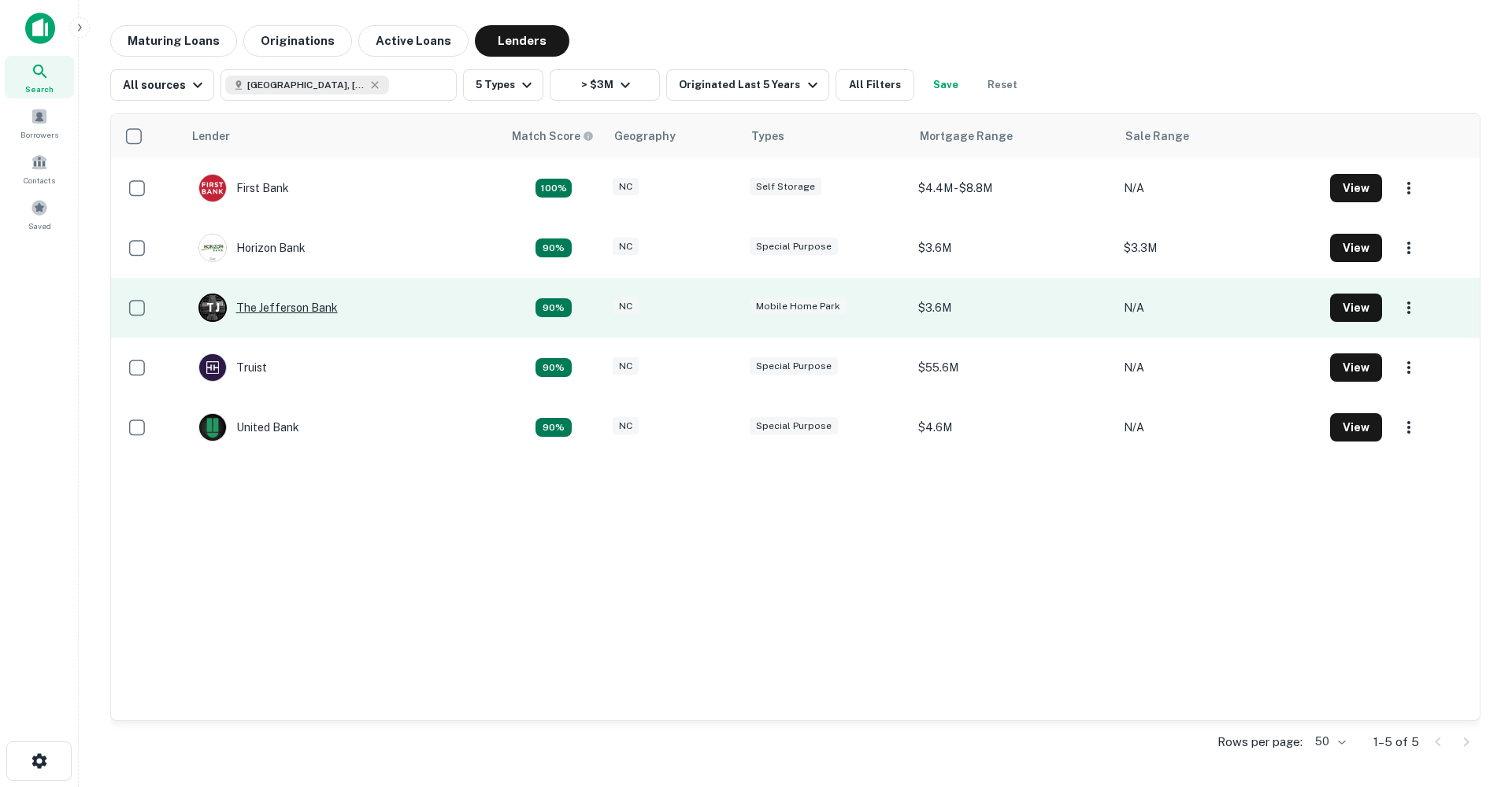
click at [277, 304] on div "T J The Jefferson Bank" at bounding box center [268, 308] width 139 height 28
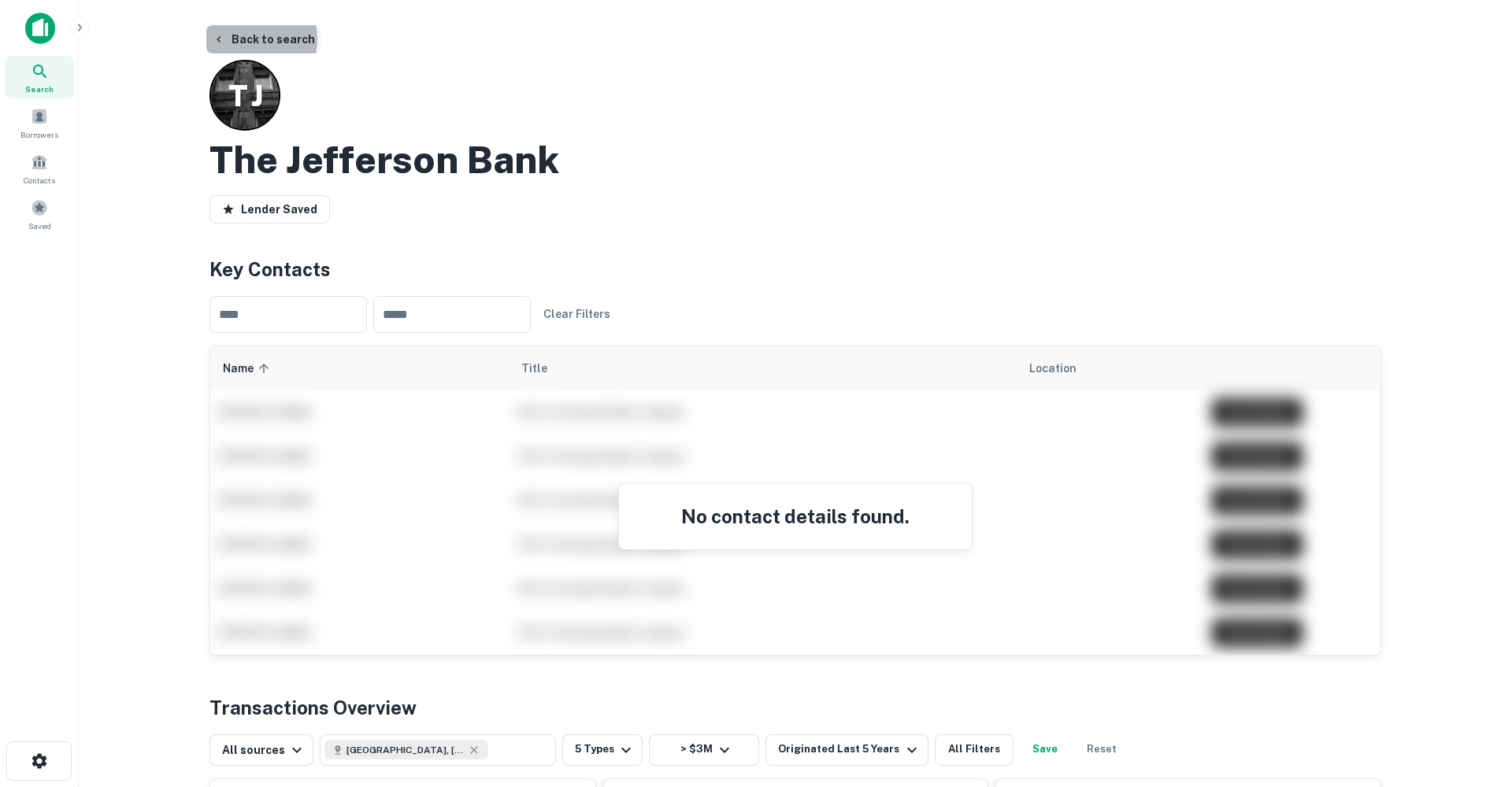
click at [237, 38] on button "Back to search" at bounding box center [264, 39] width 115 height 28
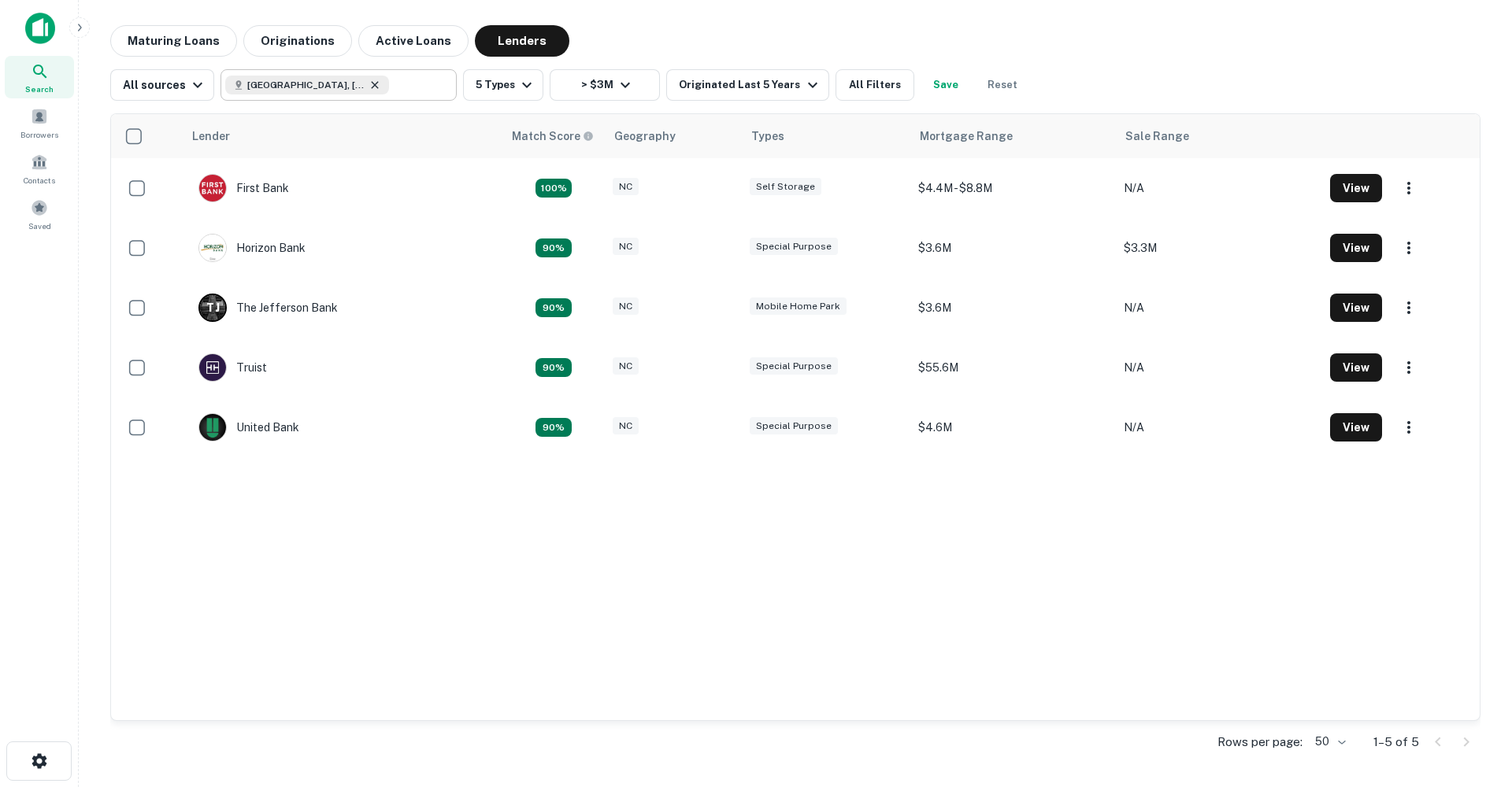
click at [369, 85] on icon at bounding box center [375, 86] width 13 height 13
type input "**********"
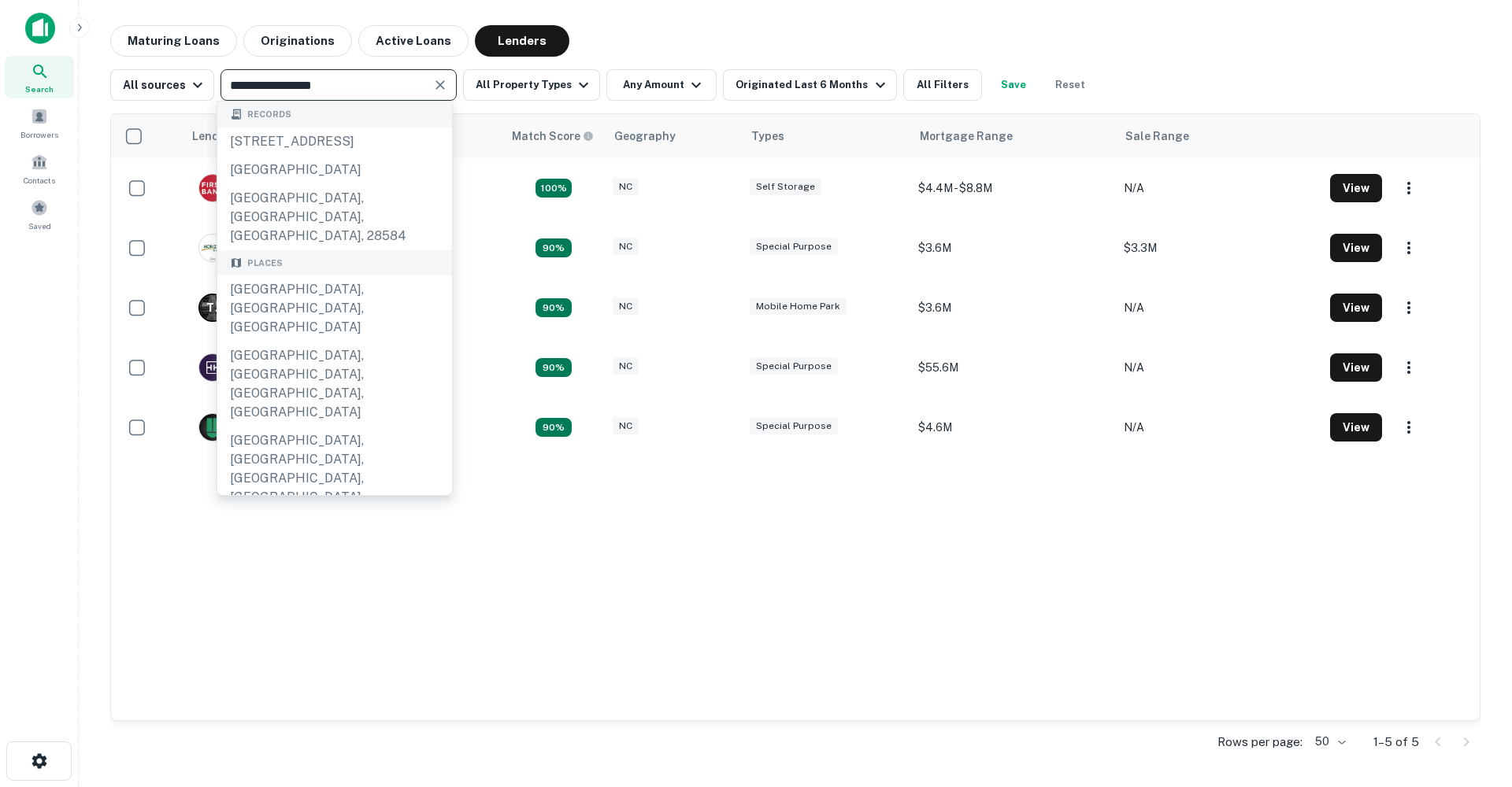
click at [443, 85] on icon "Clear" at bounding box center [440, 85] width 15 height 15
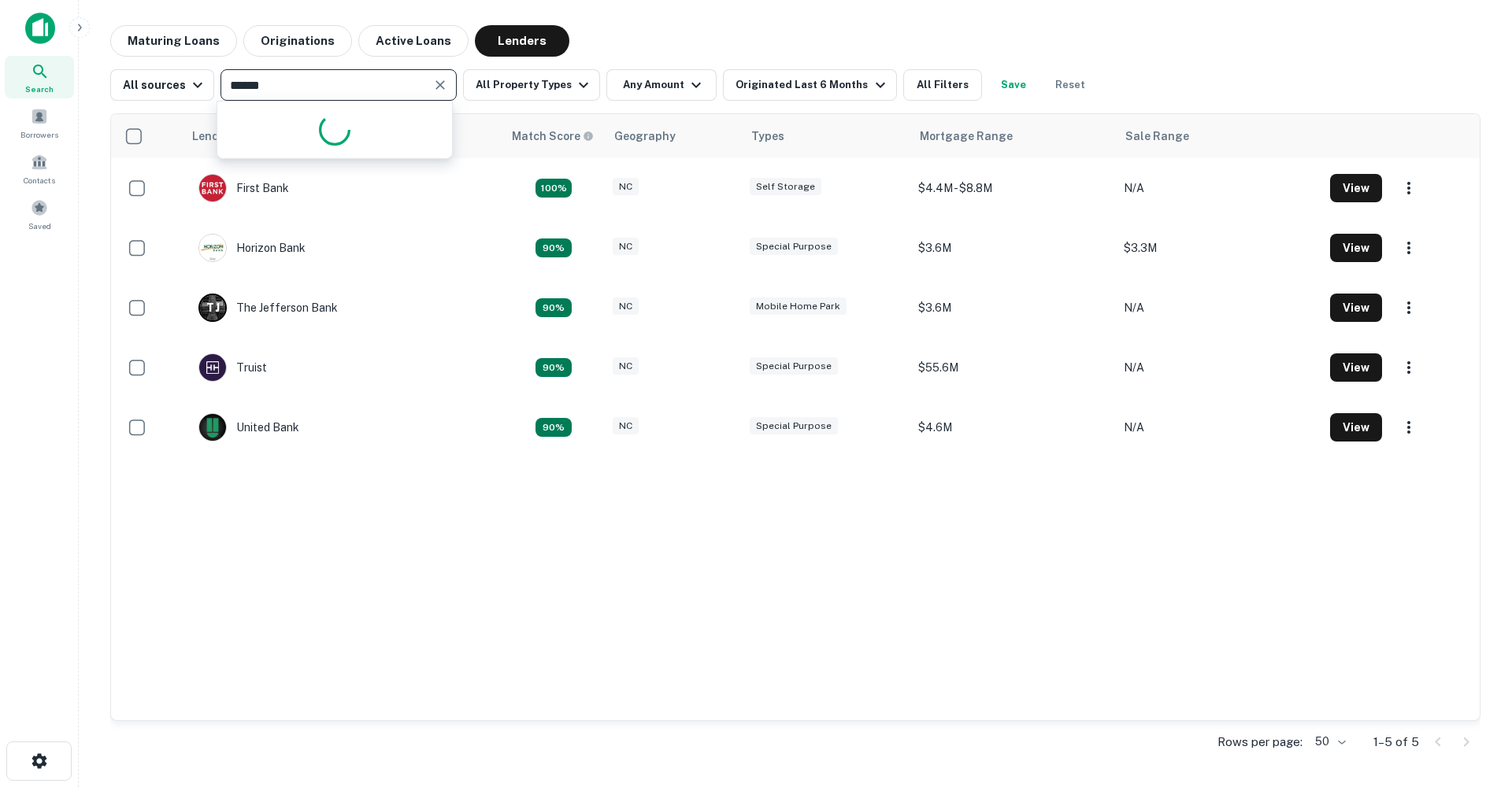
type input "*******"
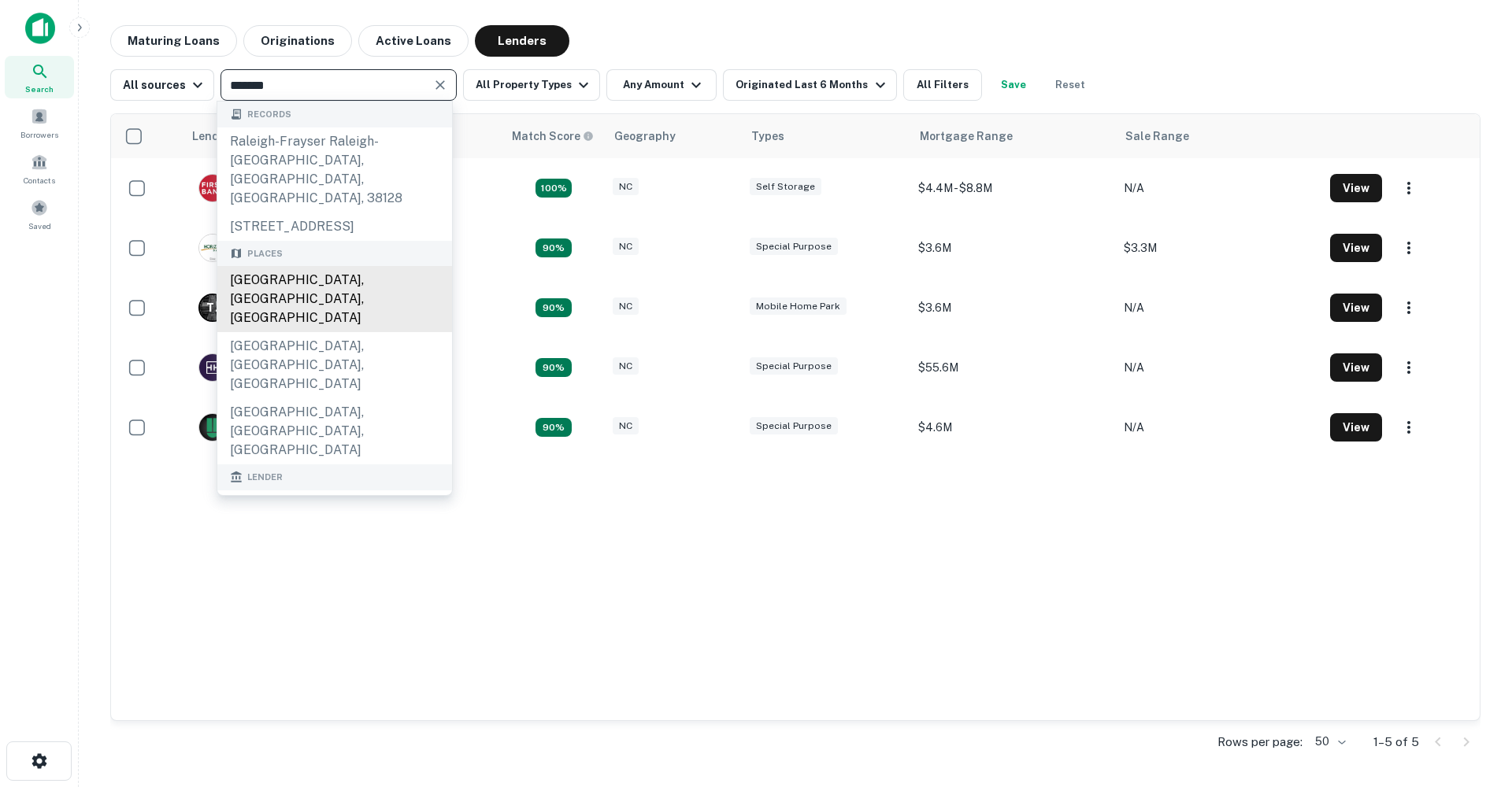
click at [321, 266] on div "[GEOGRAPHIC_DATA], [GEOGRAPHIC_DATA], [GEOGRAPHIC_DATA]" at bounding box center [335, 298] width 235 height 66
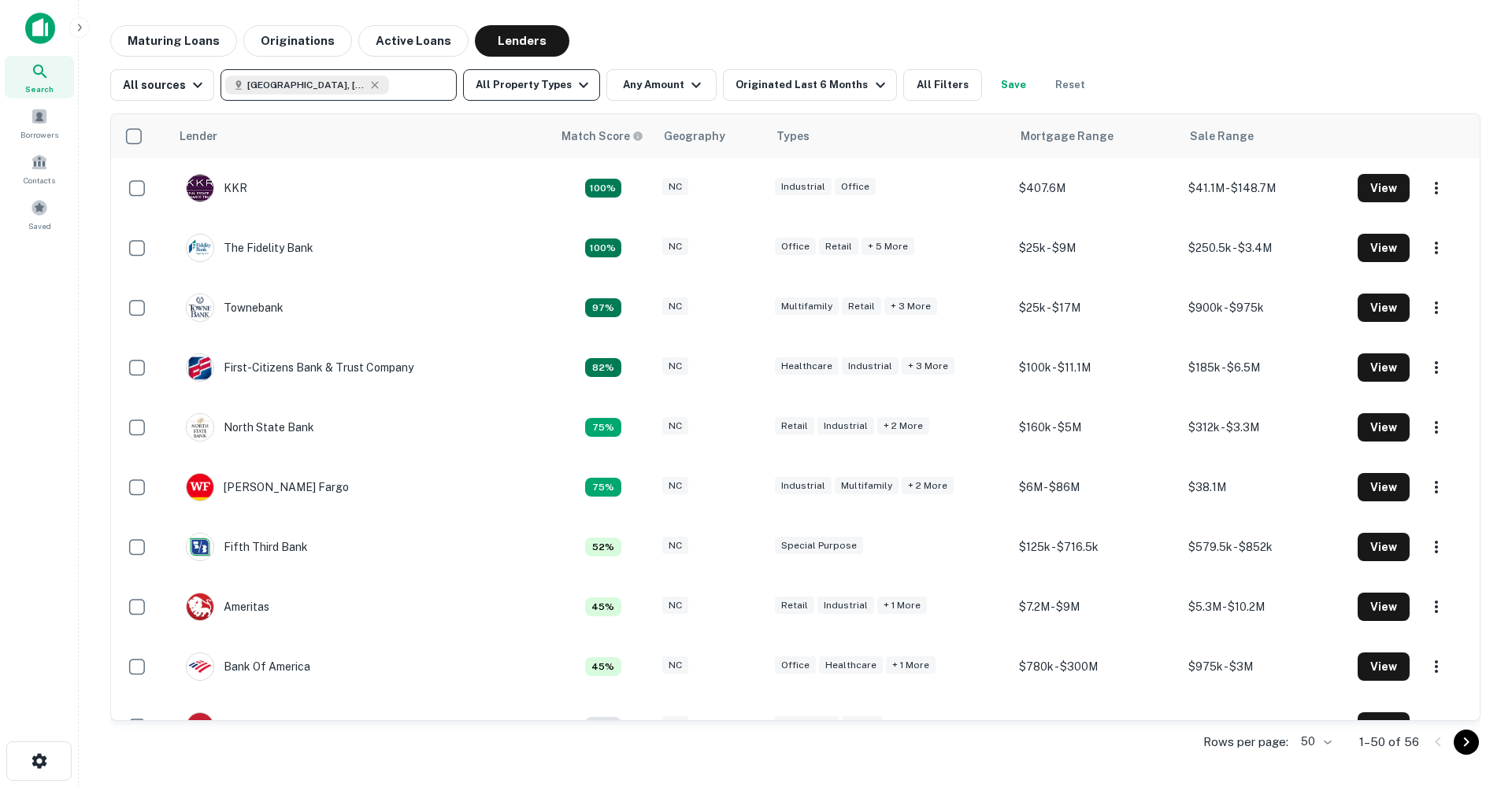
click at [541, 87] on button "All Property Types" at bounding box center [532, 85] width 137 height 32
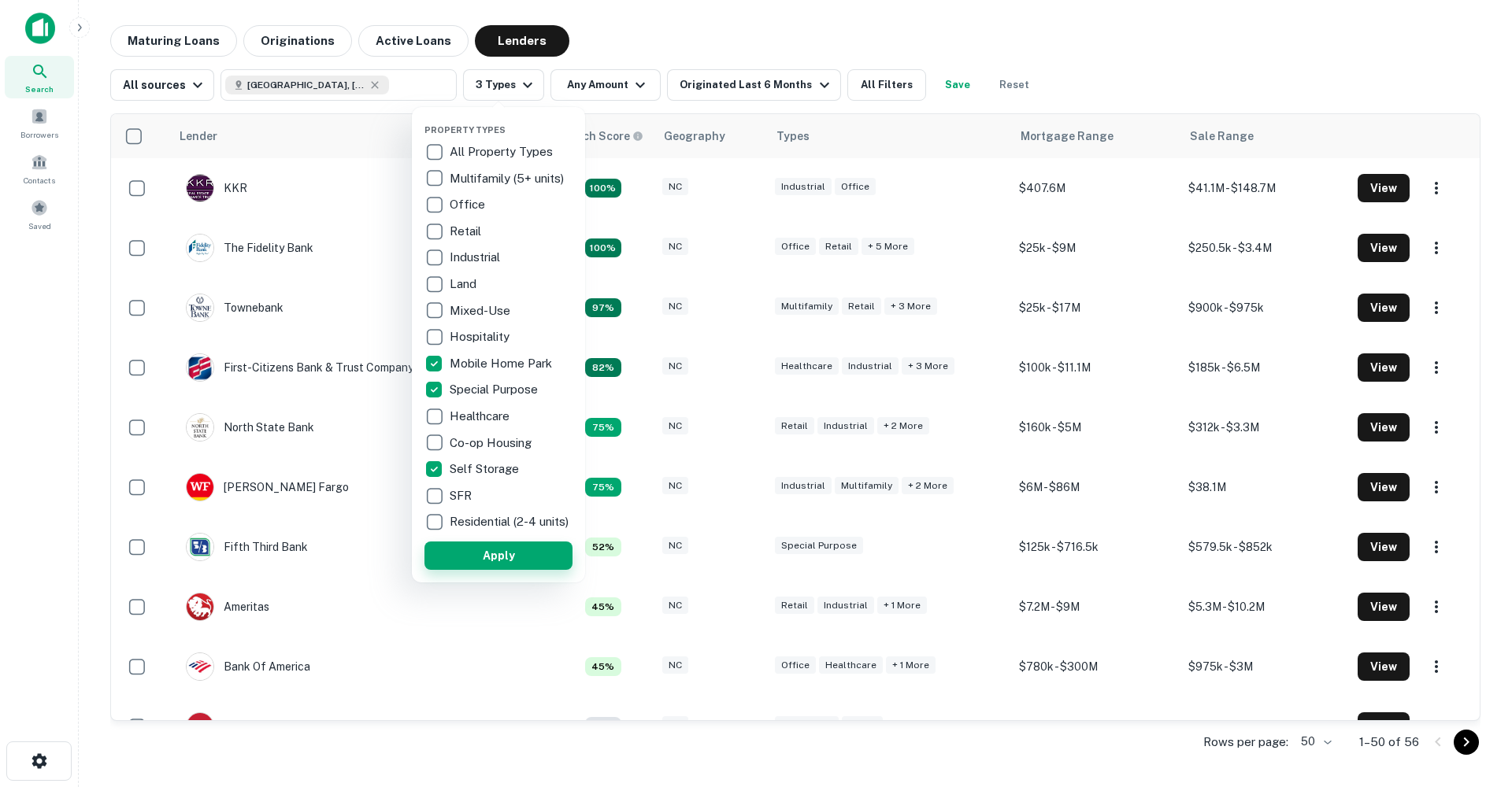
click at [516, 567] on button "Apply" at bounding box center [498, 555] width 148 height 28
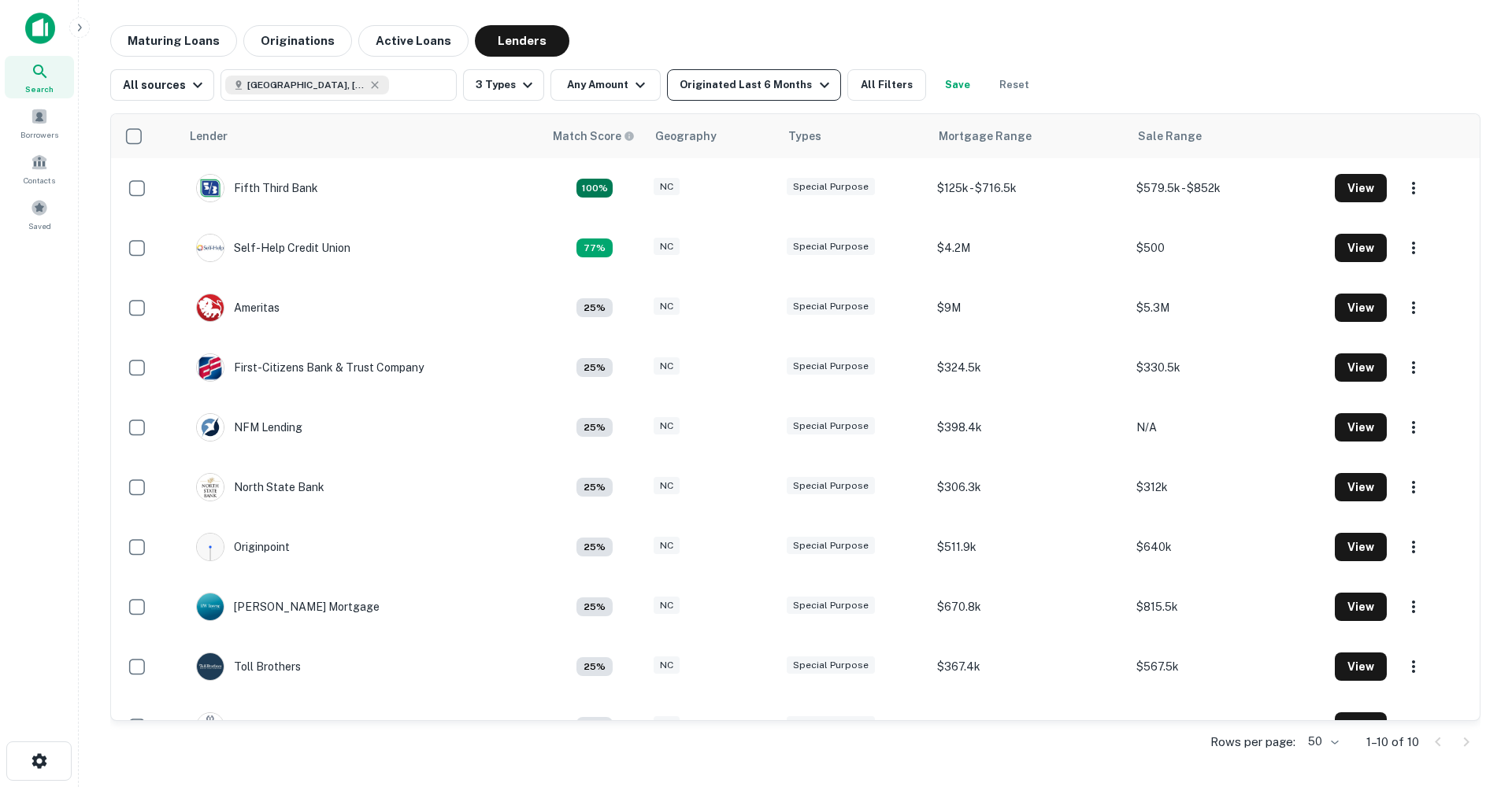
click at [783, 85] on div "Originated Last 6 Months" at bounding box center [756, 85] width 154 height 19
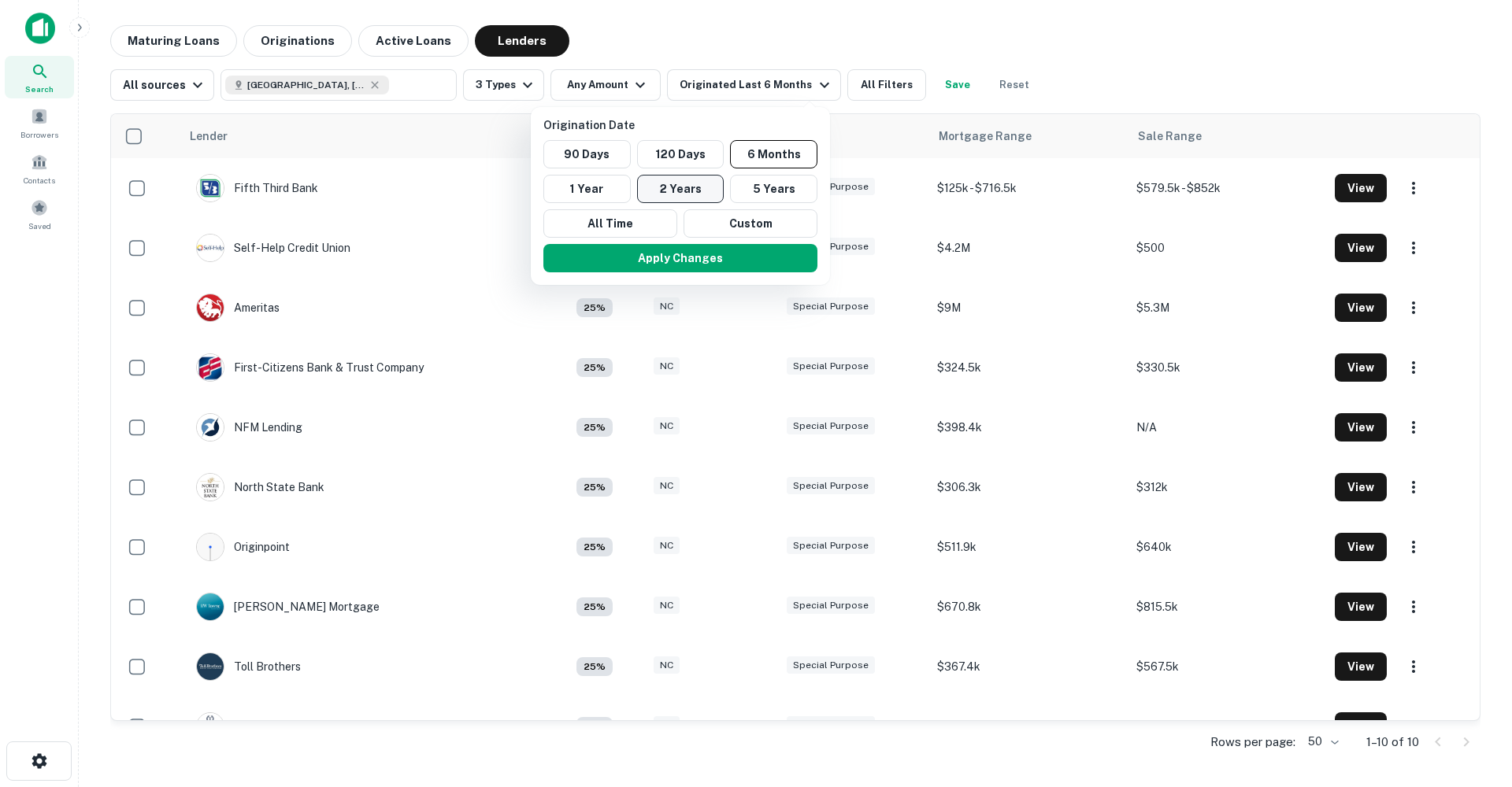
click at [658, 186] on button "2 Years" at bounding box center [681, 188] width 87 height 28
click at [670, 257] on button "Apply Changes" at bounding box center [671, 257] width 274 height 28
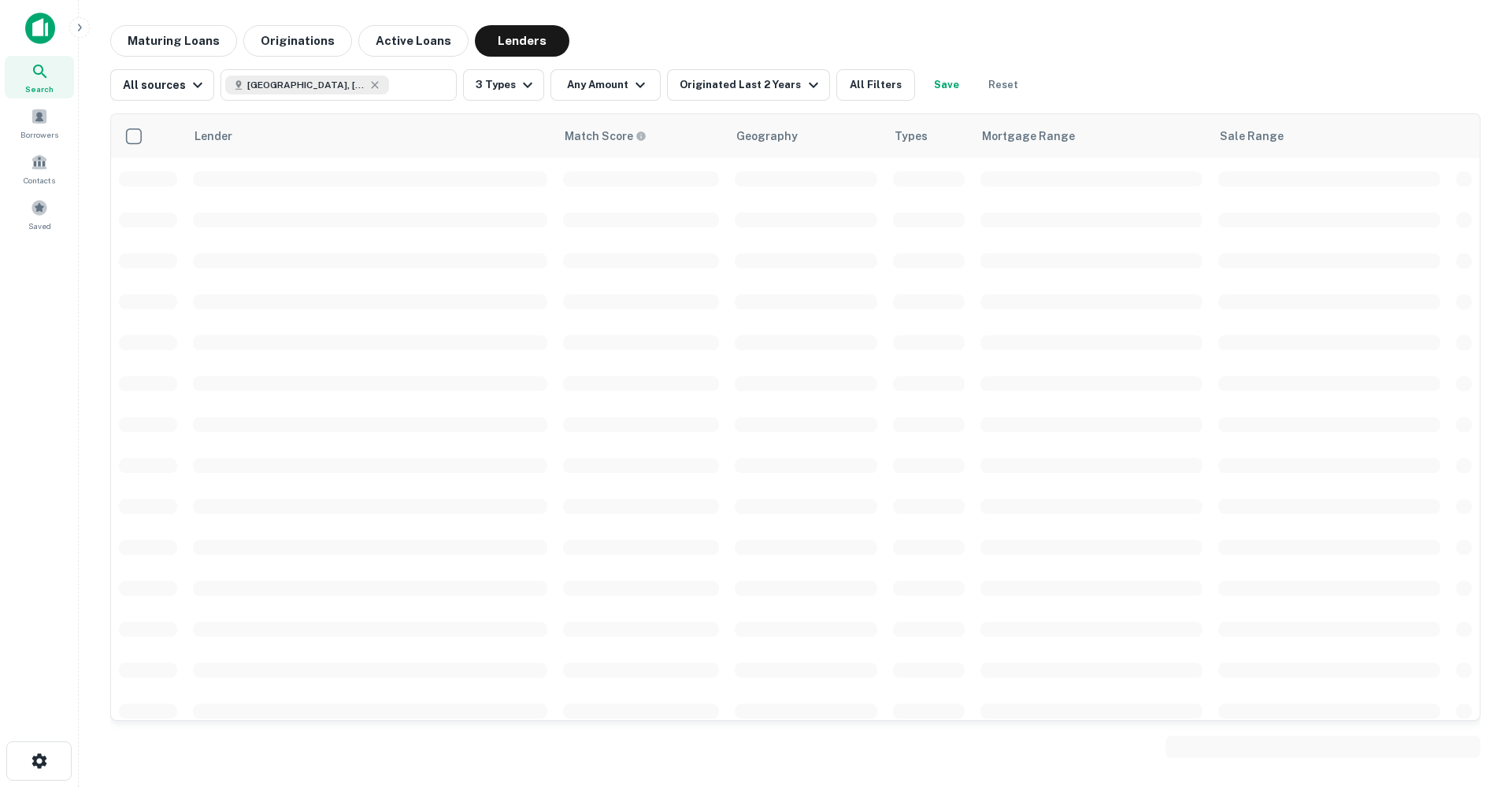
click at [625, 88] on div "Origination Date 90 Days 120 Days 6 Months 1 Year 2 Years 5 Years All Time Cust…" at bounding box center [756, 393] width 1512 height 787
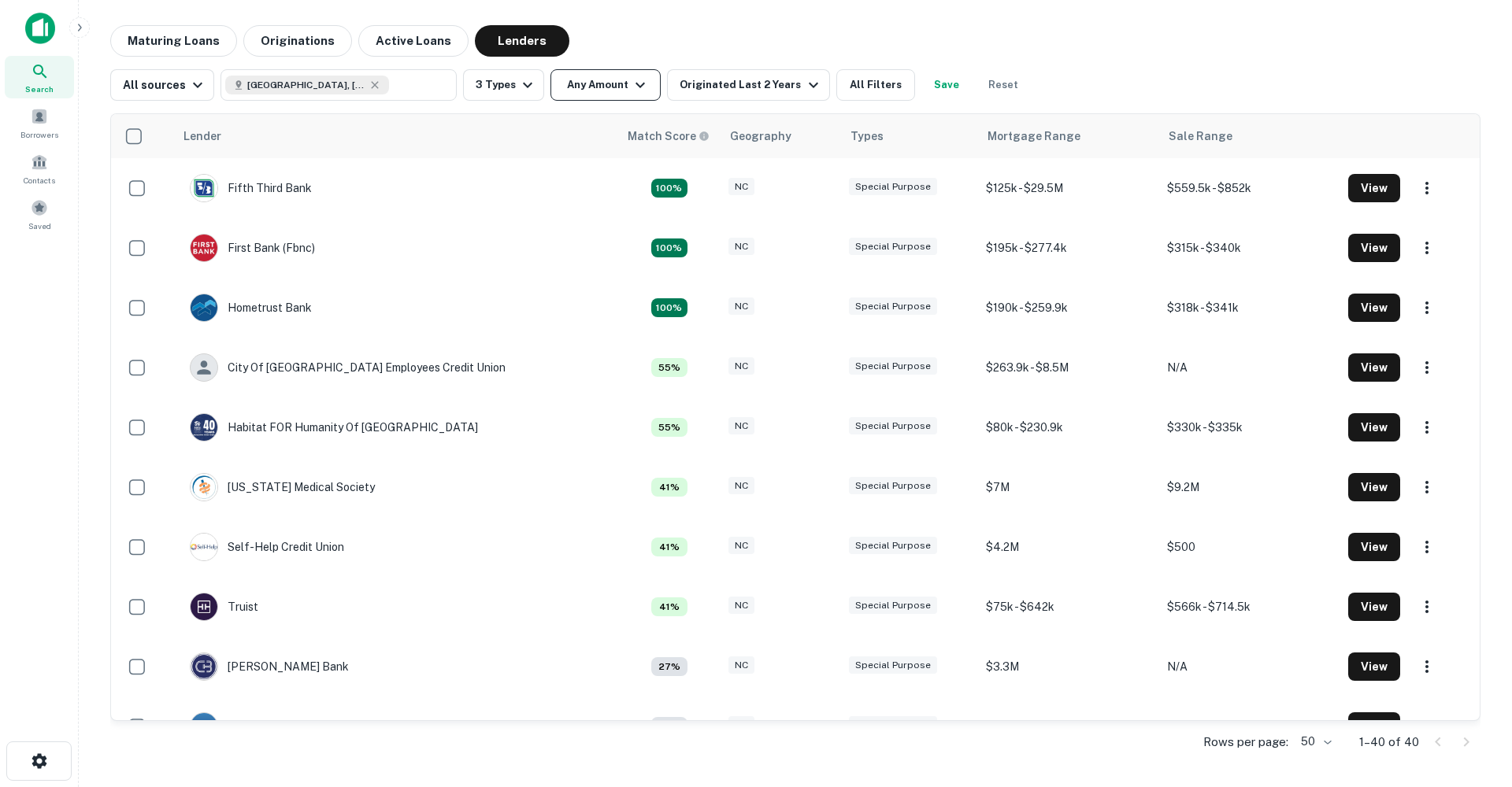
click at [635, 80] on icon "button" at bounding box center [640, 85] width 19 height 19
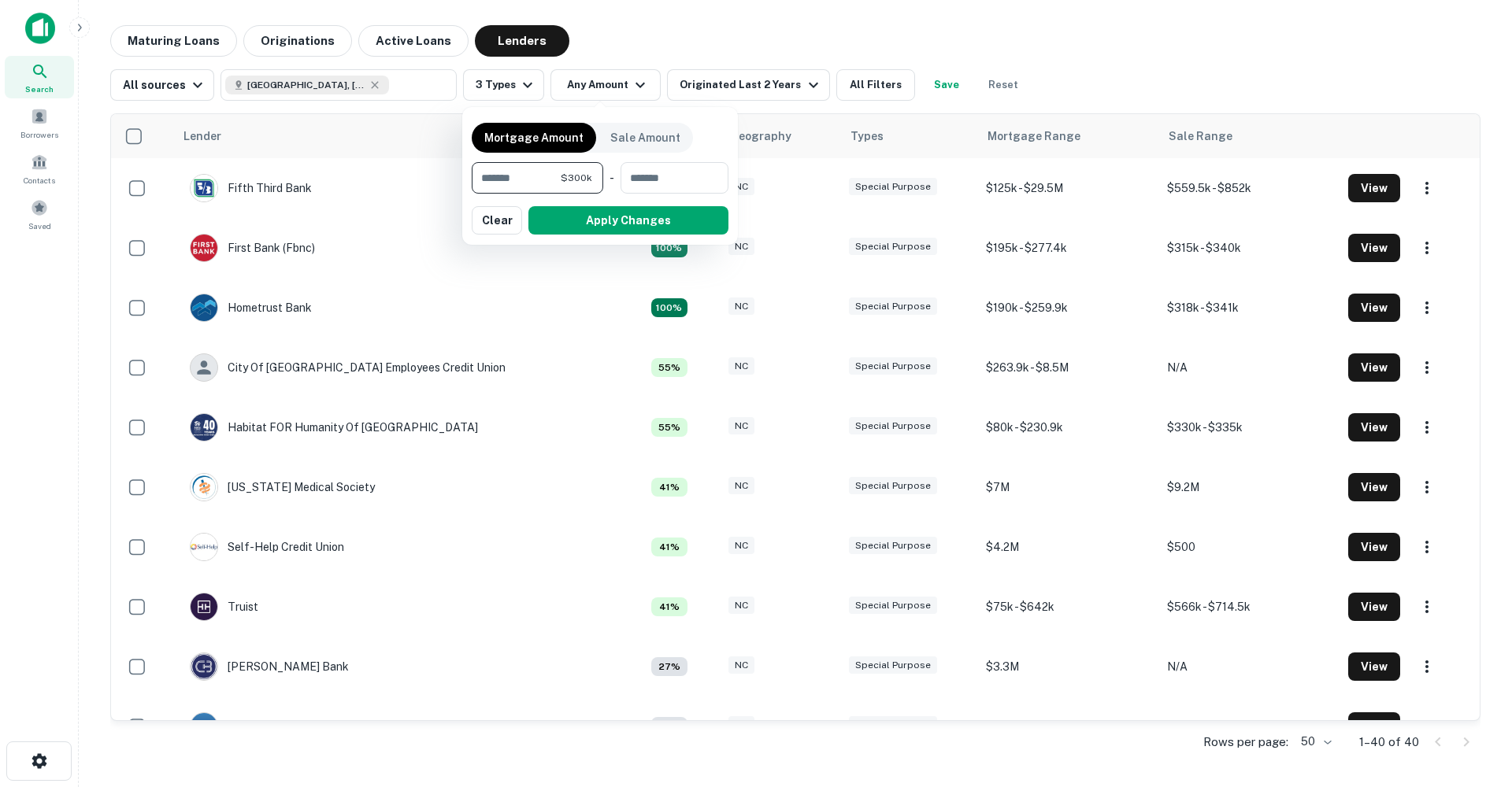
type input "*******"
click at [599, 216] on button "Apply Changes" at bounding box center [629, 220] width 200 height 28
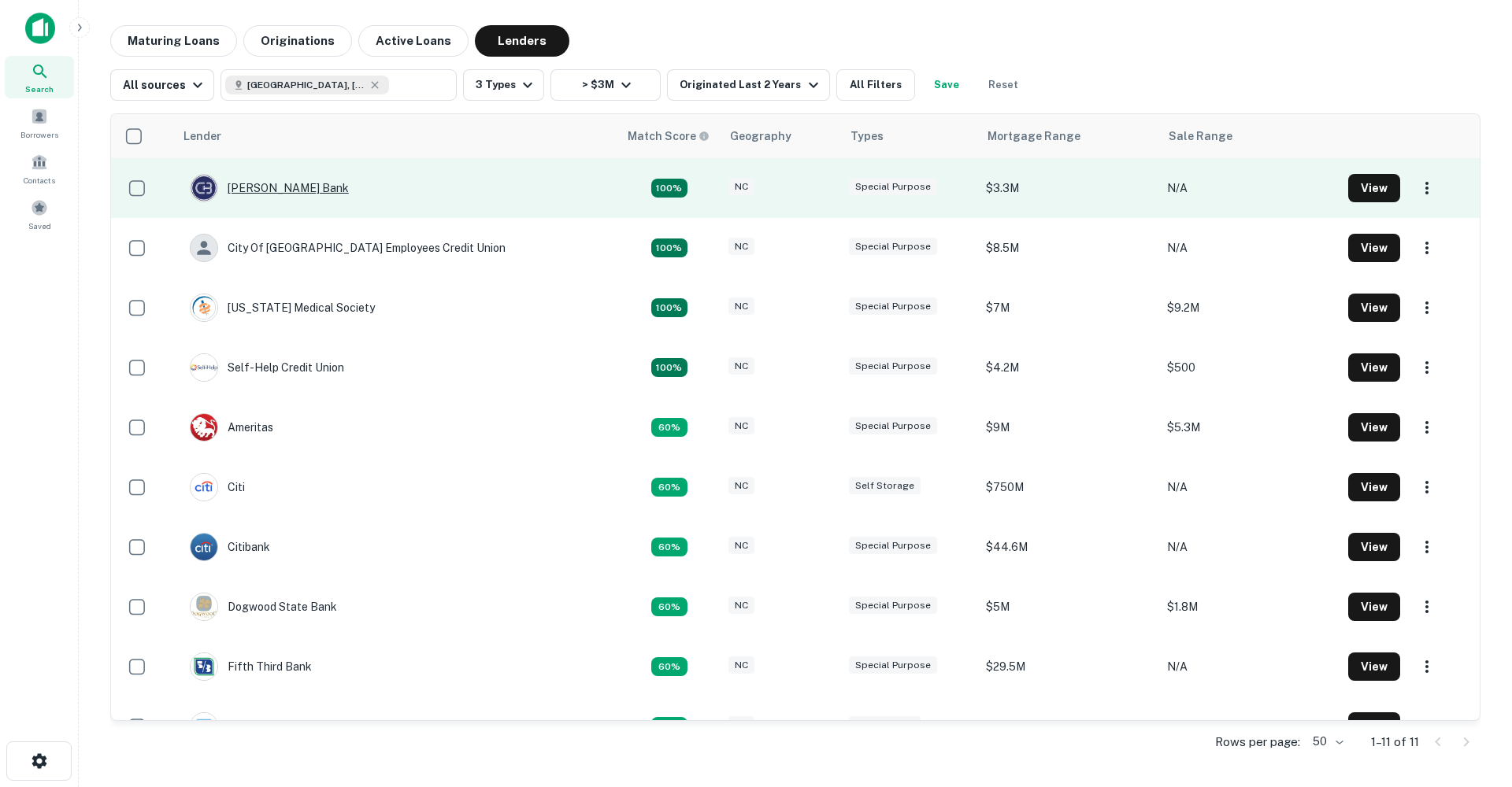
click at [258, 194] on div "[PERSON_NAME] Bank" at bounding box center [269, 187] width 159 height 28
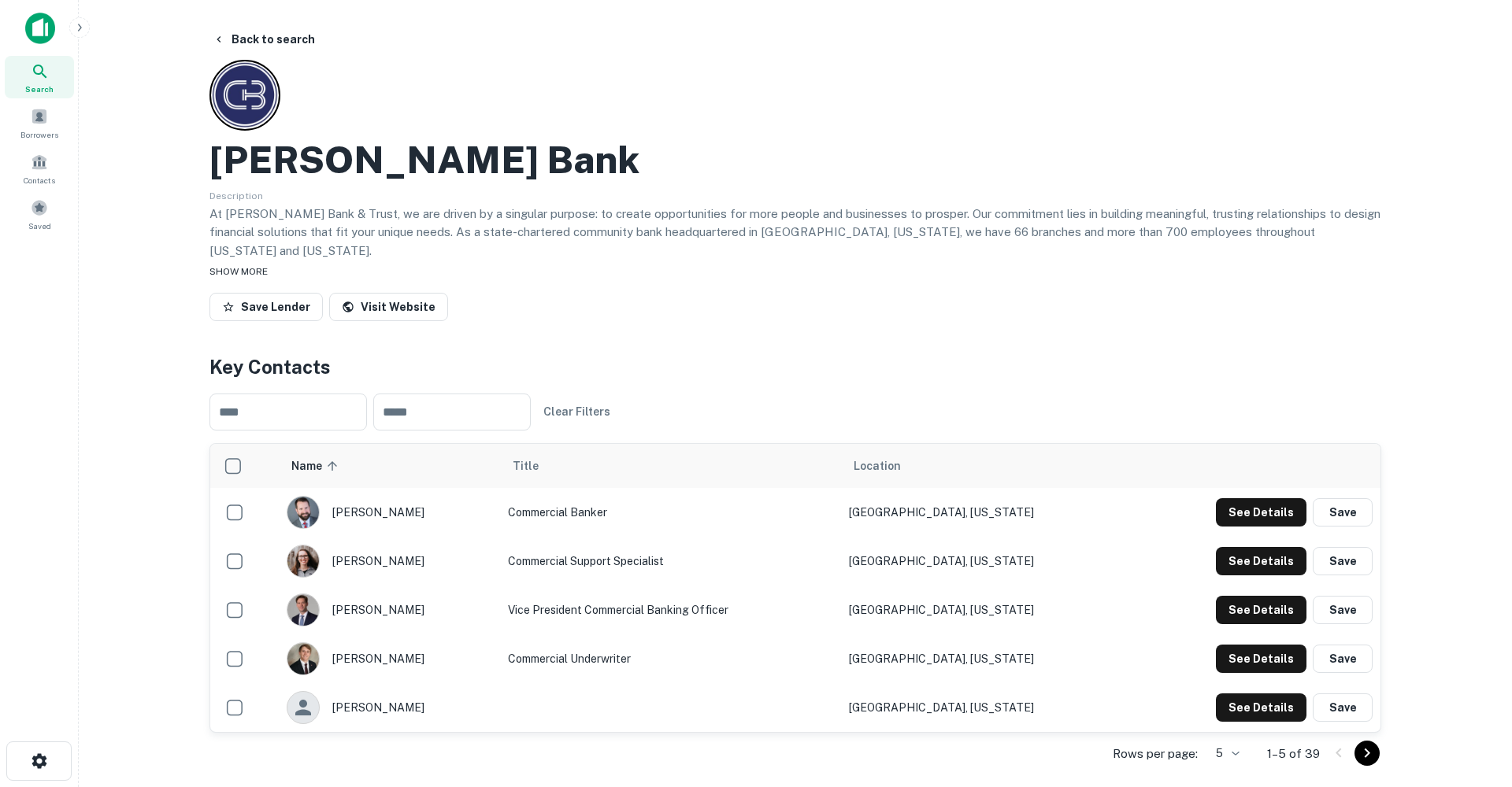
click at [246, 266] on span "SHOW MORE" at bounding box center [238, 271] width 58 height 11
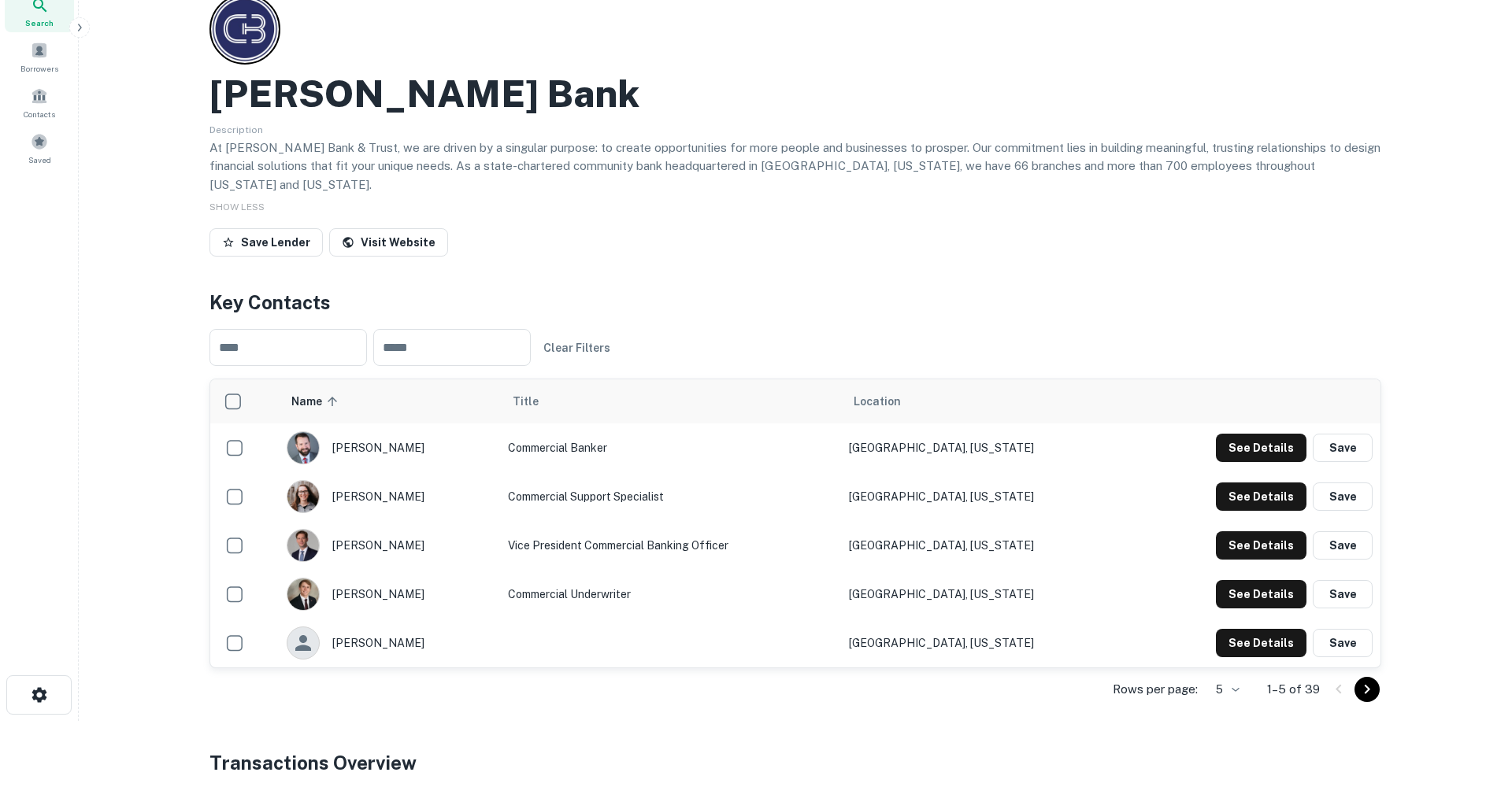
scroll to position [68, 0]
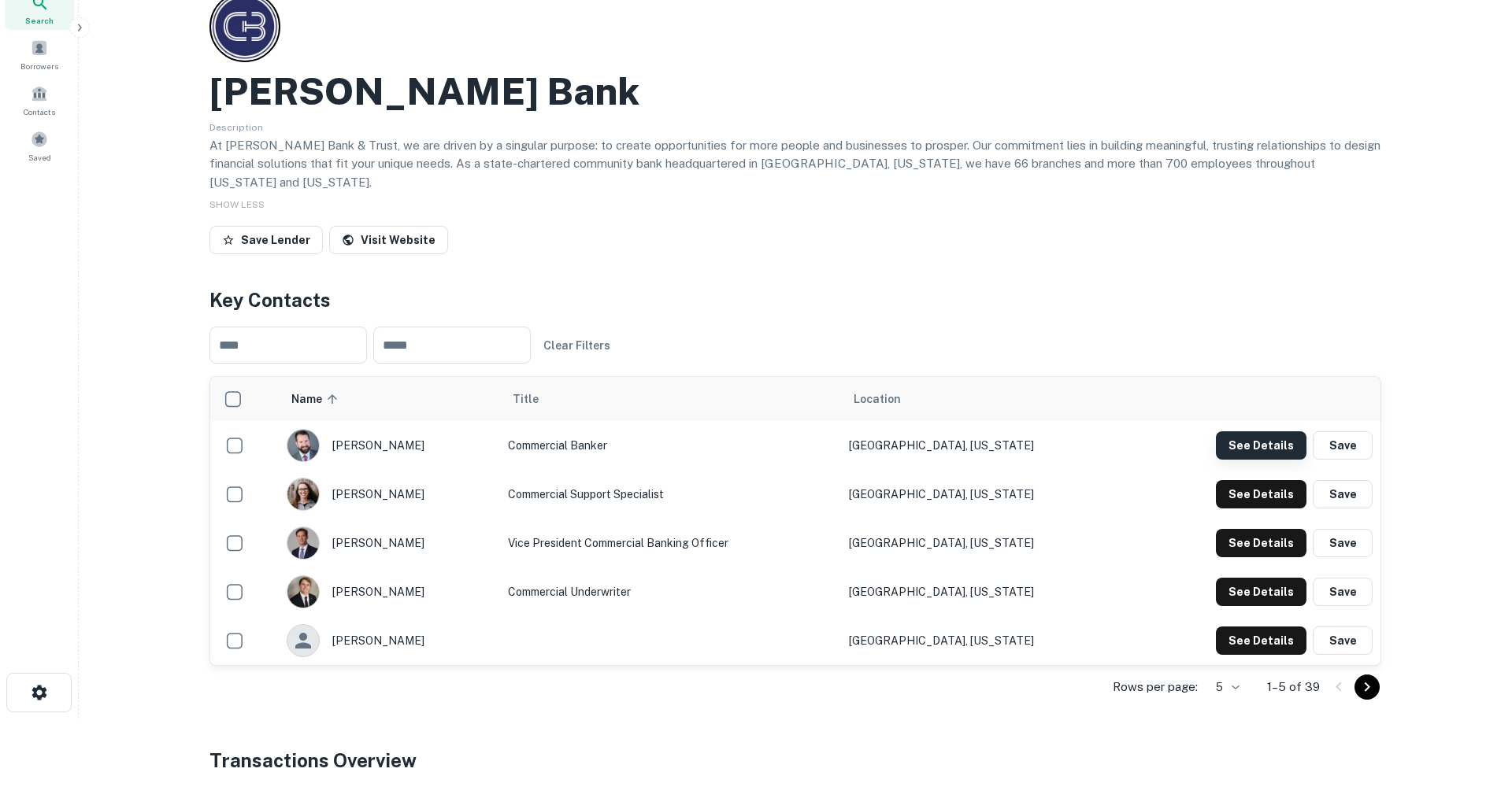
click at [1263, 431] on button "See Details" at bounding box center [1262, 445] width 91 height 28
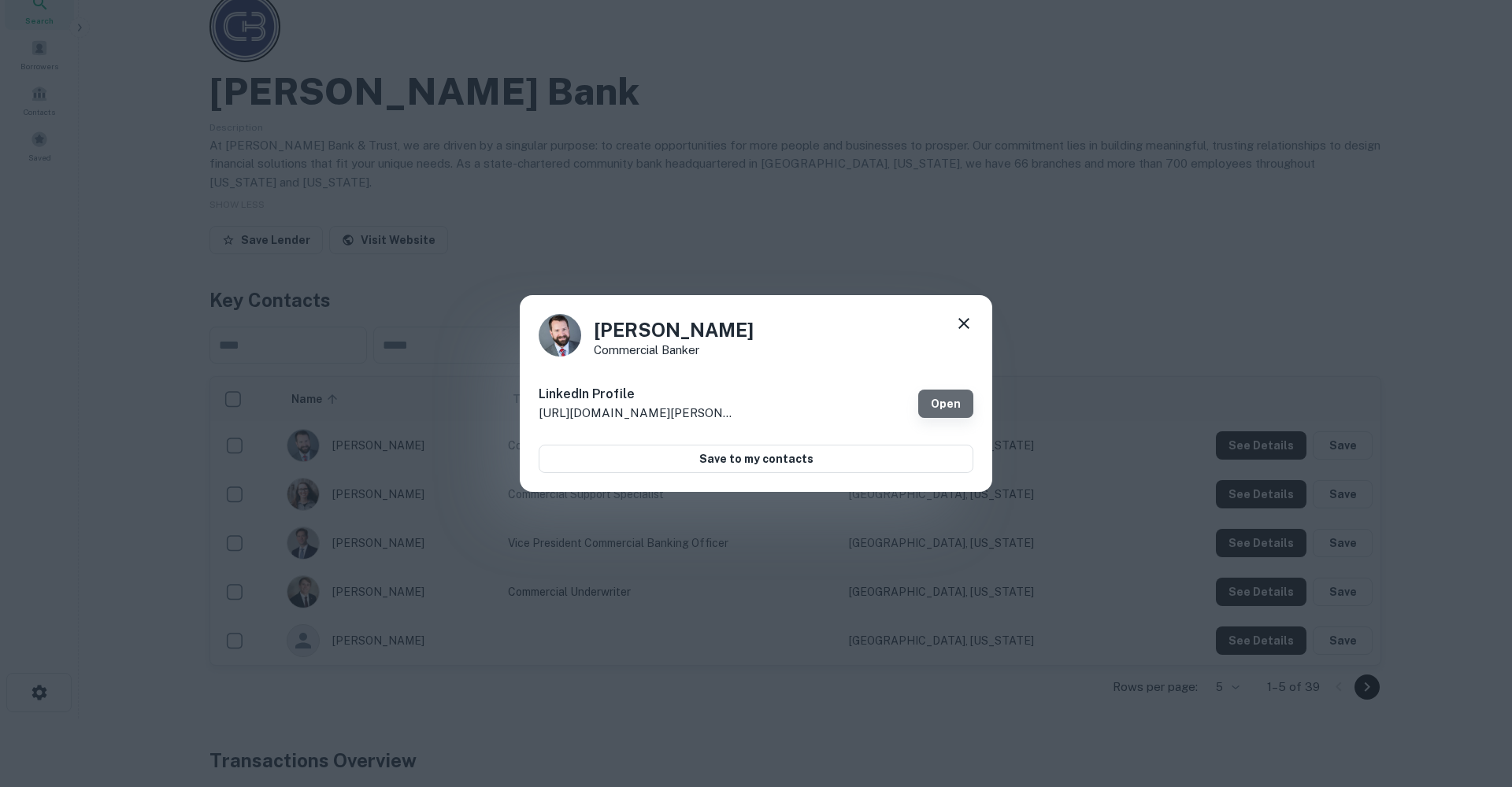
click at [945, 401] on link "Open" at bounding box center [946, 403] width 56 height 28
drag, startPoint x: 964, startPoint y: 322, endPoint x: 948, endPoint y: 318, distance: 16.5
click at [964, 322] on icon at bounding box center [964, 323] width 19 height 19
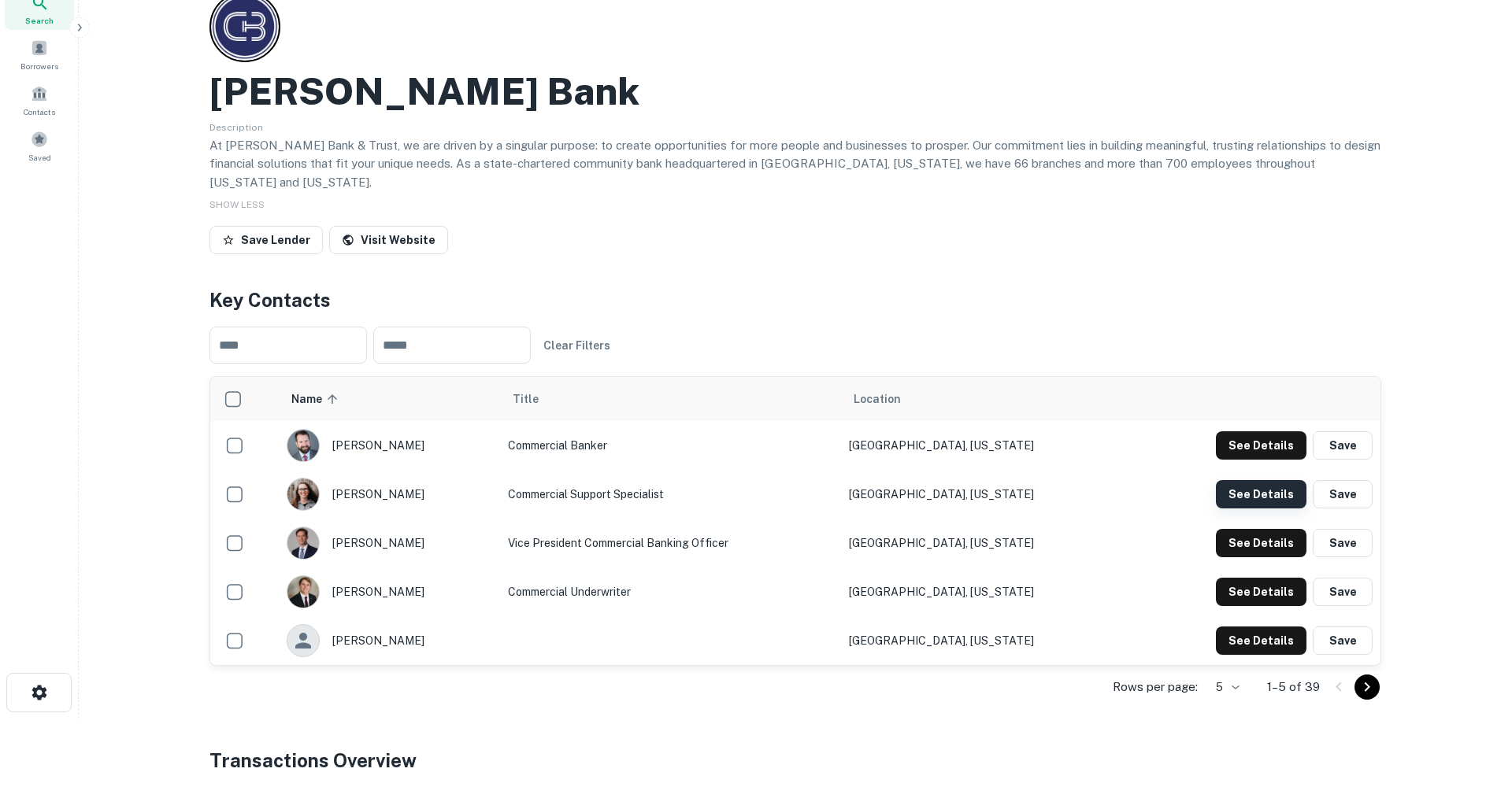
click at [1263, 459] on button "See Details" at bounding box center [1262, 445] width 91 height 28
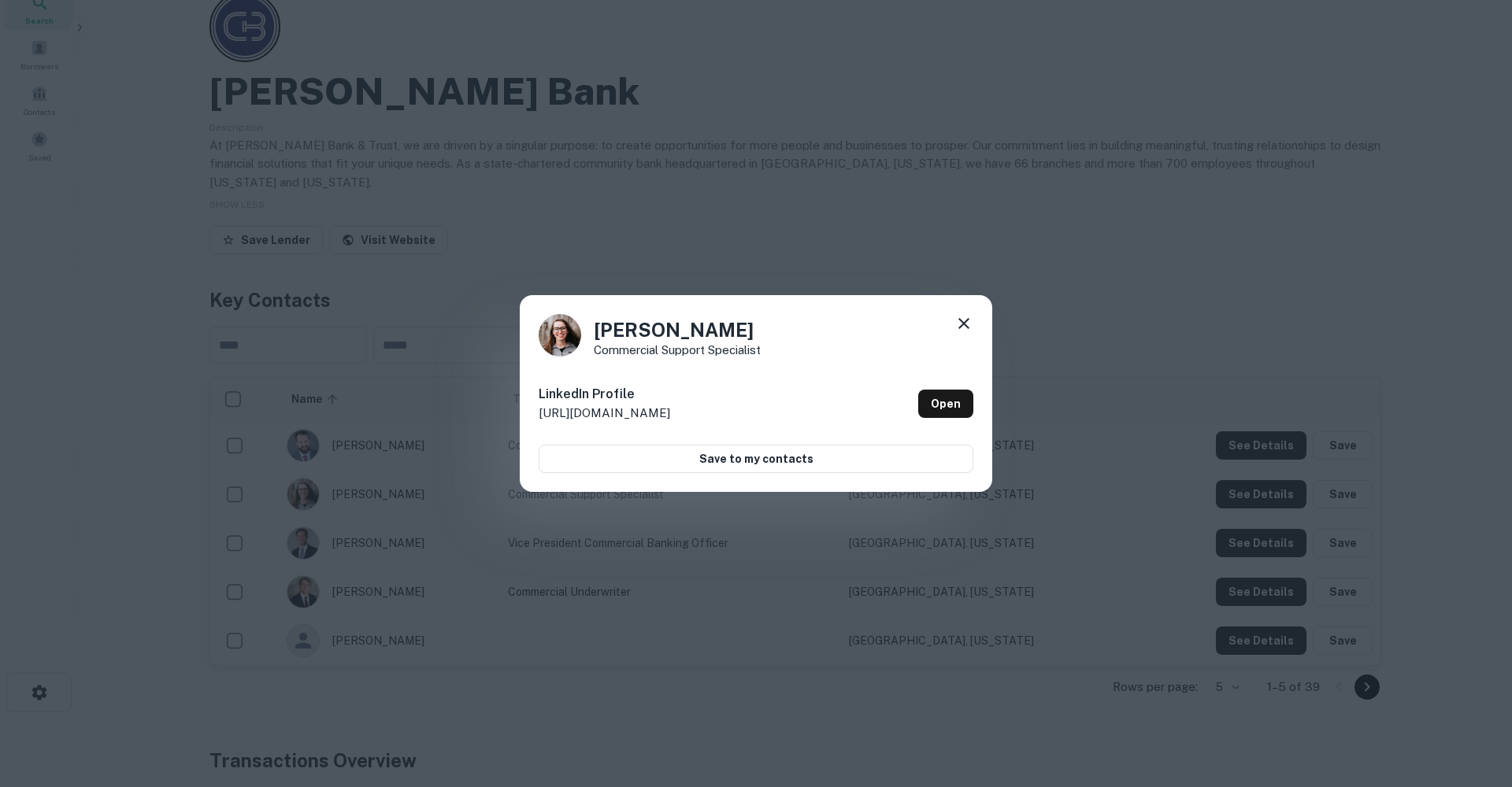
click at [962, 323] on icon at bounding box center [964, 323] width 19 height 19
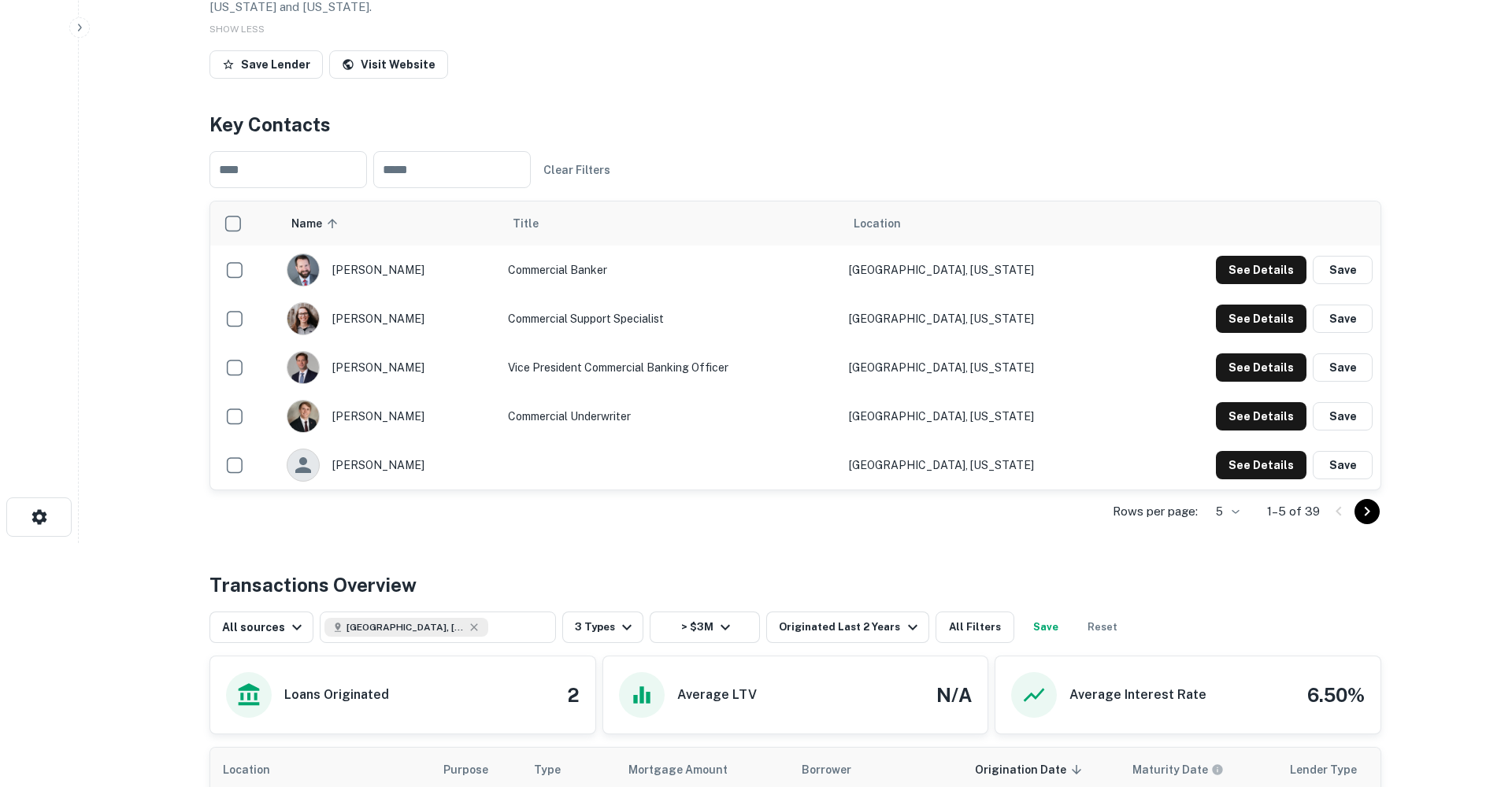
scroll to position [16, 0]
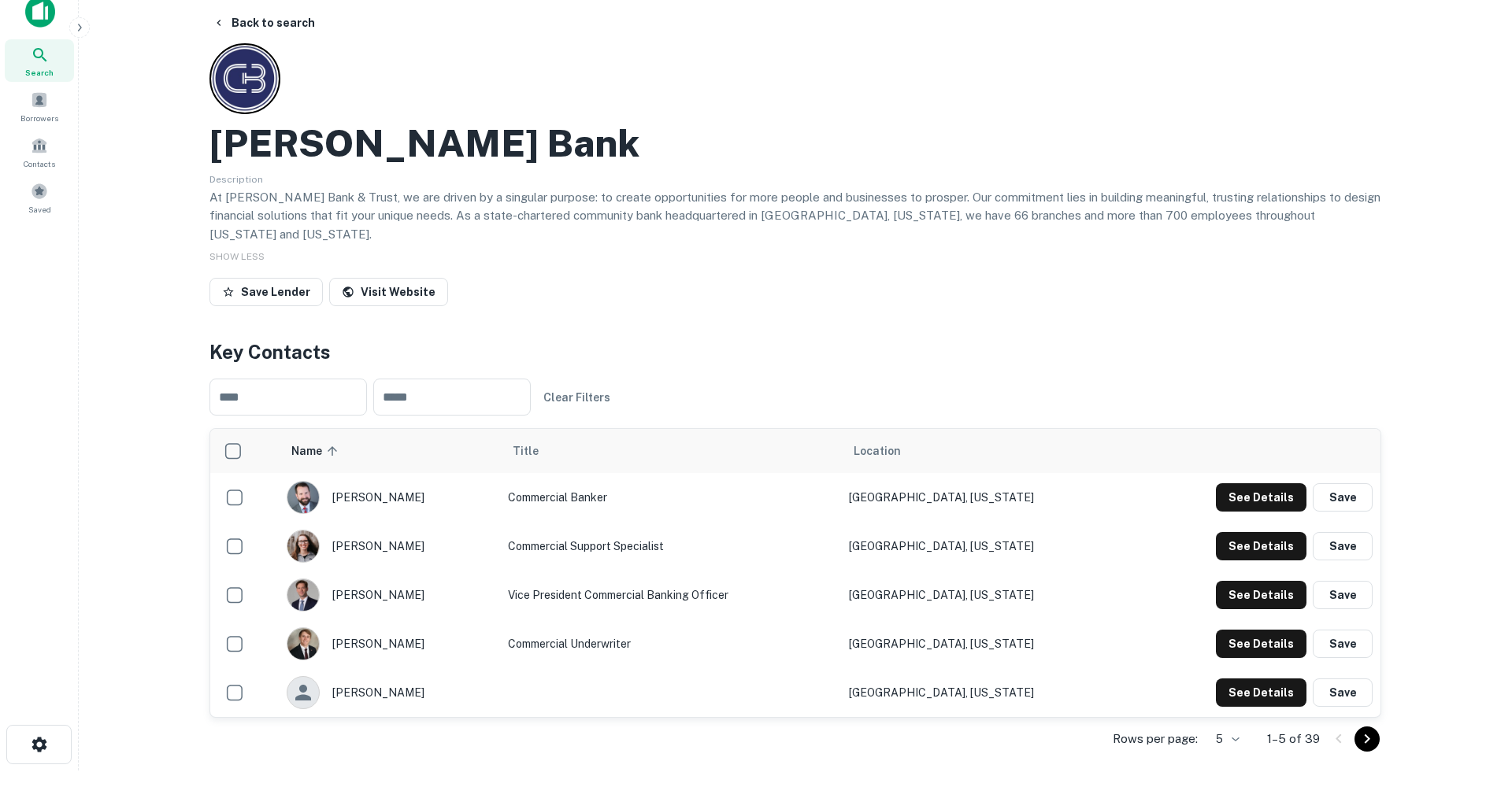
click at [1345, 483] on button "Save" at bounding box center [1343, 497] width 60 height 28
click at [297, 277] on button "Save Lender" at bounding box center [266, 291] width 114 height 28
click at [252, 24] on button "Back to search" at bounding box center [264, 23] width 115 height 28
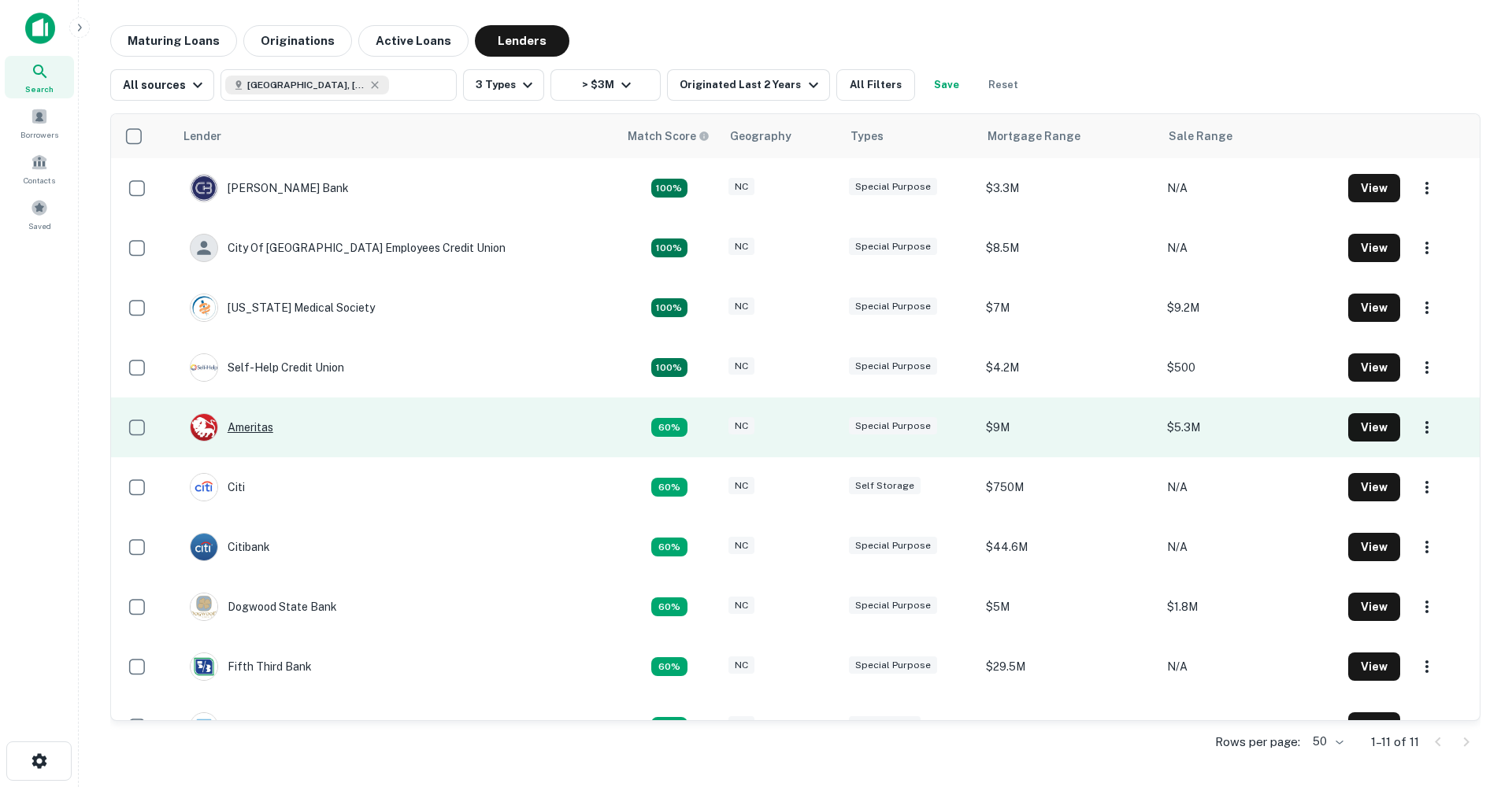
click at [254, 429] on div "Ameritas" at bounding box center [232, 427] width 84 height 28
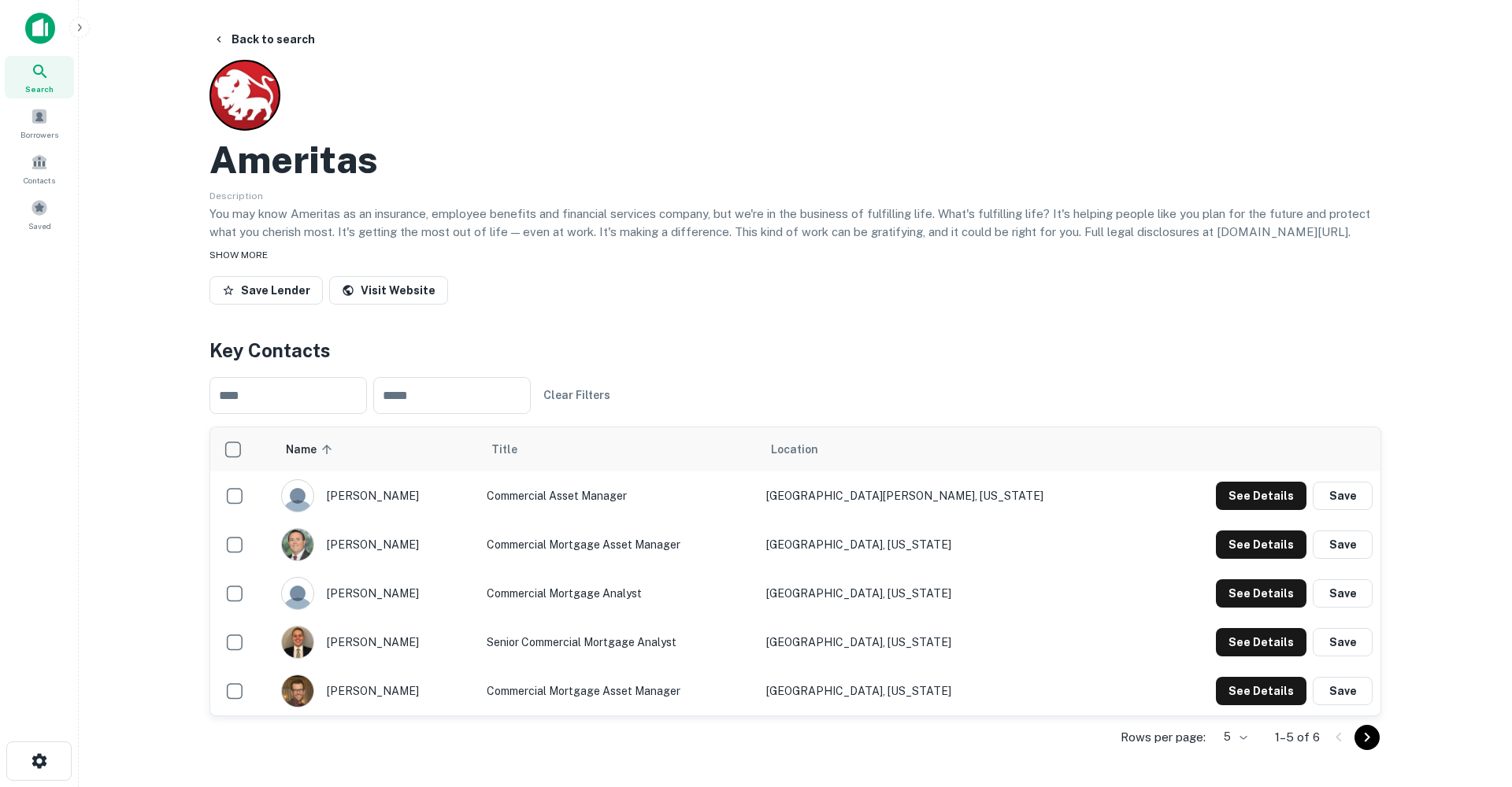
click at [246, 254] on span "SHOW MORE" at bounding box center [238, 255] width 58 height 11
click at [266, 37] on button "Back to search" at bounding box center [264, 39] width 115 height 28
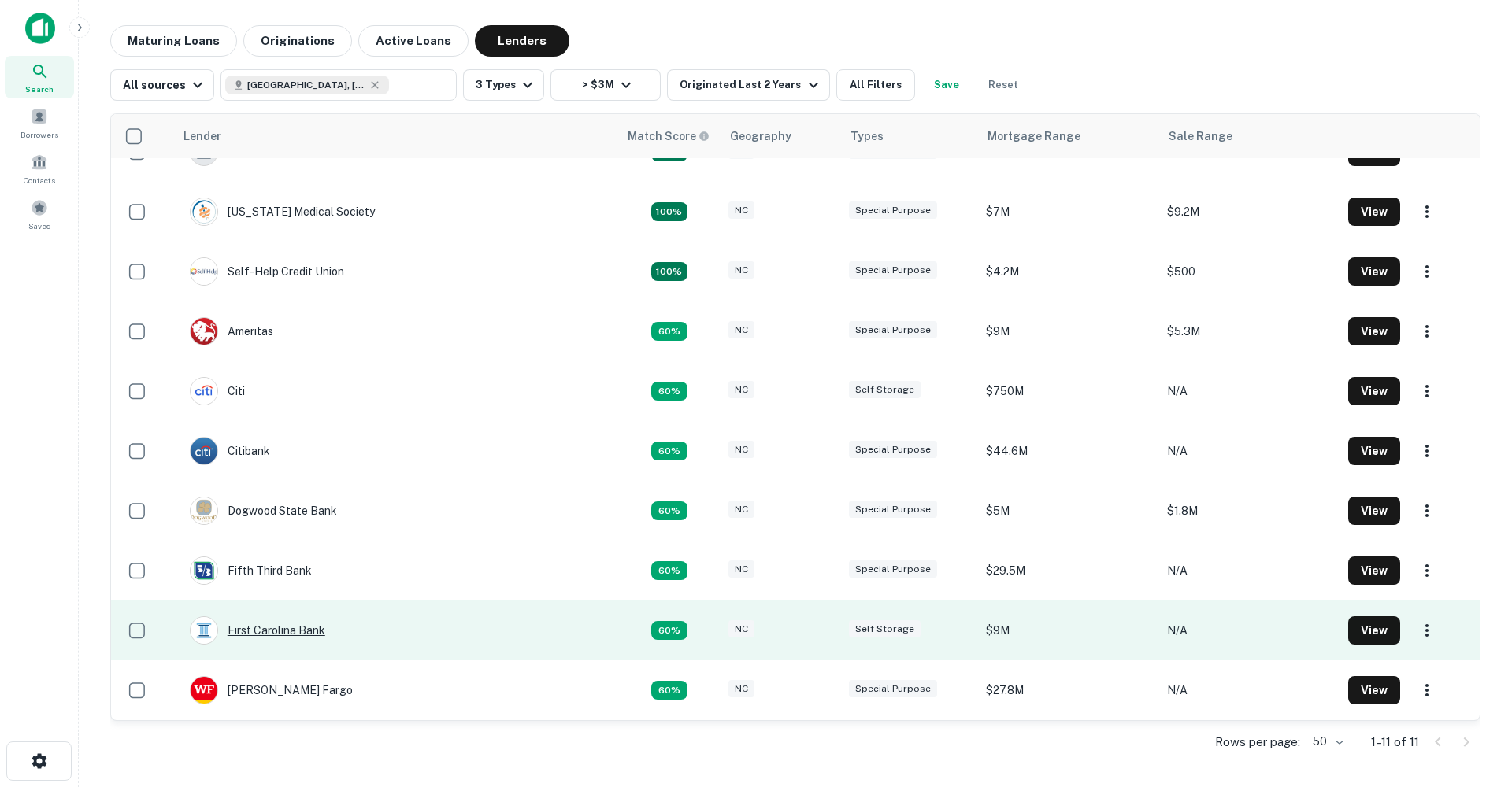
click at [295, 636] on div "First Carolina Bank" at bounding box center [258, 631] width 136 height 28
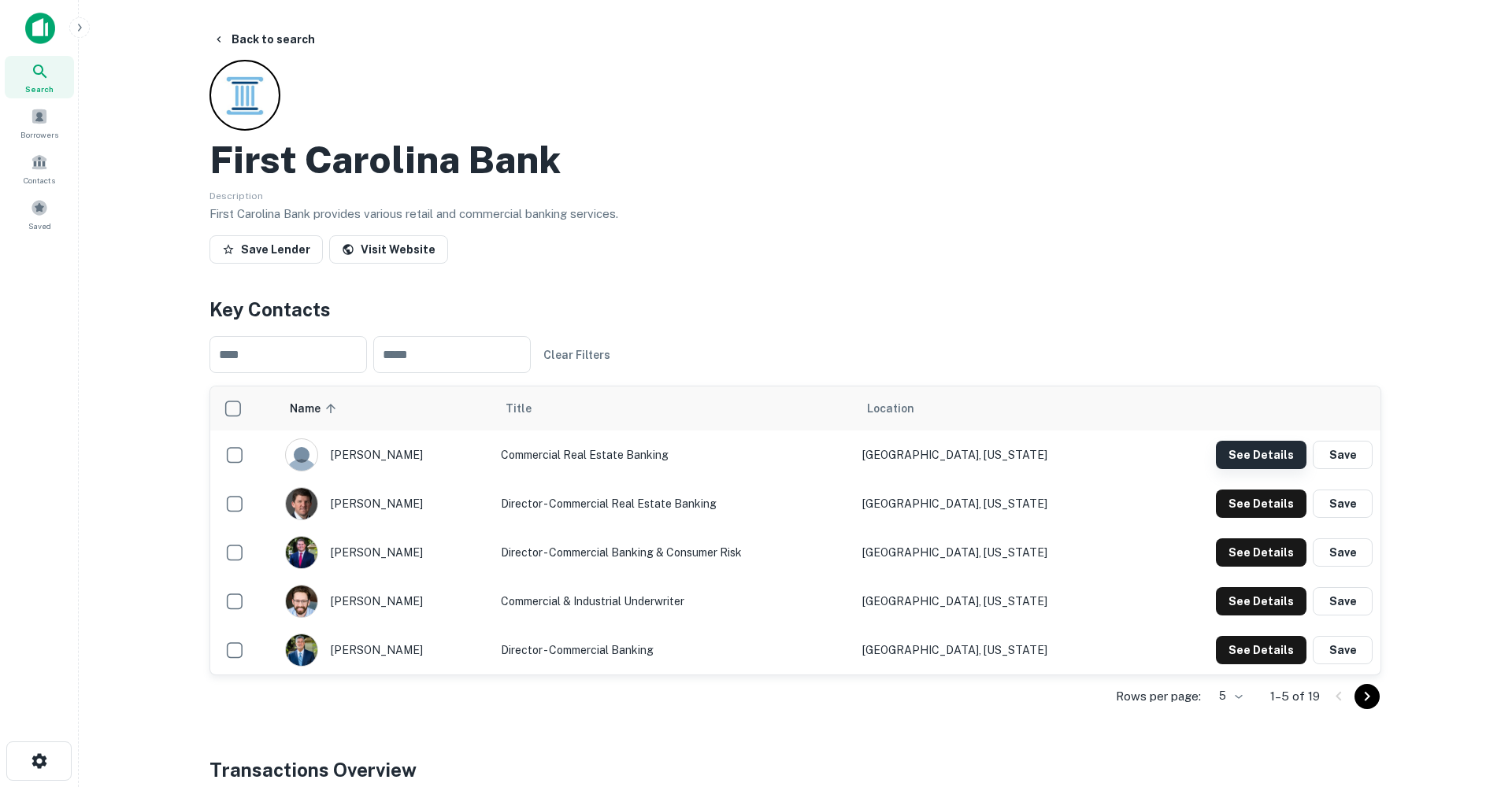
click at [1266, 449] on button "See Details" at bounding box center [1262, 455] width 91 height 28
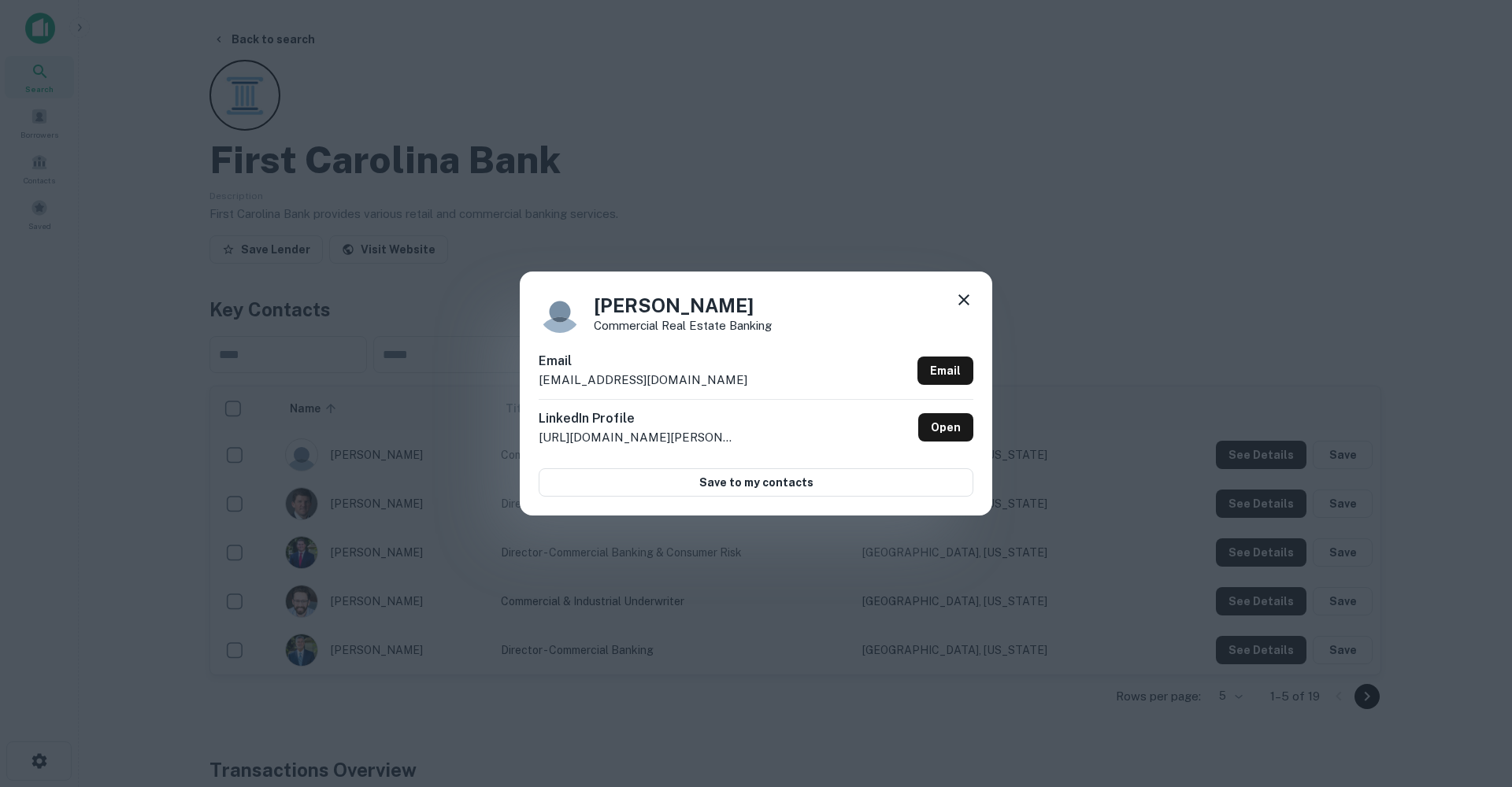
drag, startPoint x: 745, startPoint y: 381, endPoint x: 530, endPoint y: 379, distance: 215.0
click at [530, 378] on div "[PERSON_NAME] Commercial Real Estate Banking Email [EMAIL_ADDRESS][DOMAIN_NAME]…" at bounding box center [756, 394] width 472 height 244
copy p "[EMAIL_ADDRESS][DOMAIN_NAME]"
click at [969, 297] on icon at bounding box center [964, 299] width 19 height 19
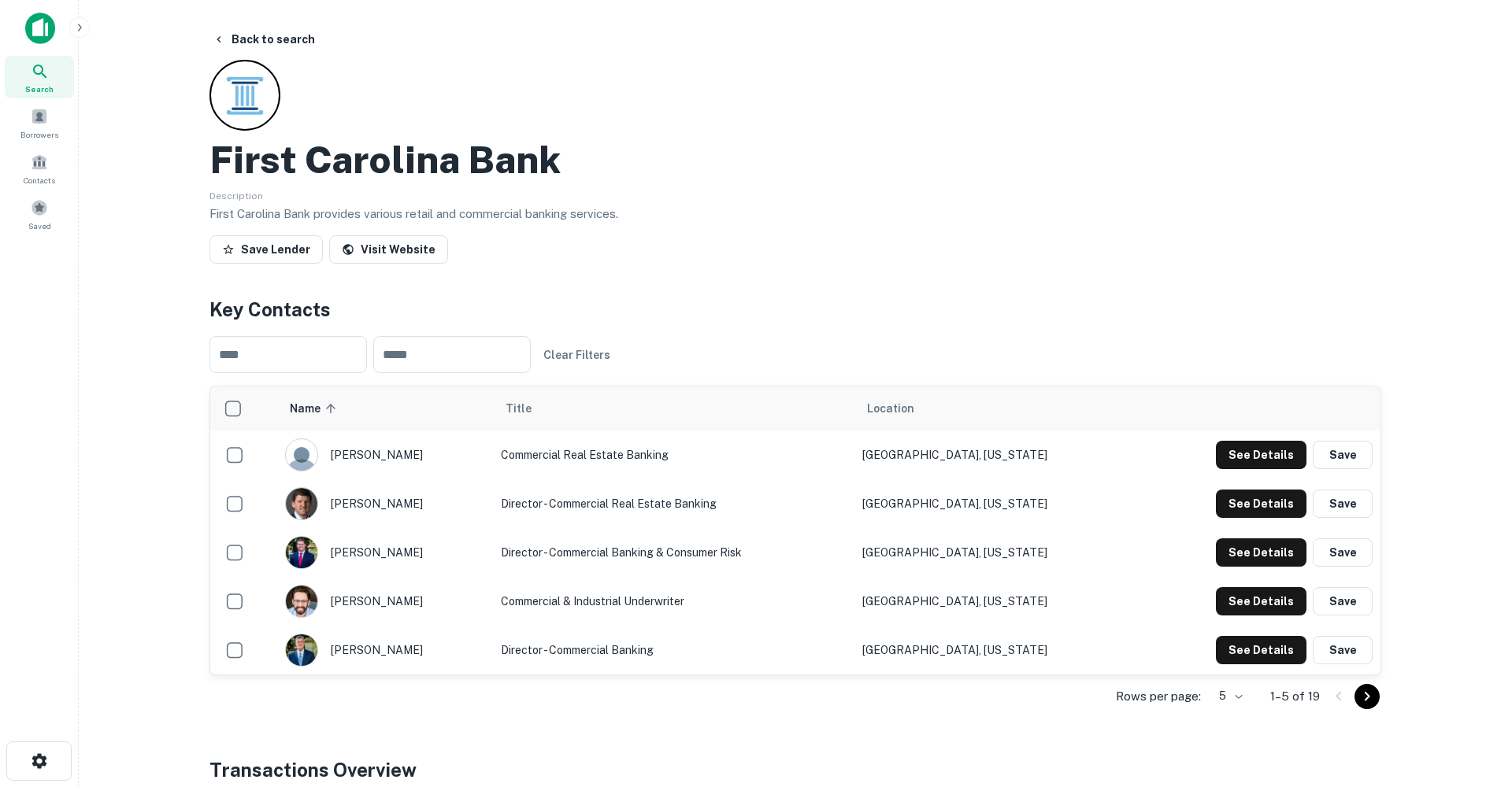
click at [289, 248] on button "Save Lender" at bounding box center [266, 249] width 114 height 28
click at [278, 40] on button "Back to search" at bounding box center [264, 39] width 115 height 28
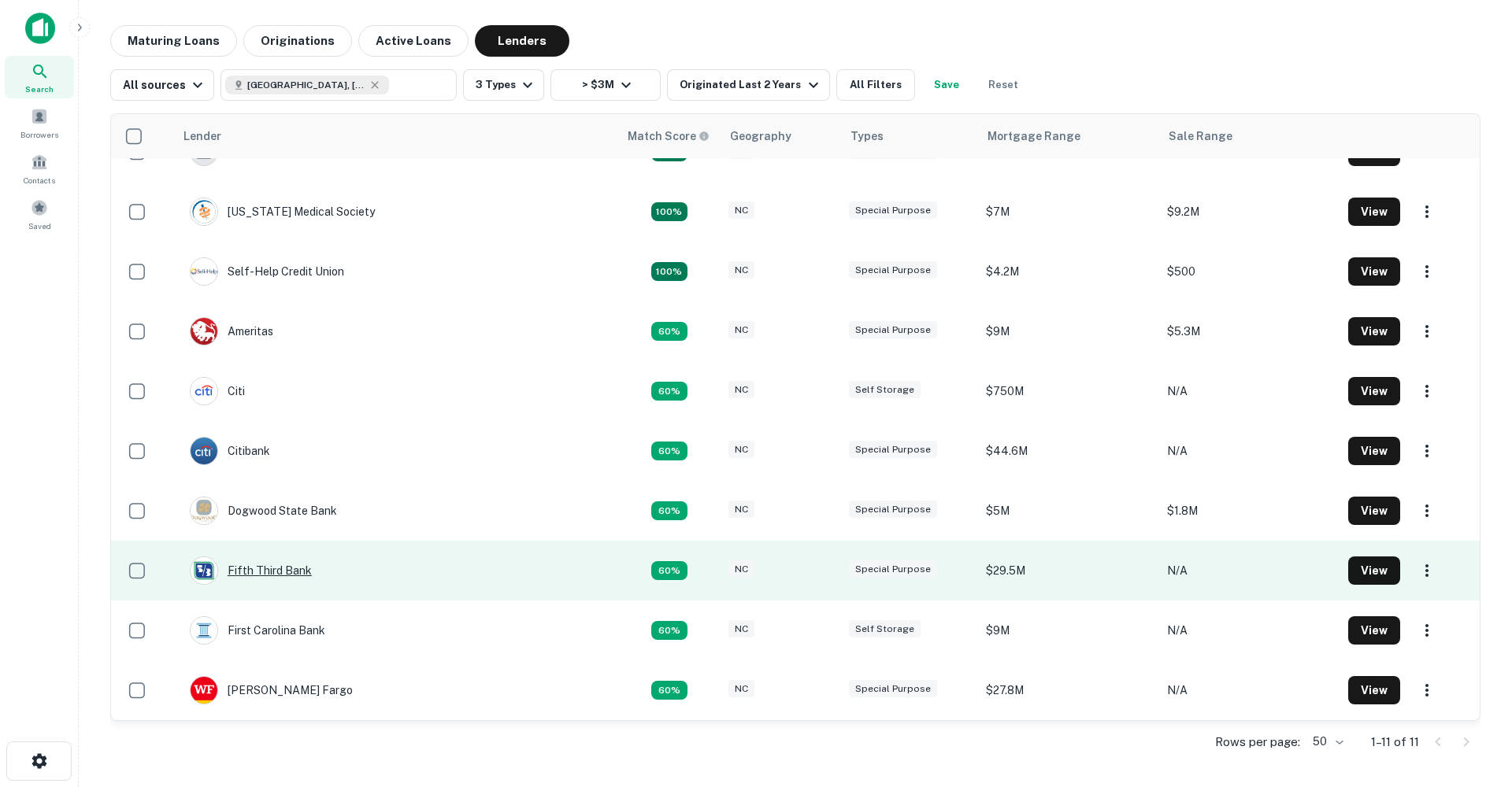
click at [266, 575] on div "Fifth Third Bank" at bounding box center [251, 570] width 122 height 28
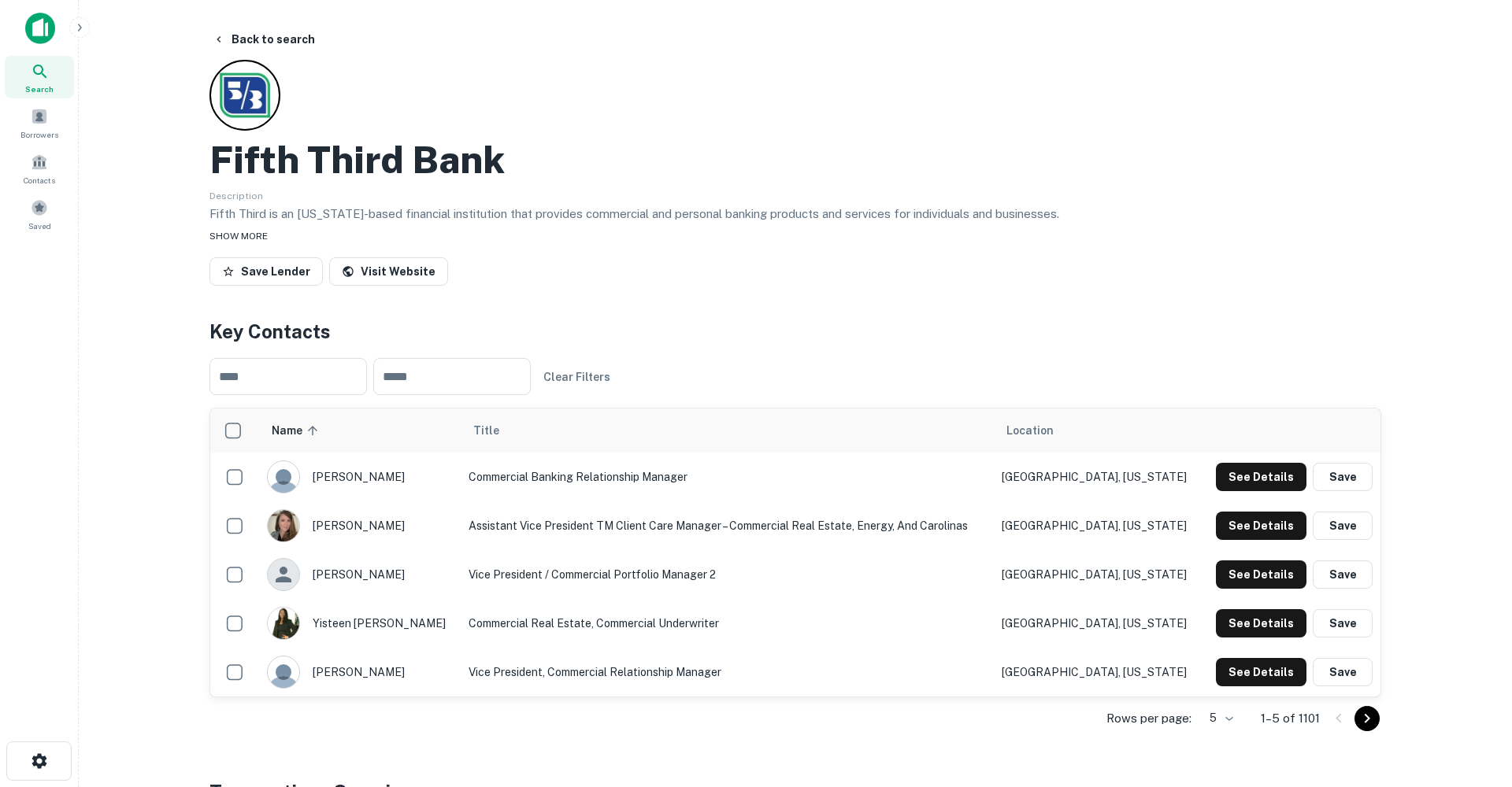
click at [258, 237] on span "SHOW MORE" at bounding box center [238, 237] width 58 height 11
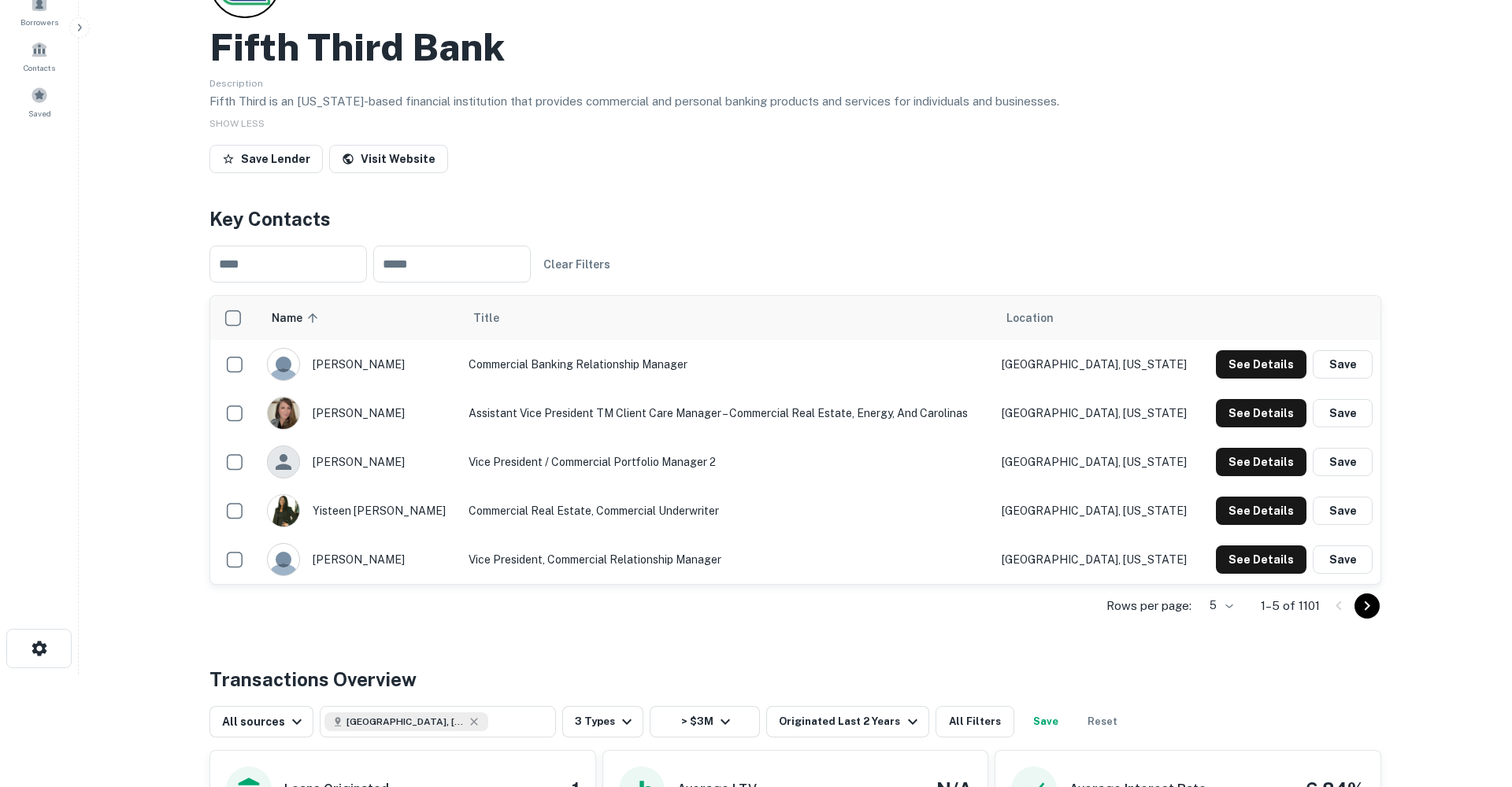
scroll to position [105, 0]
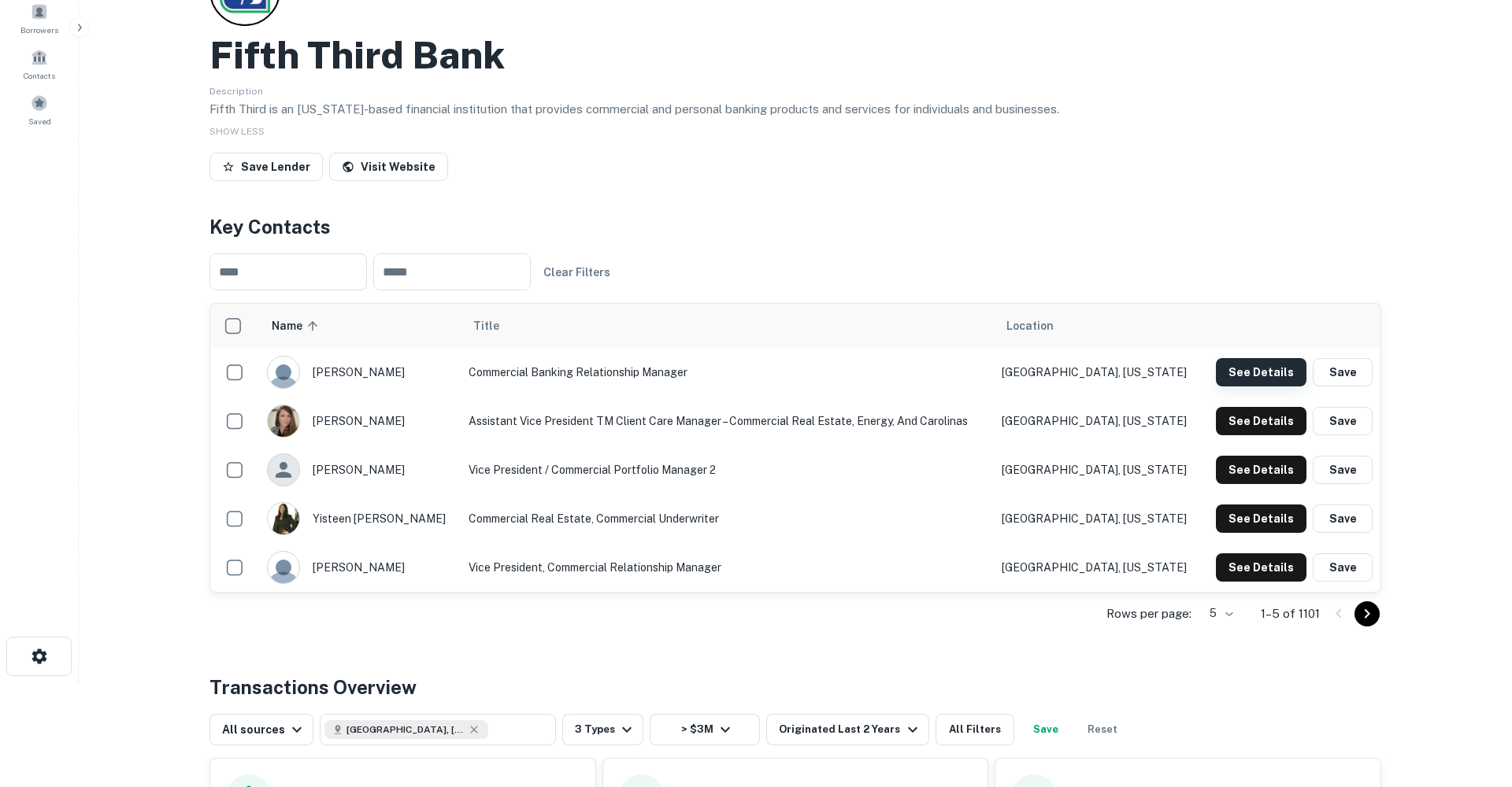
click at [1268, 373] on button "See Details" at bounding box center [1262, 372] width 91 height 28
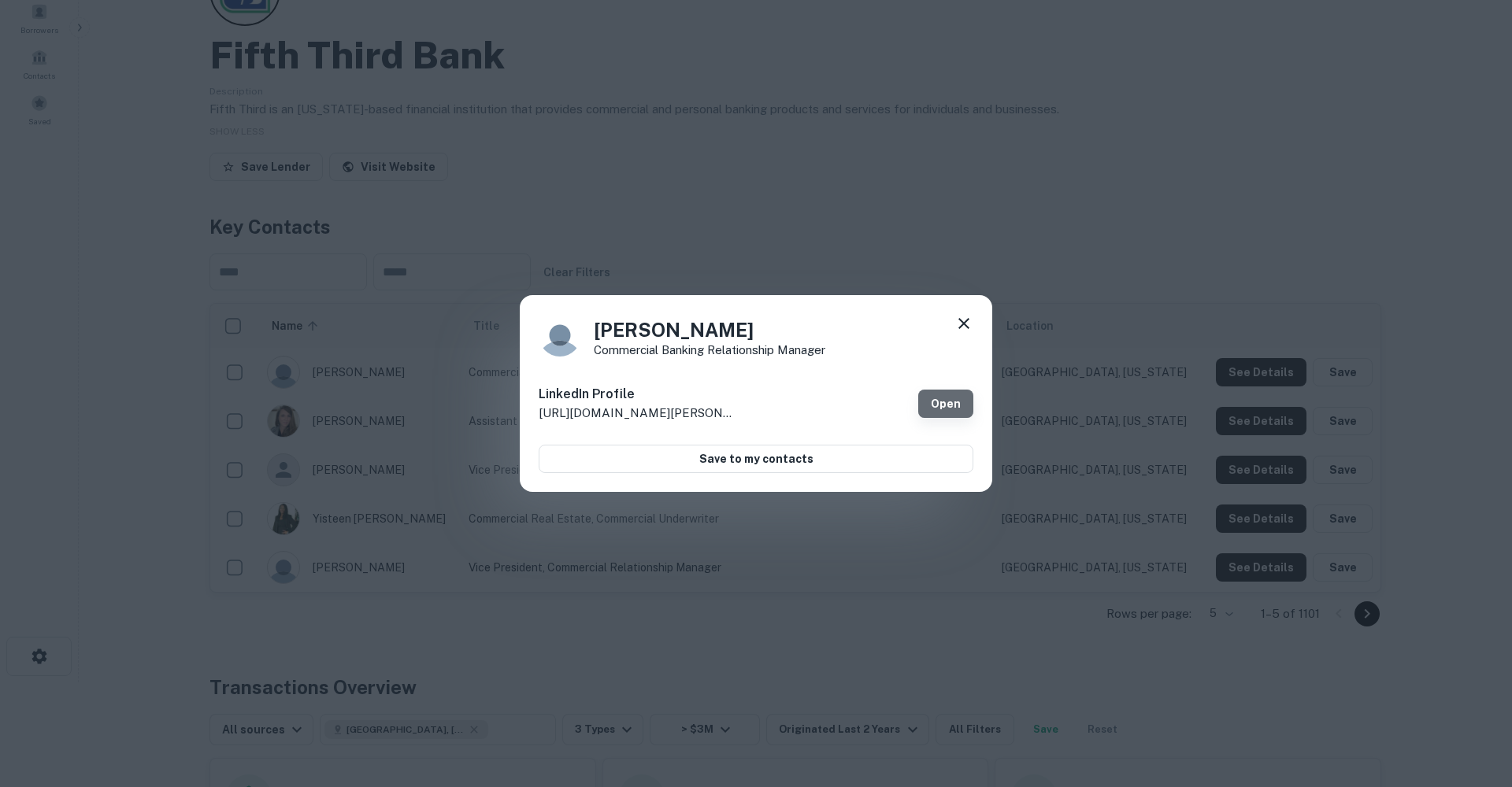
click at [949, 404] on link "Open" at bounding box center [946, 403] width 56 height 28
click at [960, 318] on icon at bounding box center [964, 323] width 19 height 19
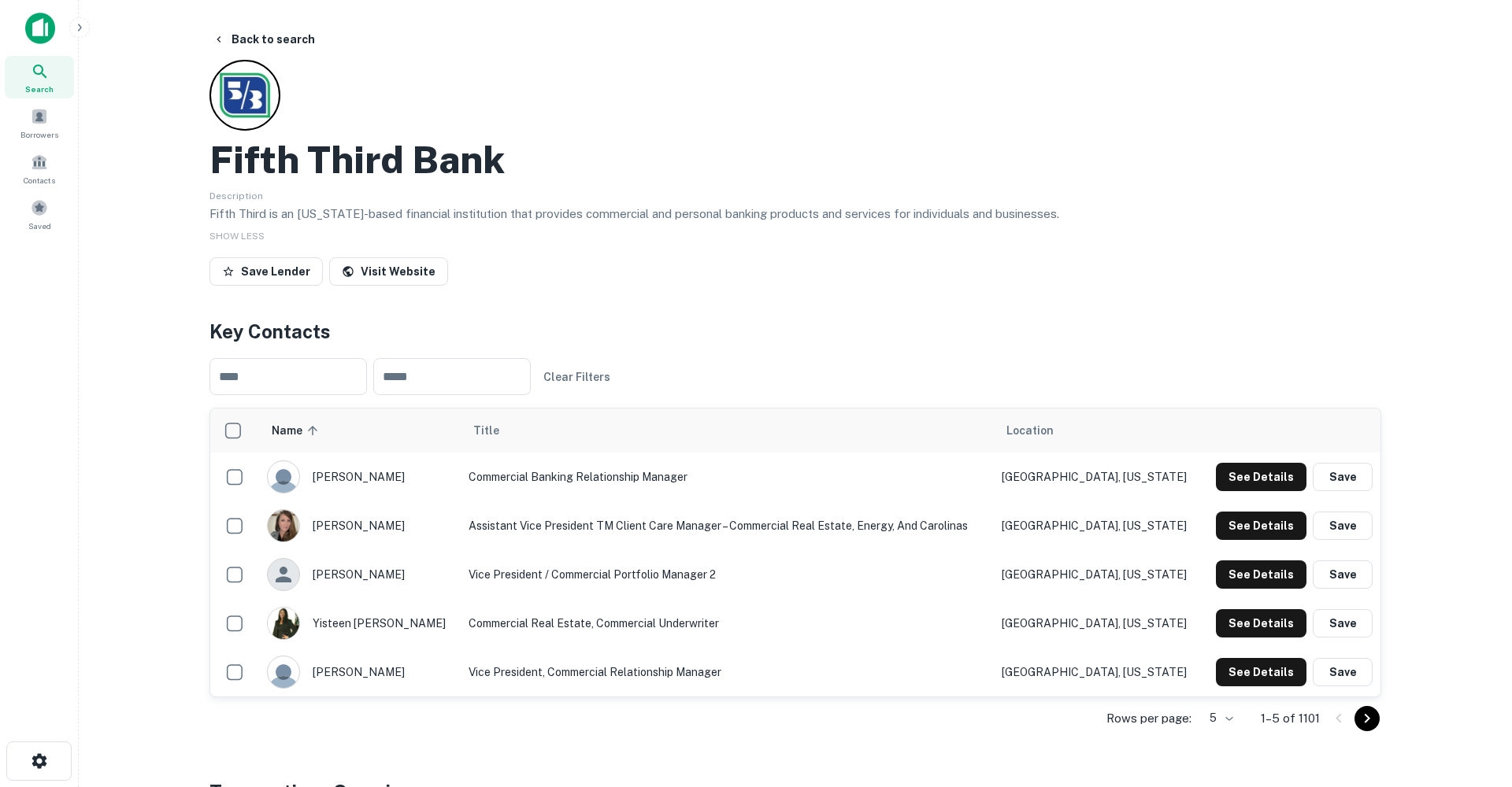
scroll to position [0, 0]
click at [237, 43] on button "Back to search" at bounding box center [264, 39] width 115 height 28
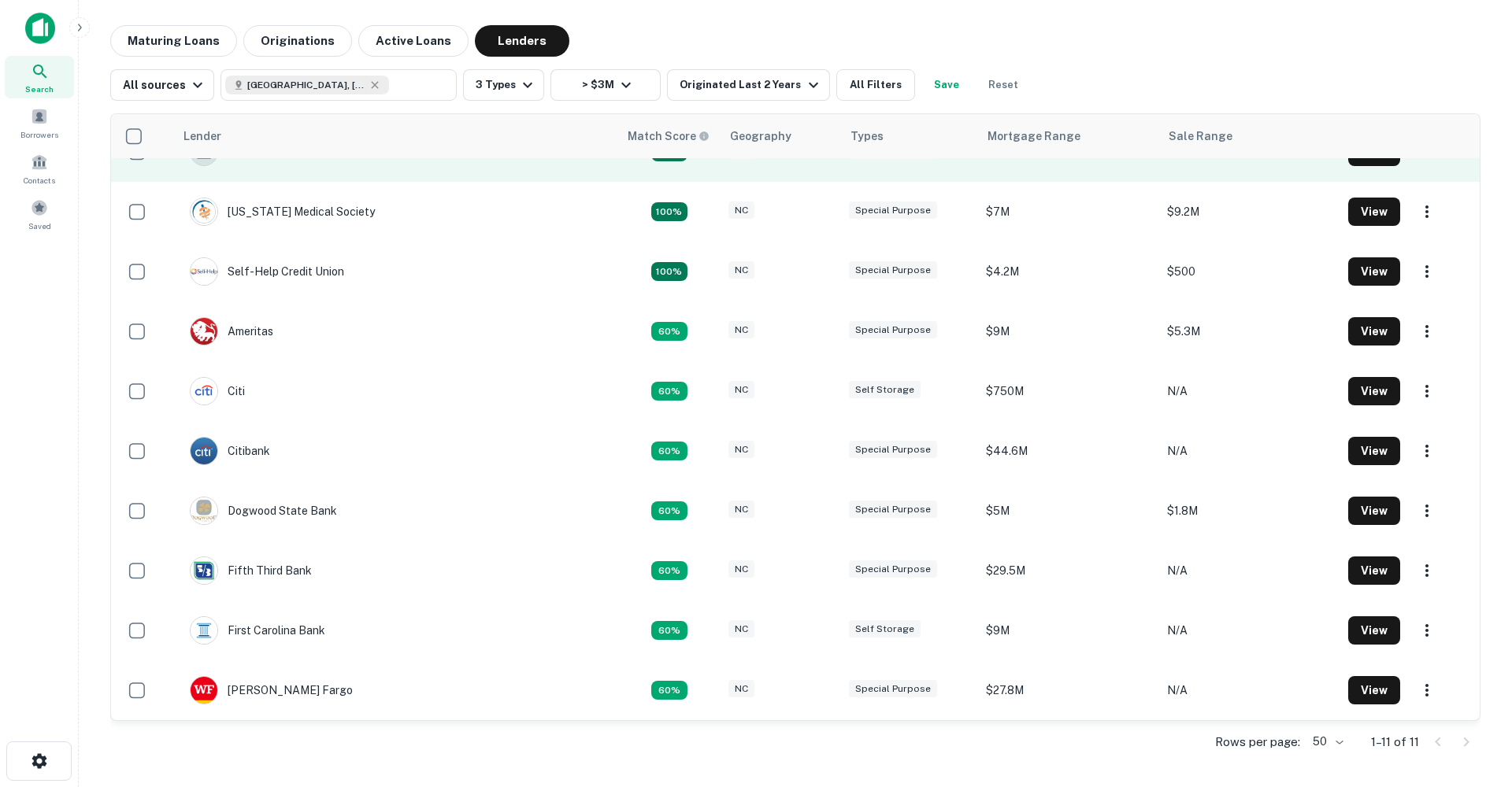
scroll to position [96, 0]
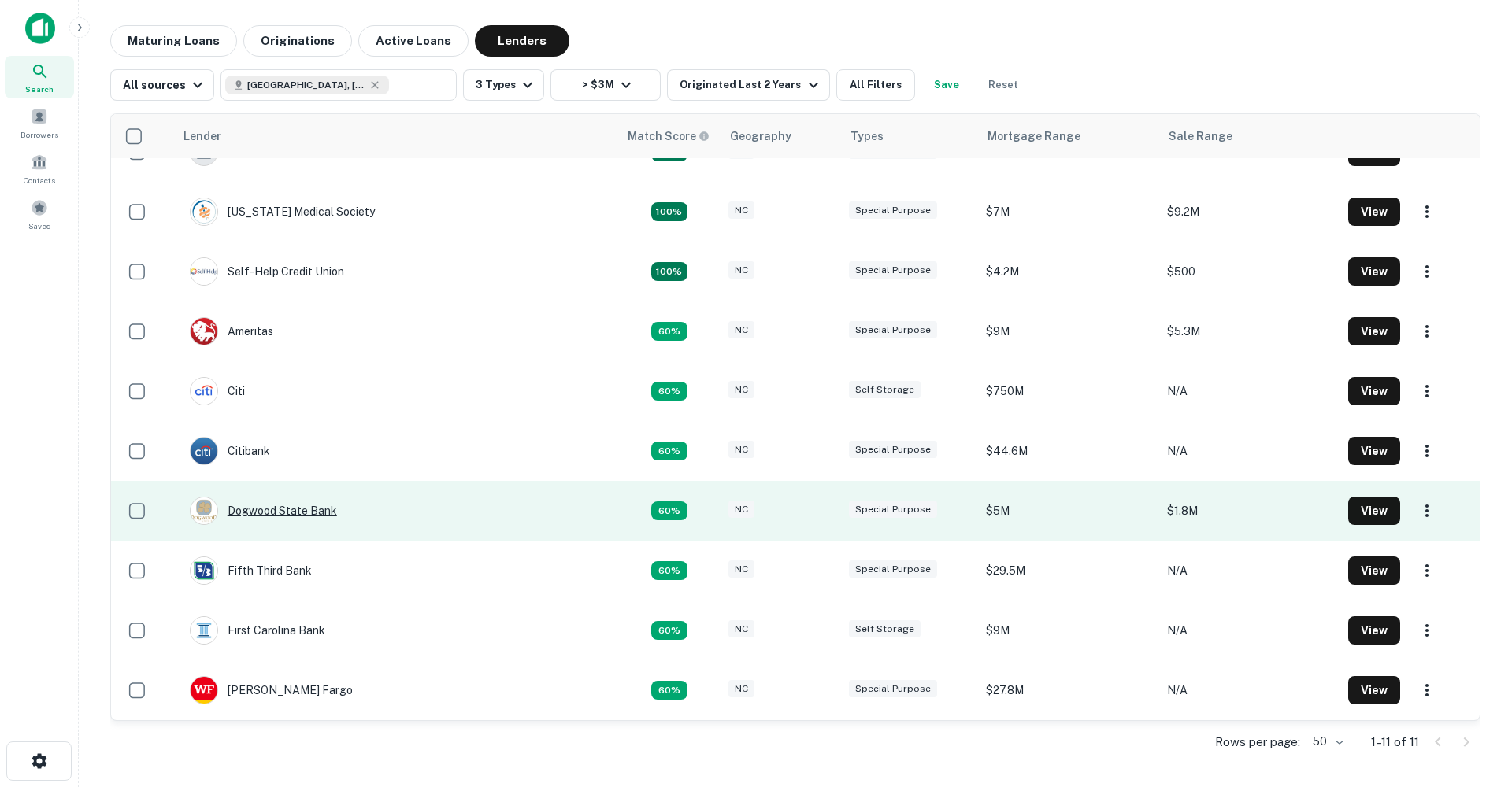
click at [284, 509] on div "Dogwood State Bank" at bounding box center [264, 510] width 147 height 28
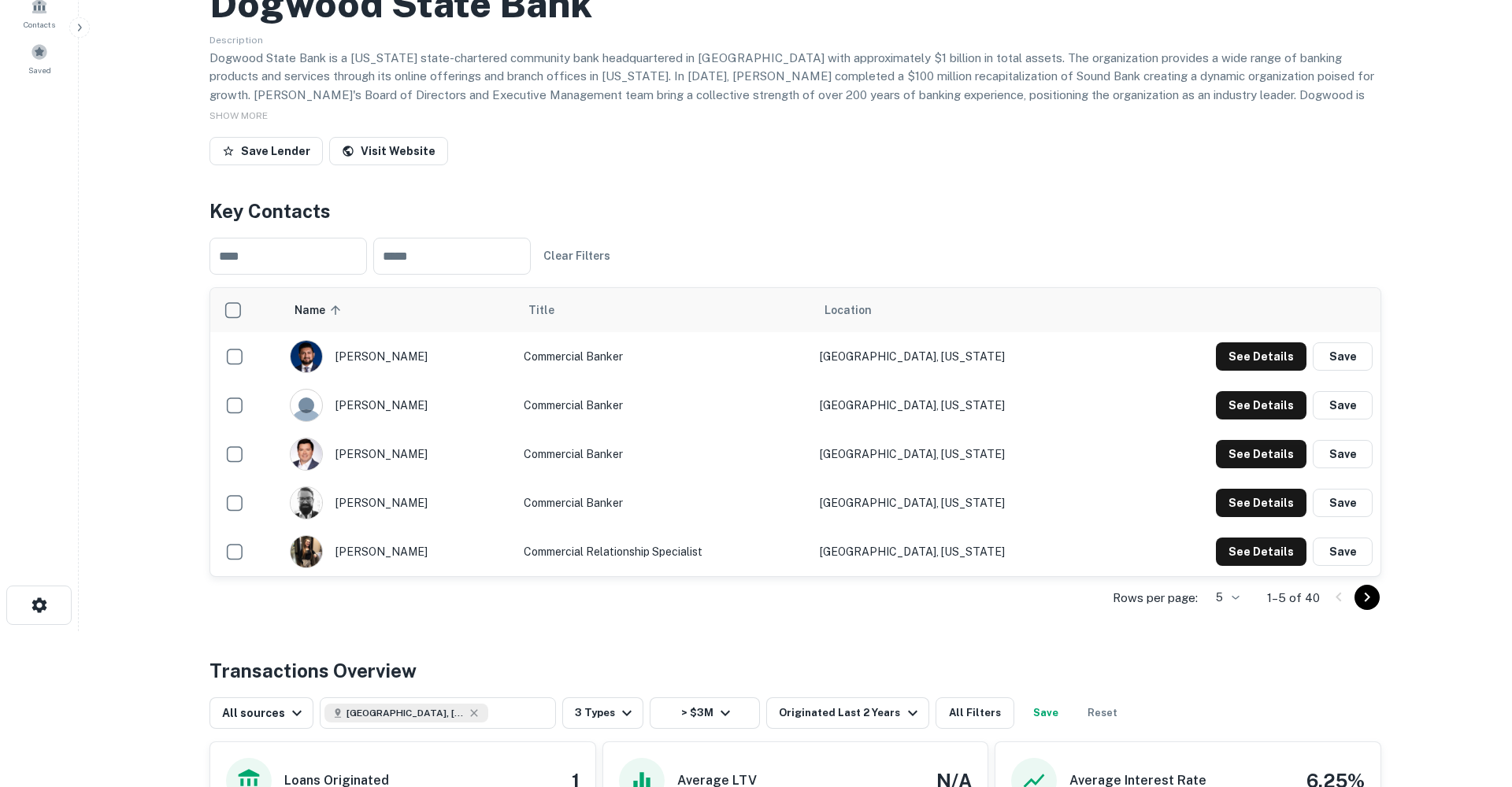
scroll to position [161, 0]
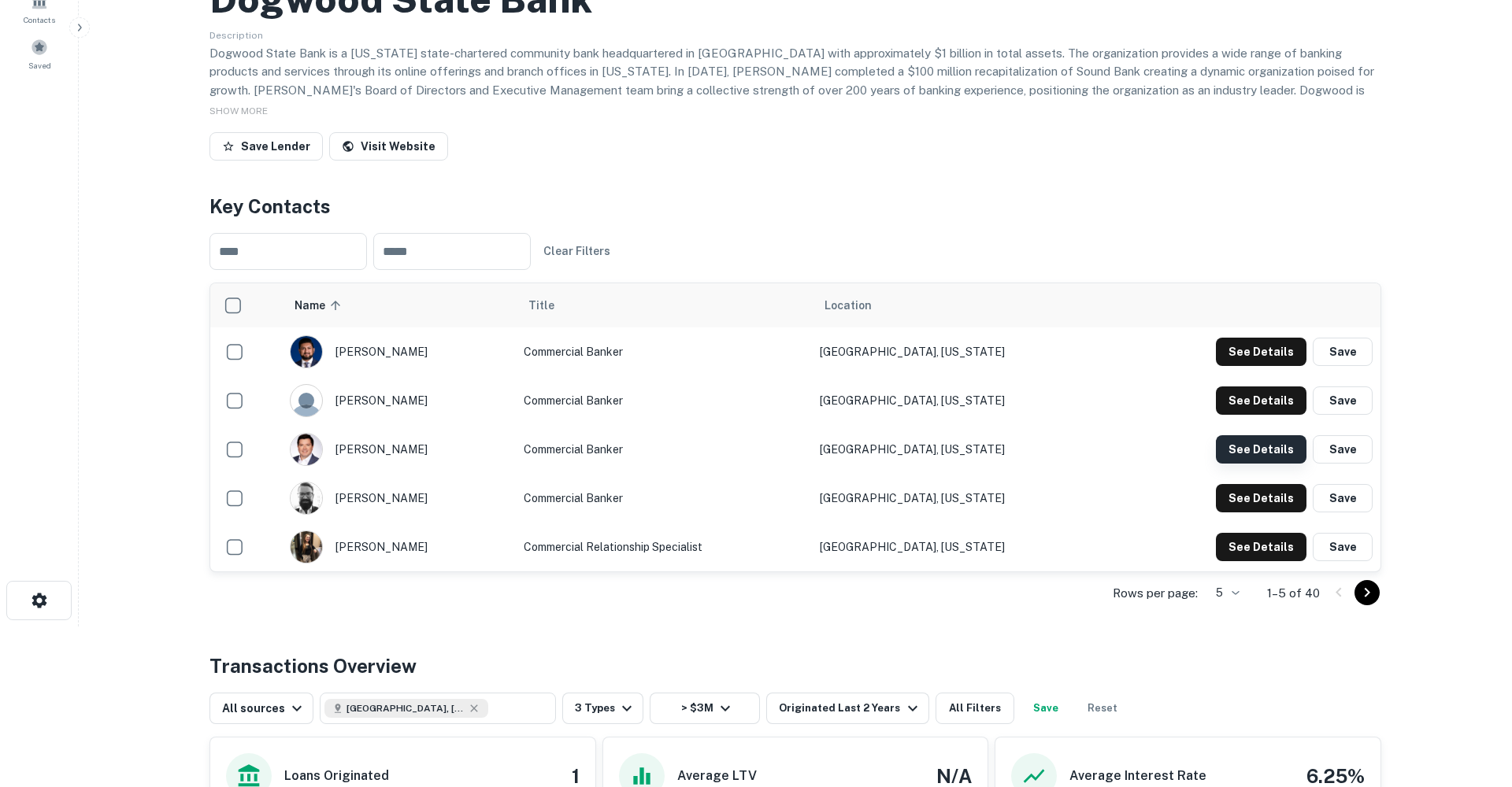
click at [1284, 366] on button "See Details" at bounding box center [1262, 351] width 91 height 28
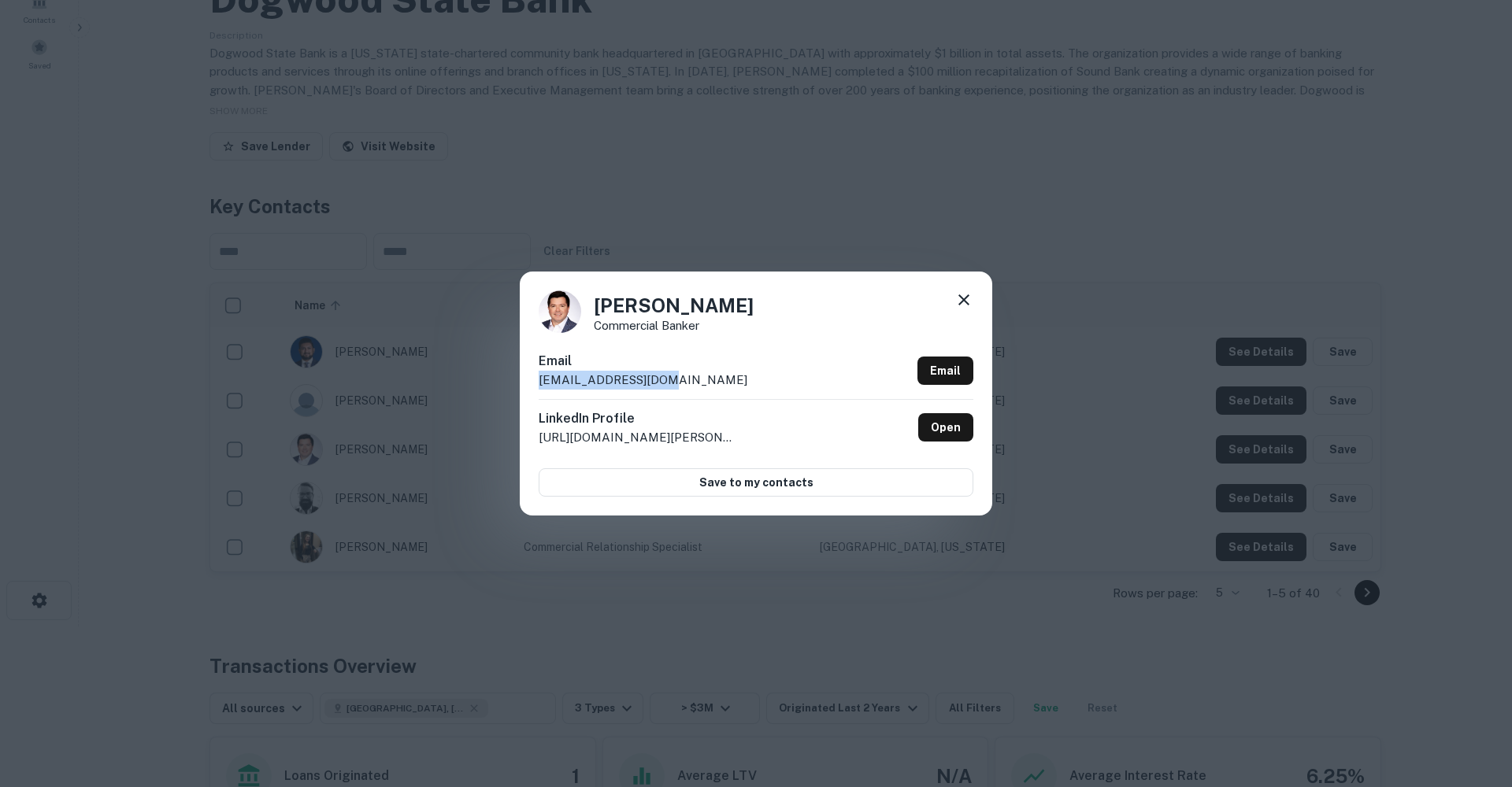
drag, startPoint x: 669, startPoint y: 380, endPoint x: 532, endPoint y: 386, distance: 137.1
click at [533, 386] on div "[PERSON_NAME] Commercial Banker Email [EMAIL_ADDRESS][DOMAIN_NAME] Email Linked…" at bounding box center [756, 394] width 472 height 244
copy p "[EMAIL_ADDRESS][DOMAIN_NAME]"
click at [964, 302] on icon at bounding box center [964, 299] width 19 height 19
